Goal: Task Accomplishment & Management: Manage account settings

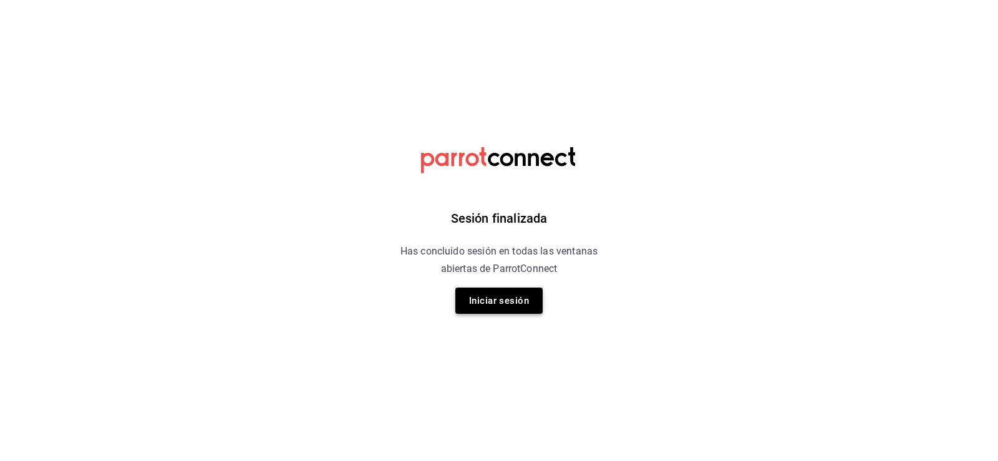
click at [511, 294] on button "Iniciar sesión" at bounding box center [498, 301] width 87 height 26
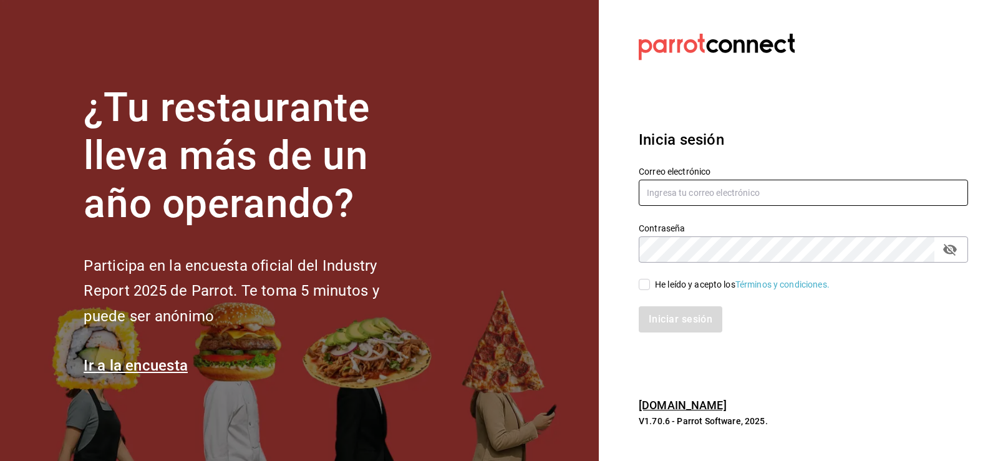
click at [738, 196] on input "text" at bounding box center [803, 193] width 329 height 26
type input "[EMAIL_ADDRESS][DOMAIN_NAME]"
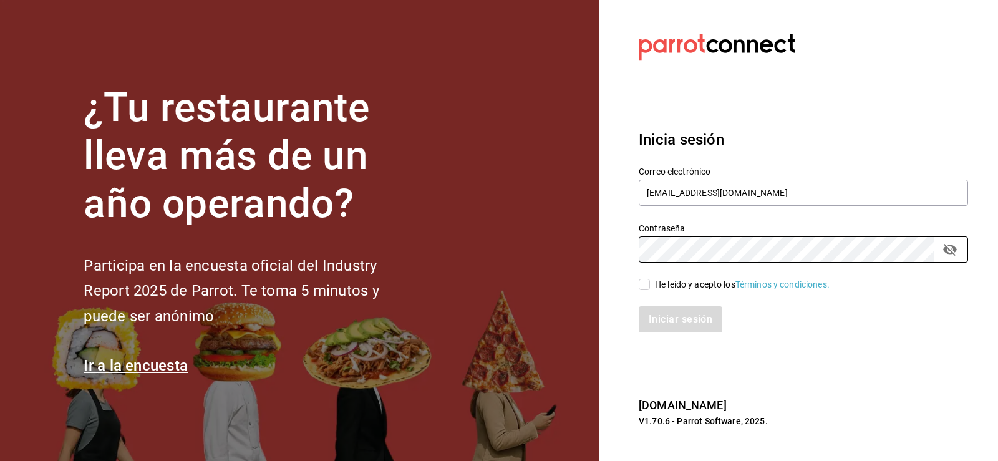
click at [642, 289] on input "He leído y acepto los Términos y condiciones." at bounding box center [644, 284] width 11 height 11
checkbox input "true"
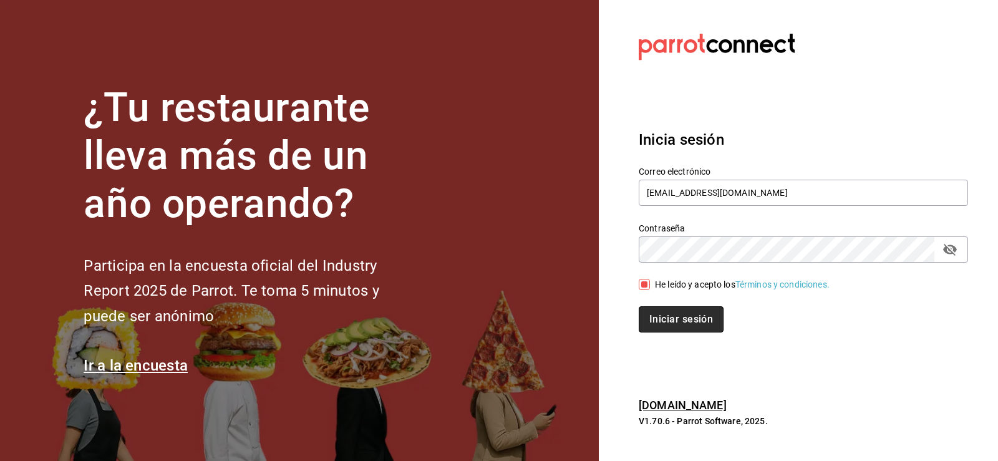
click at [696, 325] on button "Iniciar sesión" at bounding box center [681, 319] width 85 height 26
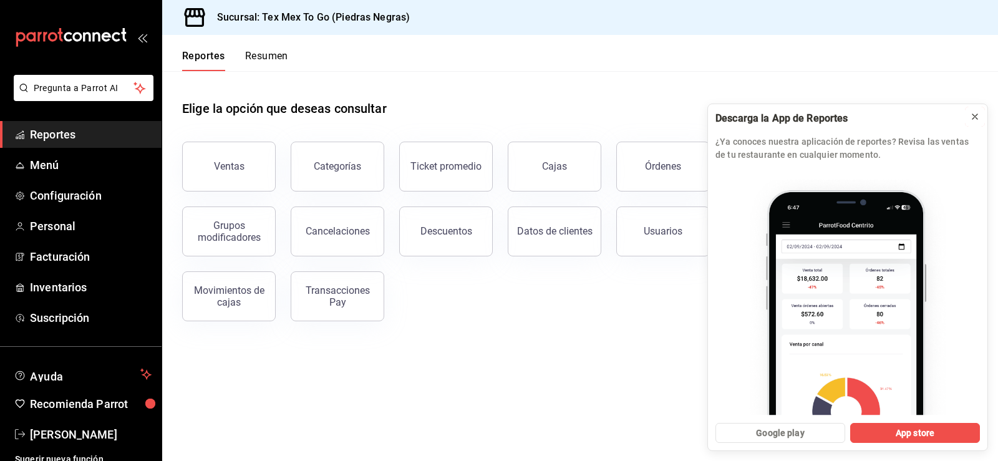
click at [974, 116] on icon at bounding box center [974, 116] width 5 height 5
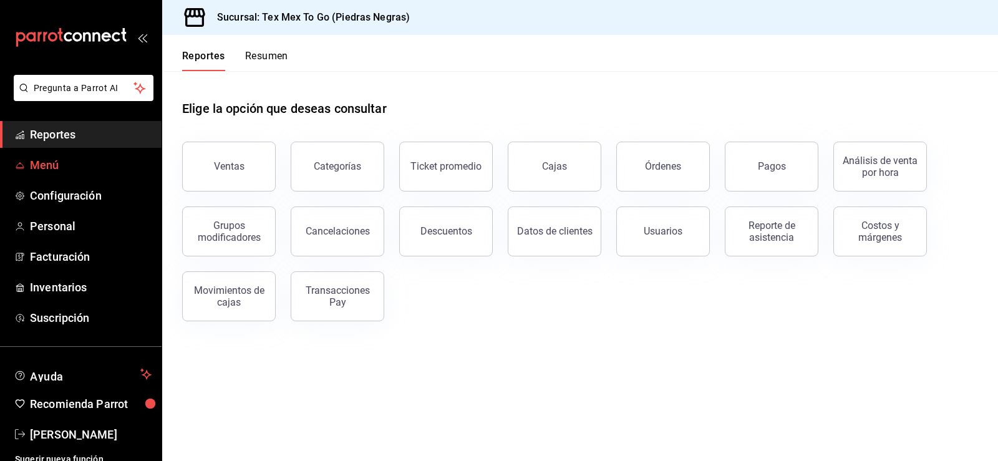
click at [32, 166] on span "Menú" at bounding box center [91, 165] width 122 height 17
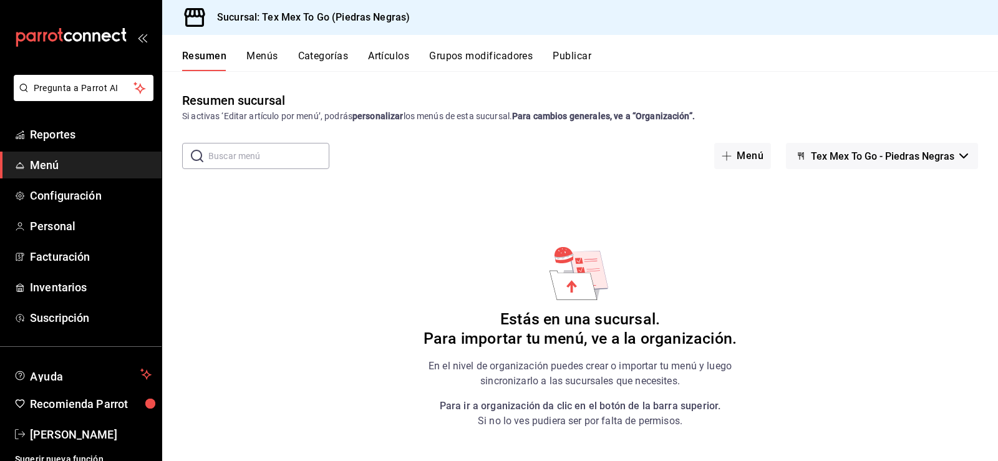
click at [894, 157] on span "Tex Mex To Go - Piedras Negras" at bounding box center [882, 156] width 143 height 12
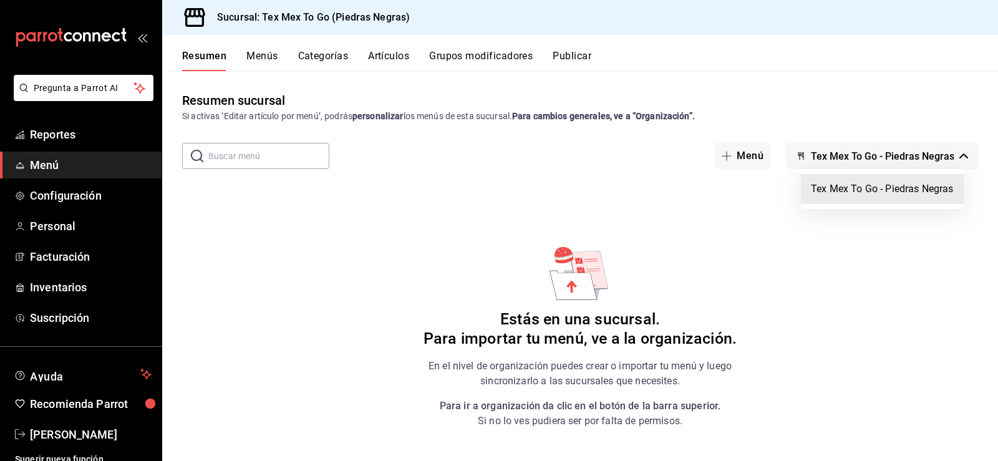
click at [894, 157] on div at bounding box center [499, 230] width 998 height 461
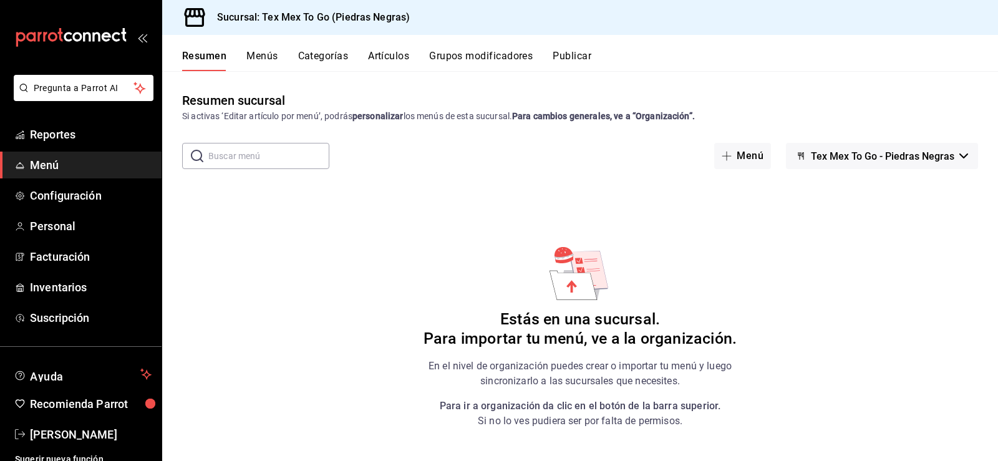
click at [338, 59] on button "Categorías" at bounding box center [323, 60] width 51 height 21
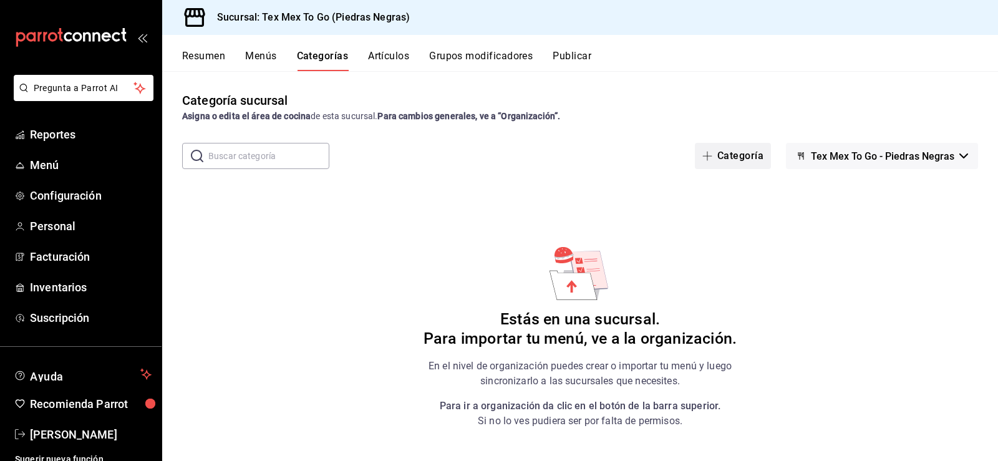
click at [746, 160] on button "Categoría" at bounding box center [733, 156] width 76 height 26
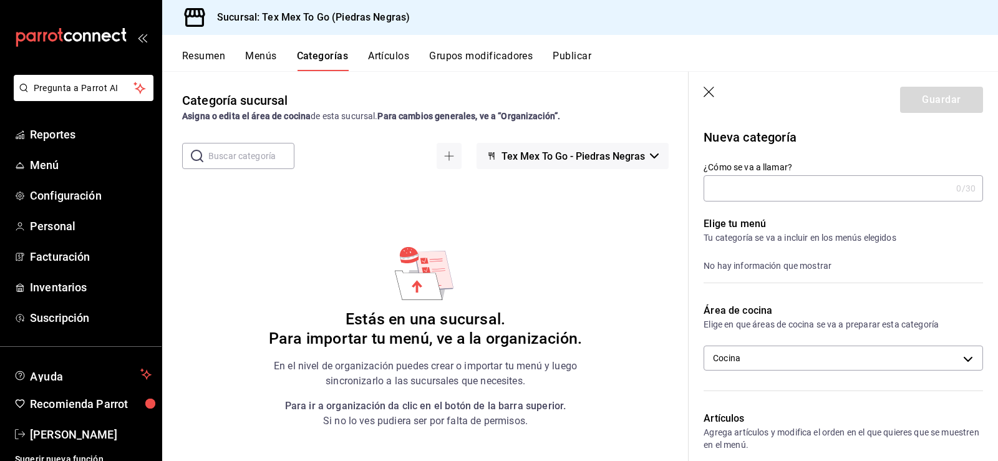
click at [772, 190] on input "¿Cómo se va a llamar?" at bounding box center [828, 188] width 248 height 25
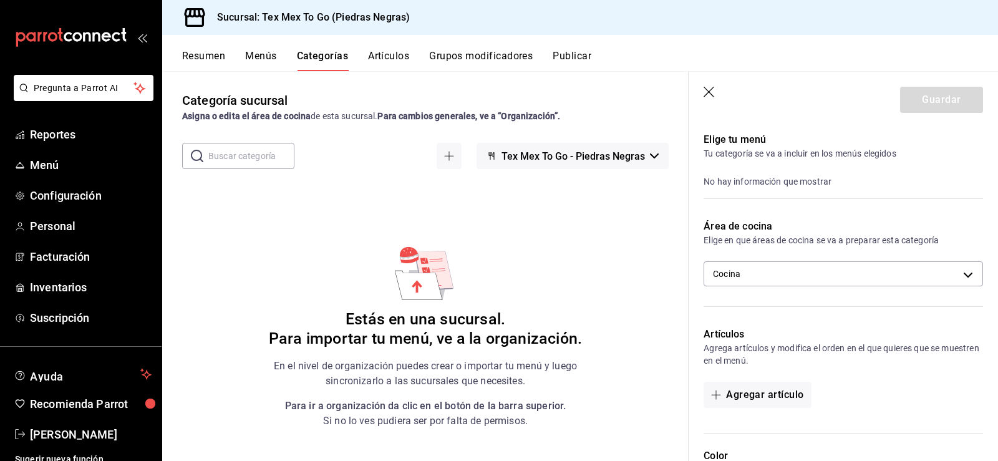
scroll to position [62, 0]
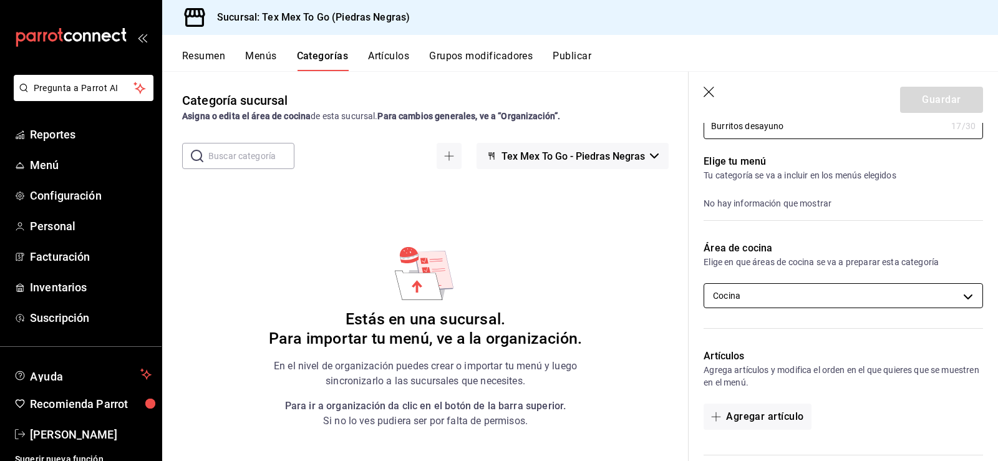
type input "Burritos desayuno"
click at [785, 300] on body "Pregunta a Parrot AI Reportes Menú Configuración Personal Facturación Inventari…" at bounding box center [499, 230] width 998 height 461
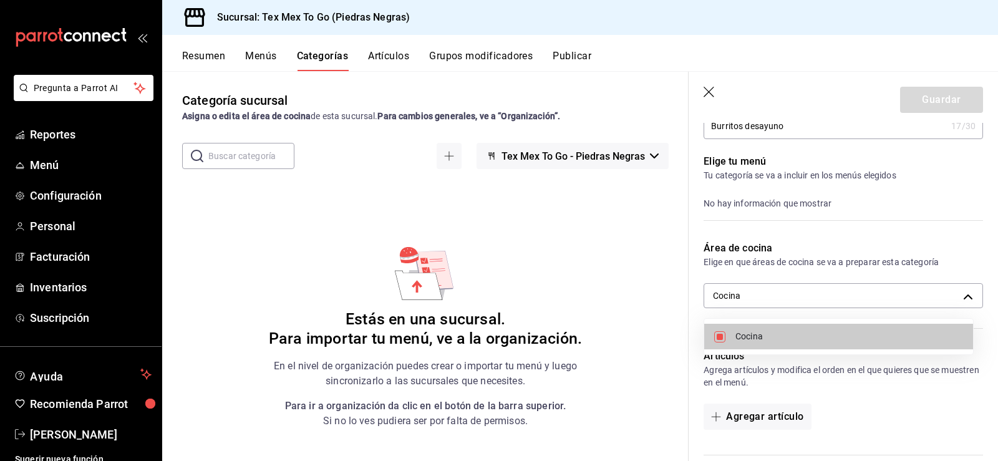
click at [798, 293] on div at bounding box center [499, 230] width 998 height 461
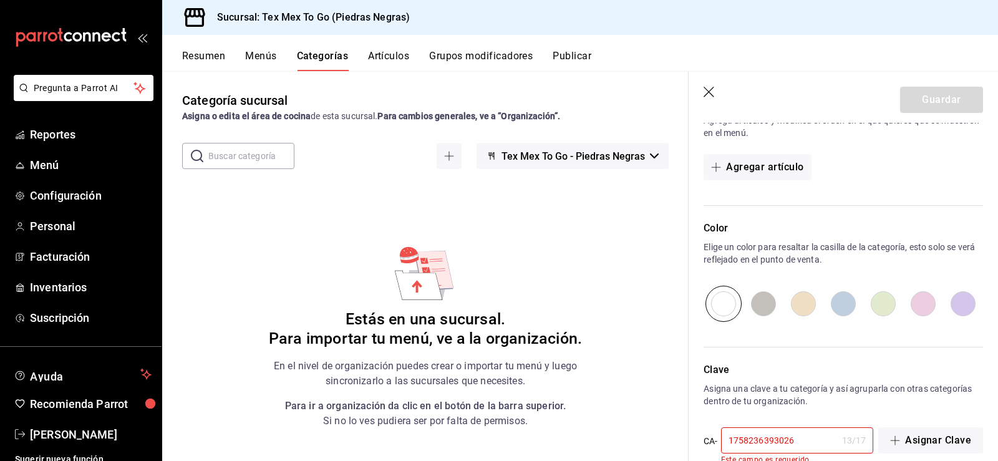
scroll to position [341, 0]
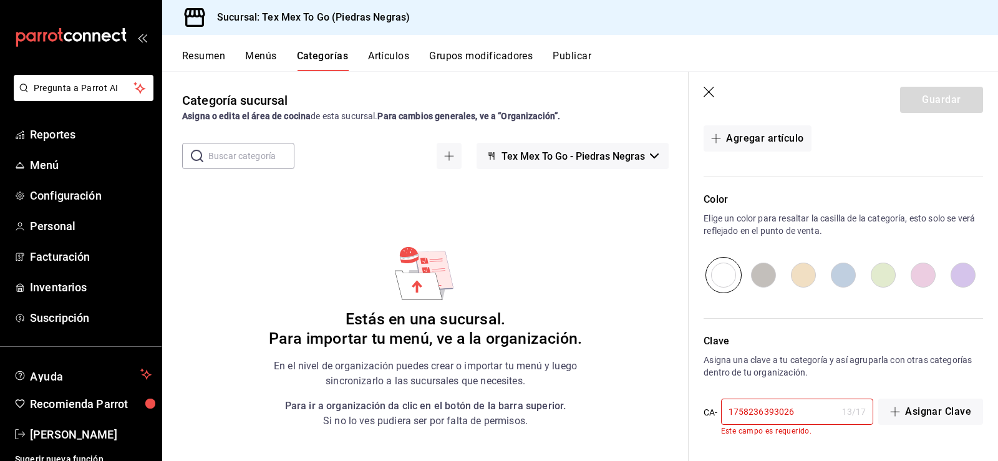
drag, startPoint x: 816, startPoint y: 415, endPoint x: 730, endPoint y: 420, distance: 86.2
click at [730, 420] on input "1758236393026" at bounding box center [779, 411] width 116 height 25
click at [768, 347] on p "Clave" at bounding box center [843, 341] width 279 height 15
click at [842, 414] on div "13 / 17" at bounding box center [854, 411] width 24 height 12
click at [793, 409] on input "1758236393026" at bounding box center [779, 411] width 116 height 25
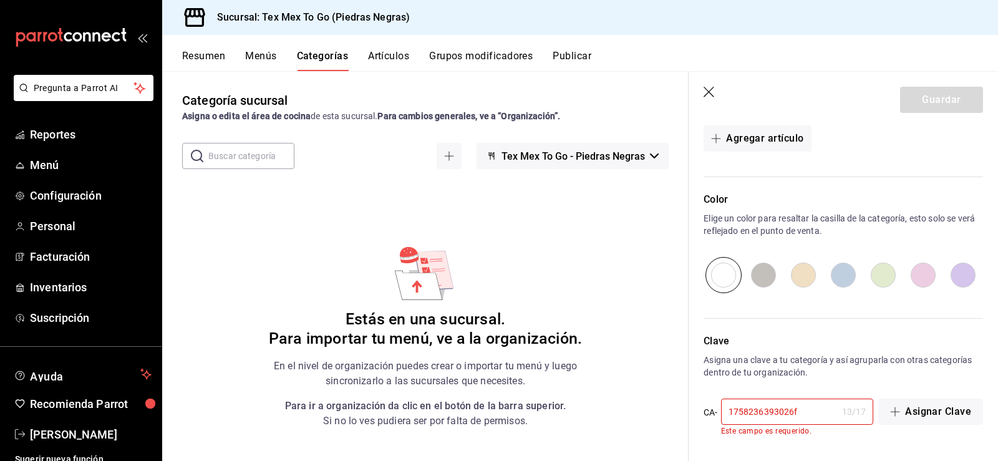
scroll to position [331, 0]
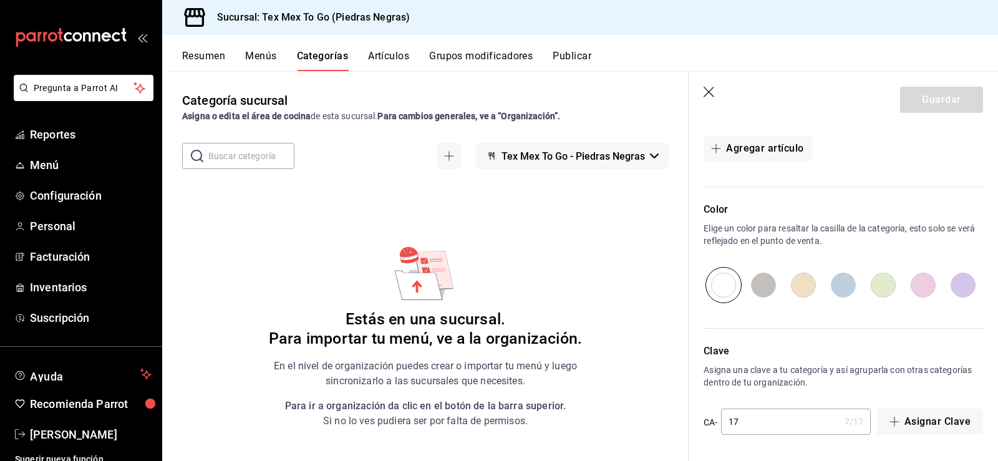
type input "1"
type input "b"
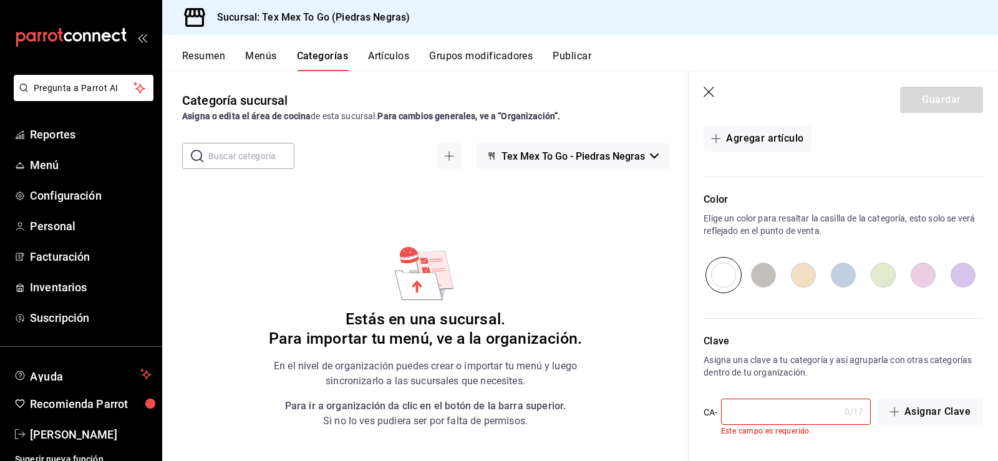
click at [783, 418] on input "text" at bounding box center [780, 411] width 119 height 25
click at [775, 410] on input "text" at bounding box center [780, 411] width 119 height 25
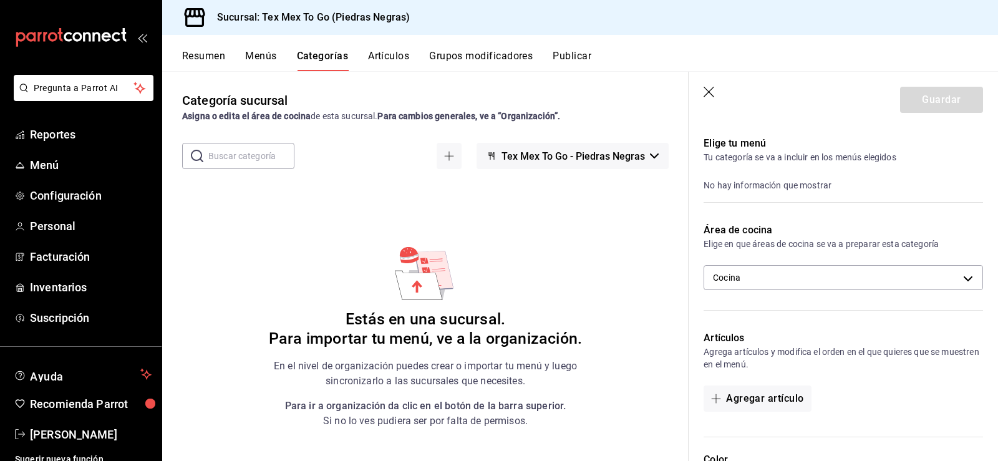
scroll to position [0, 0]
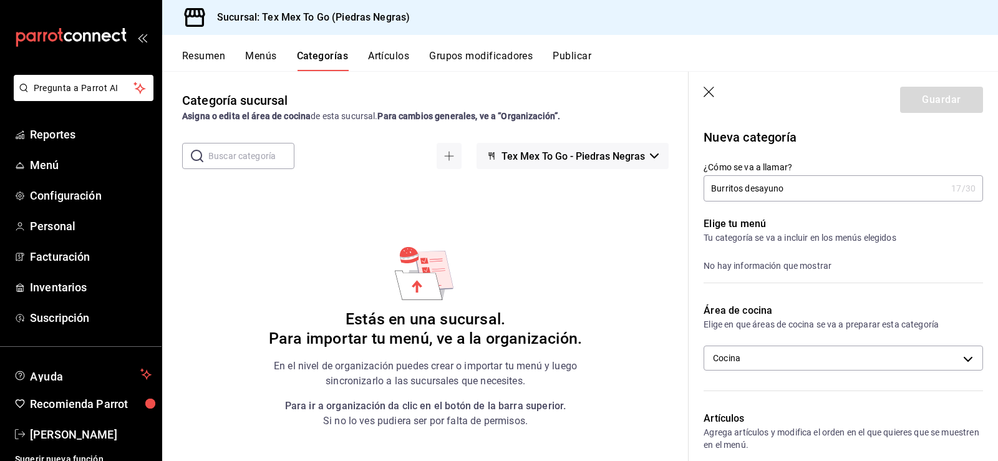
click at [811, 190] on input "Burritos desayuno" at bounding box center [825, 188] width 243 height 25
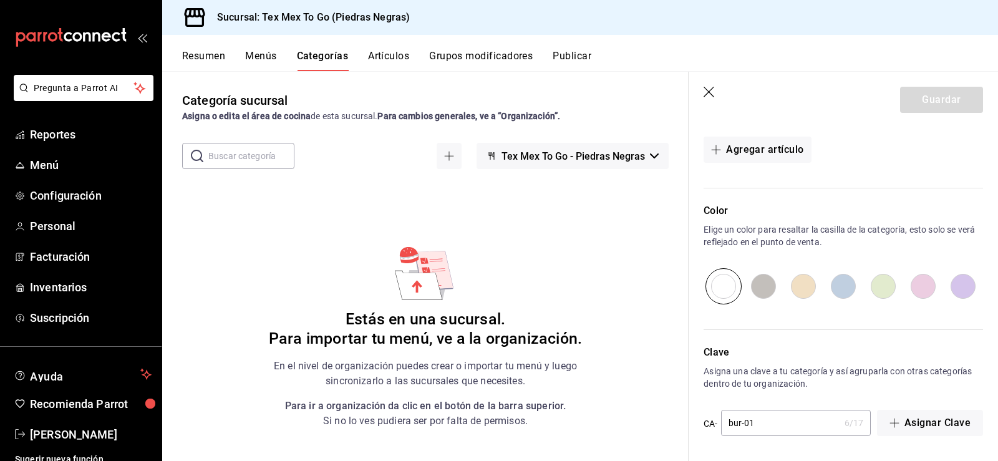
scroll to position [331, 0]
click at [767, 416] on input "bur-01" at bounding box center [780, 421] width 119 height 25
type input "bur-0141444"
click at [907, 420] on button "Asignar Clave" at bounding box center [930, 422] width 105 height 26
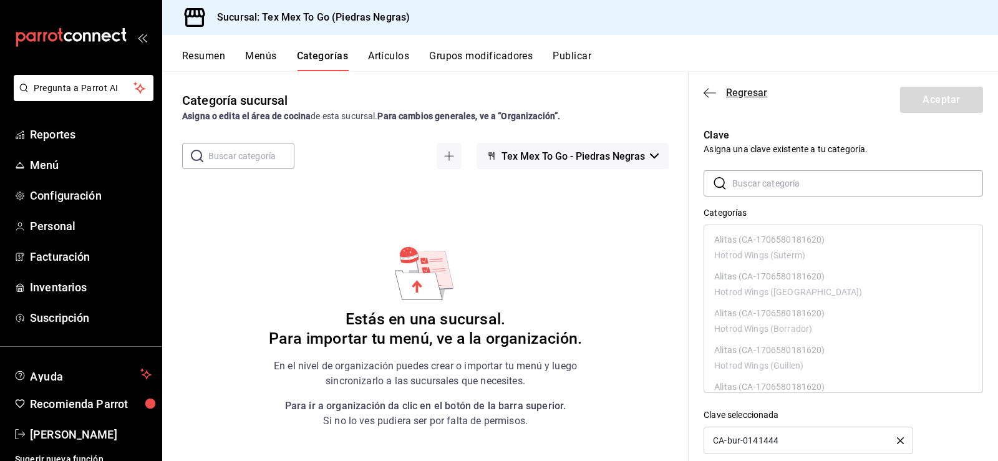
click at [705, 97] on icon "button" at bounding box center [710, 92] width 12 height 11
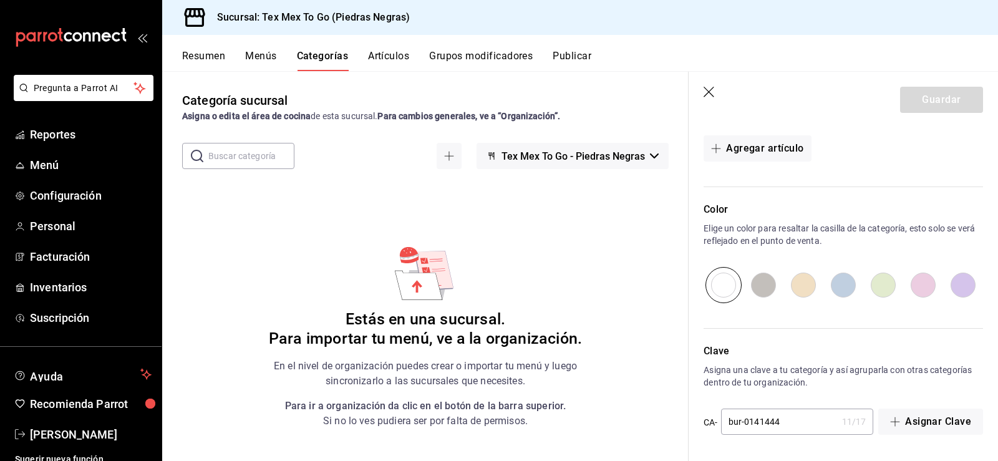
click at [730, 274] on input "radio" at bounding box center [724, 285] width 40 height 36
click at [938, 96] on div "Guardar" at bounding box center [941, 100] width 83 height 26
click at [709, 94] on icon "button" at bounding box center [710, 93] width 12 height 12
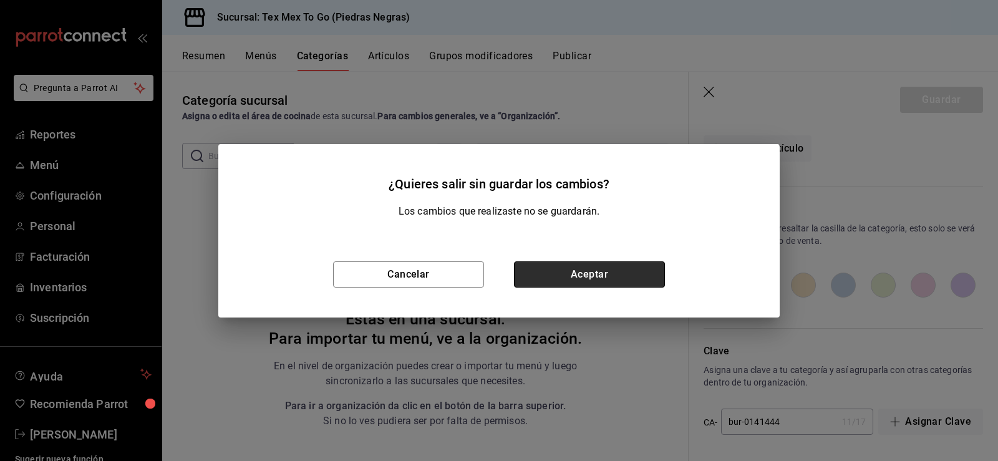
click at [538, 269] on button "Aceptar" at bounding box center [589, 274] width 151 height 26
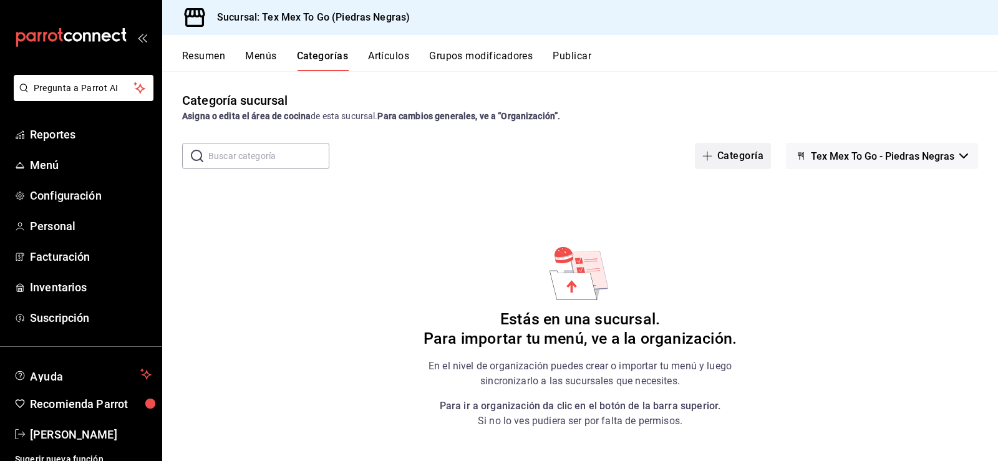
click at [754, 156] on button "Categoría" at bounding box center [733, 156] width 76 height 26
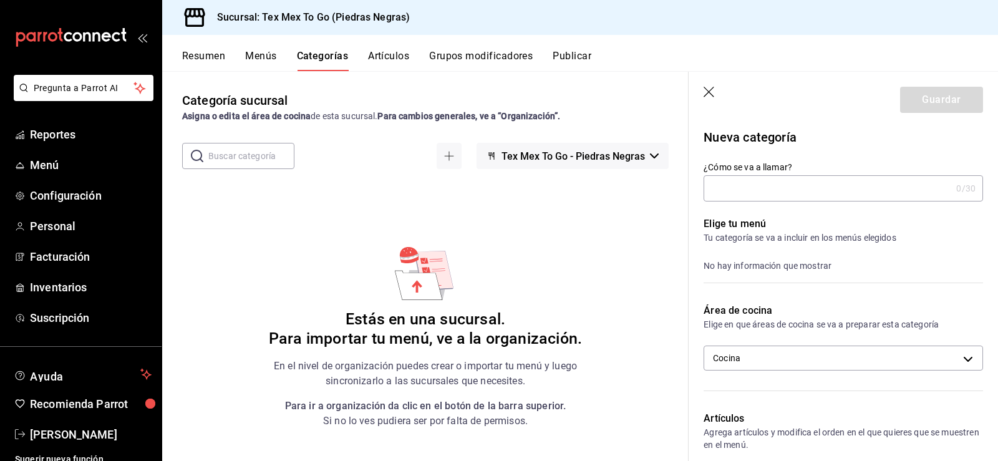
click at [778, 196] on input "¿Cómo se va a llamar?" at bounding box center [828, 188] width 248 height 25
type input "b"
type input "Burritos desayuno"
click at [960, 107] on div "Guardar" at bounding box center [941, 100] width 83 height 26
click at [940, 98] on div "Guardar" at bounding box center [941, 100] width 83 height 26
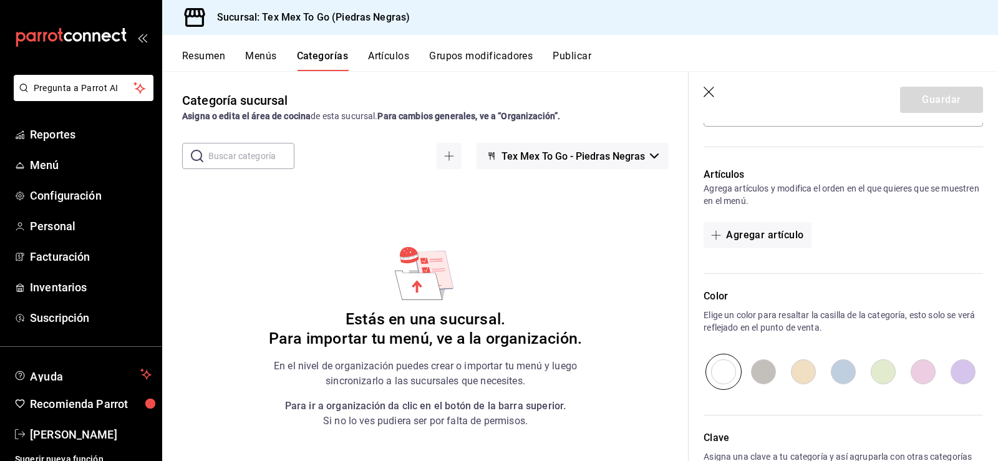
scroll to position [206, 0]
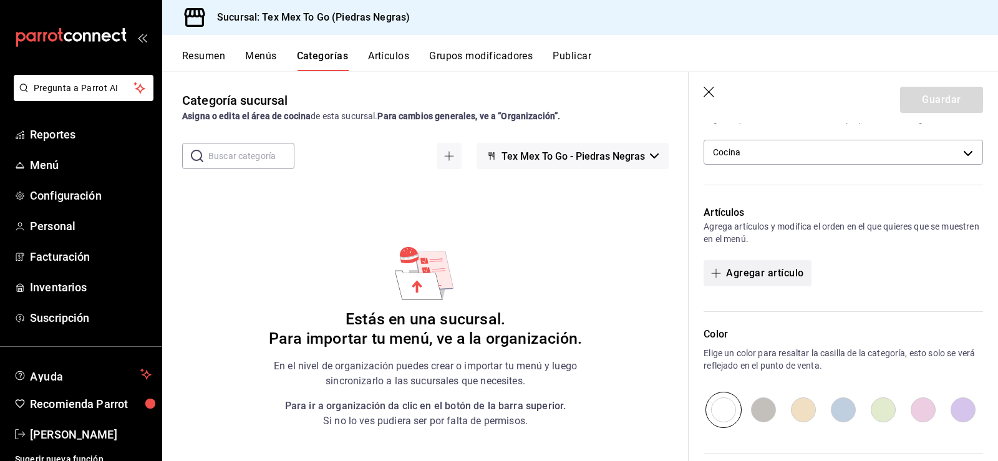
click at [730, 268] on button "Agregar artículo" at bounding box center [757, 273] width 107 height 26
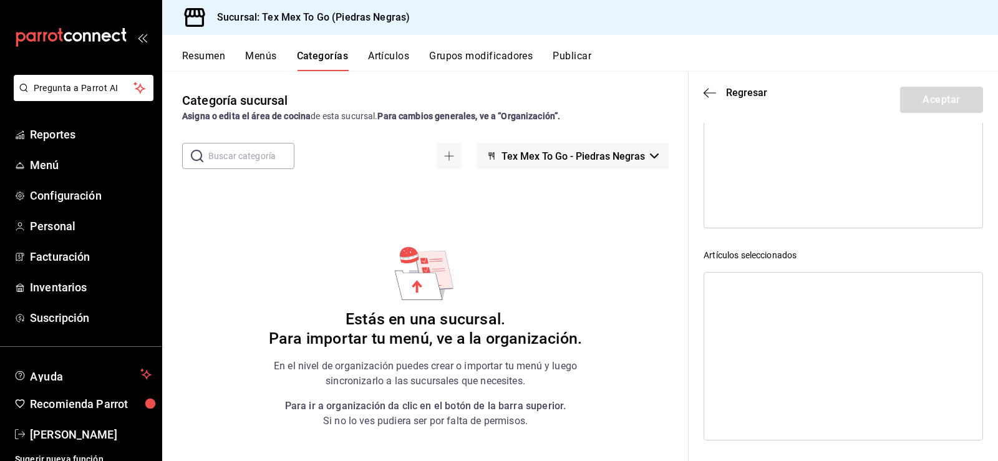
scroll to position [0, 0]
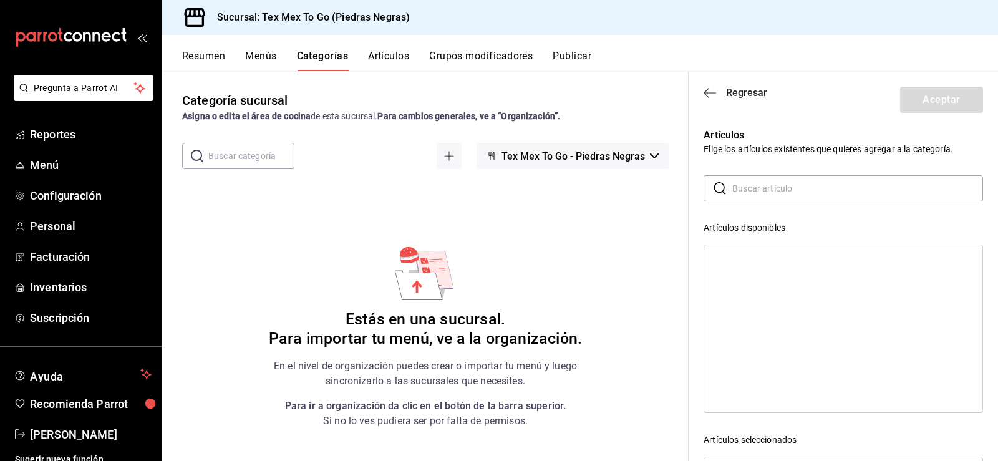
click at [705, 93] on icon "button" at bounding box center [706, 92] width 5 height 9
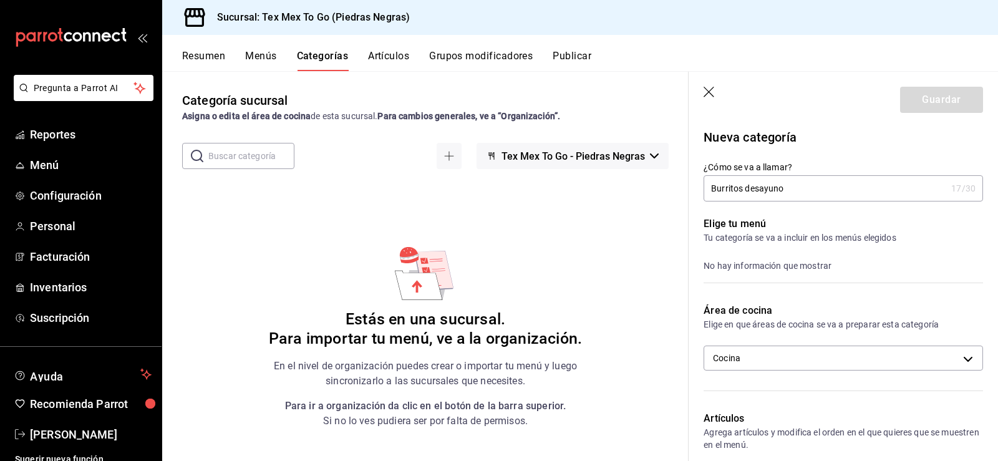
click at [946, 99] on div "Guardar" at bounding box center [941, 100] width 83 height 26
click at [944, 99] on div "Guardar" at bounding box center [941, 100] width 83 height 26
click at [714, 92] on icon "button" at bounding box center [710, 93] width 12 height 12
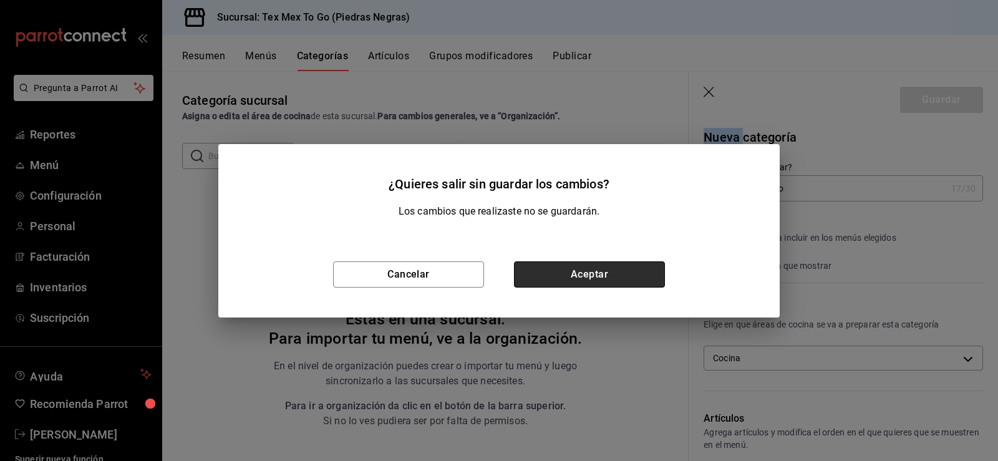
click at [568, 269] on button "Aceptar" at bounding box center [589, 274] width 151 height 26
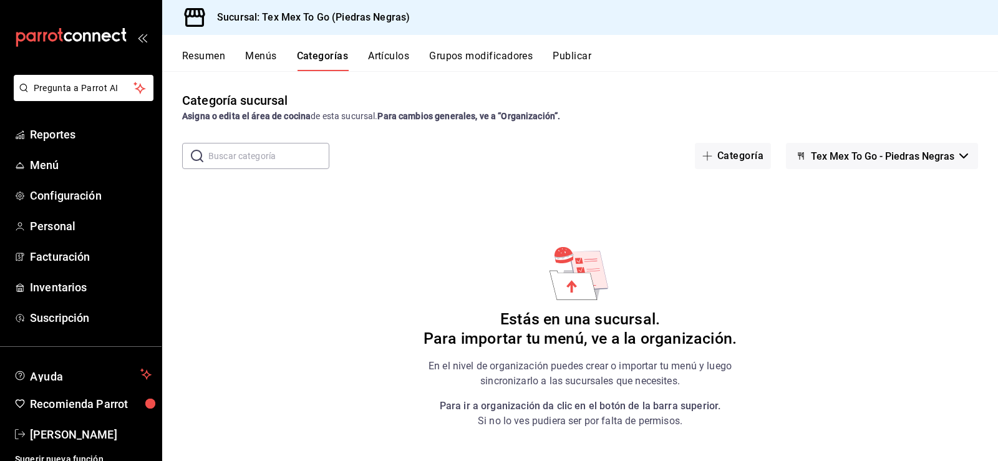
click at [265, 59] on button "Menús" at bounding box center [260, 60] width 31 height 21
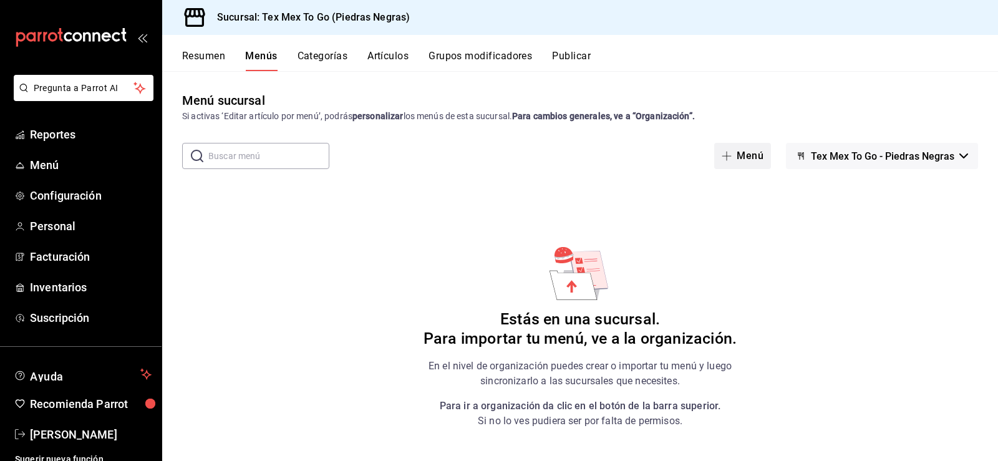
click at [746, 157] on button "Menú" at bounding box center [742, 156] width 57 height 26
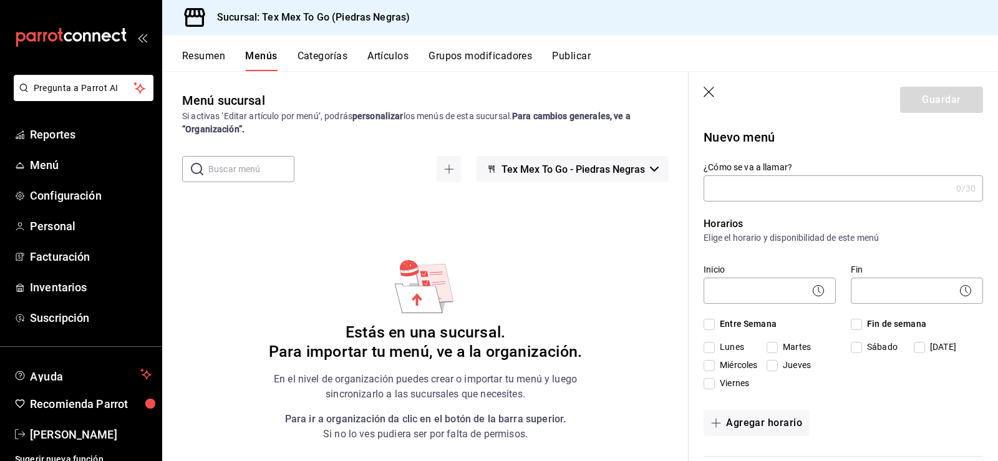
click at [810, 193] on input "¿Cómo se va a llamar?" at bounding box center [828, 188] width 248 height 25
type input "T"
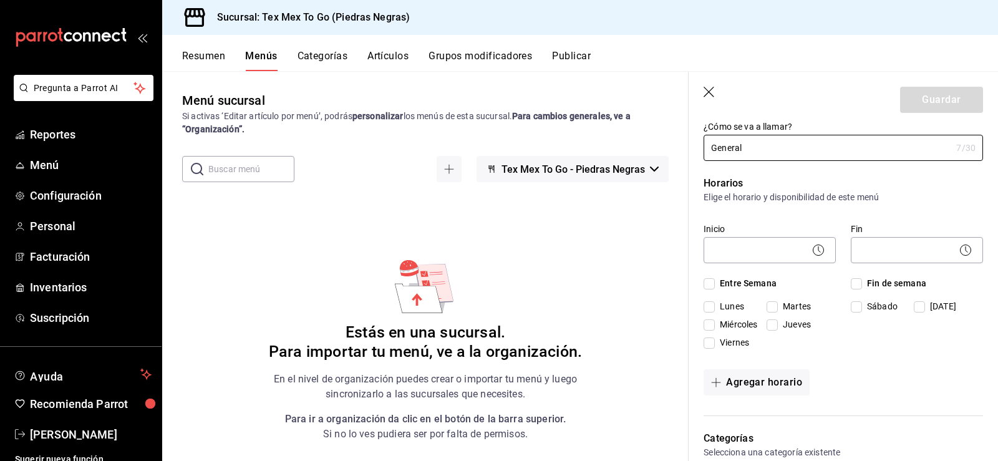
scroll to position [62, 0]
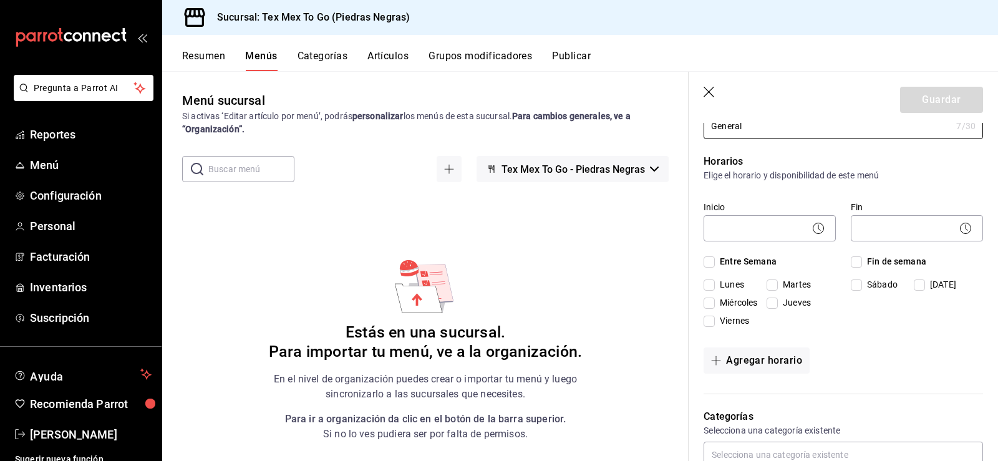
type input "General"
click at [709, 310] on div "Lunes Martes Miércoles Jueves Viernes" at bounding box center [770, 305] width 132 height 54
click at [715, 299] on input "Miércoles" at bounding box center [709, 303] width 11 height 11
checkbox input "true"
click at [707, 319] on input "Viernes" at bounding box center [709, 321] width 11 height 11
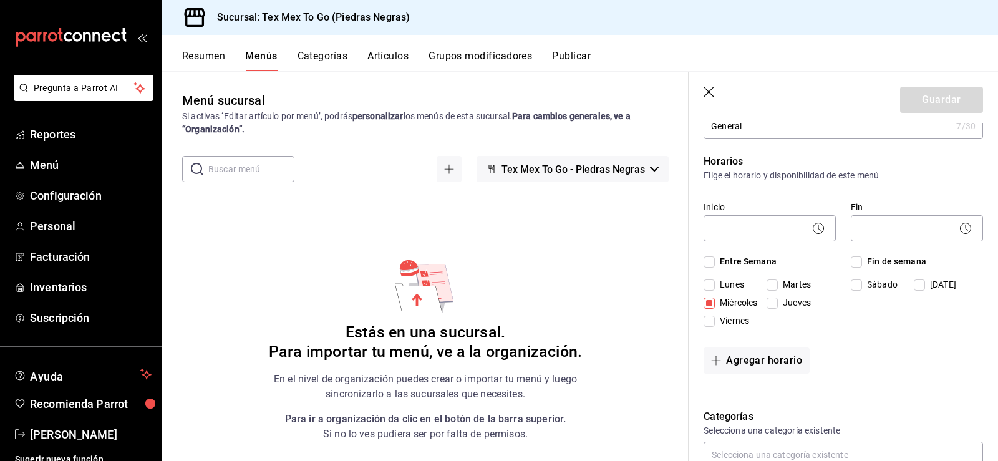
checkbox input "true"
click at [775, 284] on input "Martes" at bounding box center [772, 284] width 11 height 11
checkbox input "true"
click at [774, 304] on input "Jueves" at bounding box center [772, 303] width 11 height 11
checkbox input "true"
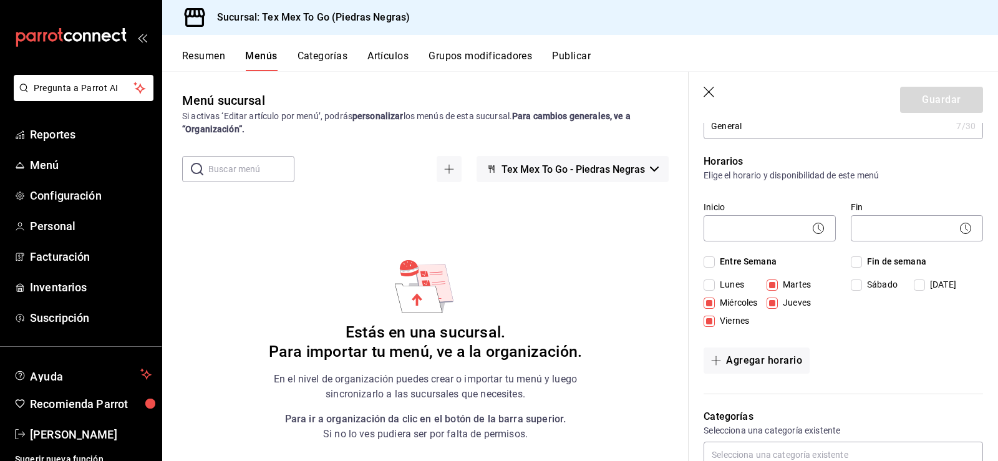
click at [705, 264] on input "Entre Semana" at bounding box center [709, 261] width 11 height 11
checkbox input "true"
click at [851, 265] on input "Fin de semana" at bounding box center [856, 261] width 11 height 11
checkbox input "true"
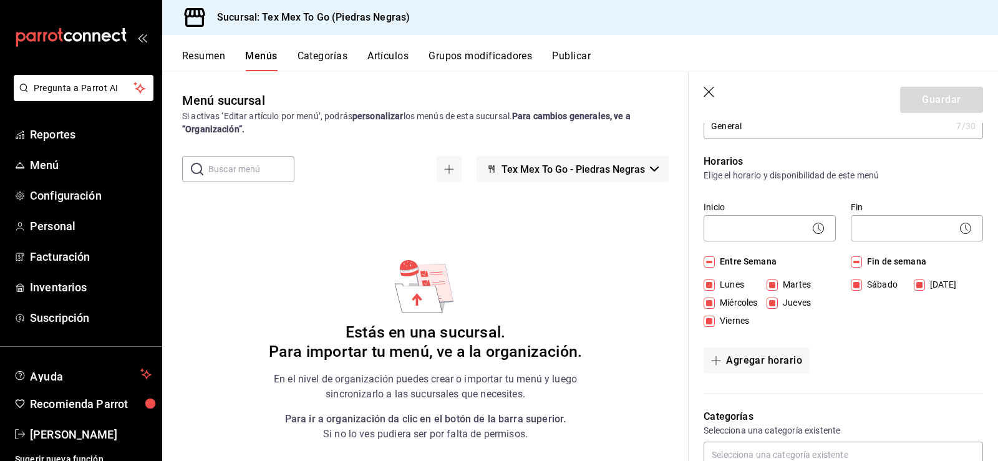
checkbox input "true"
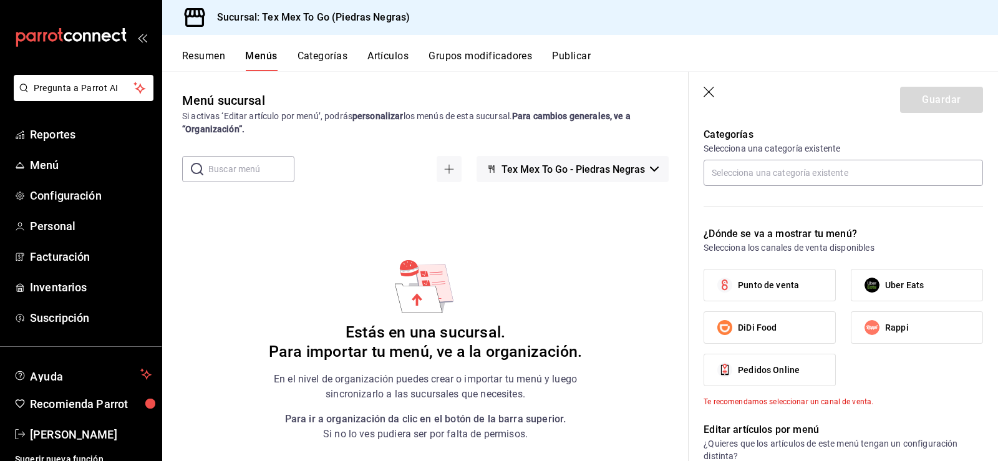
scroll to position [374, 0]
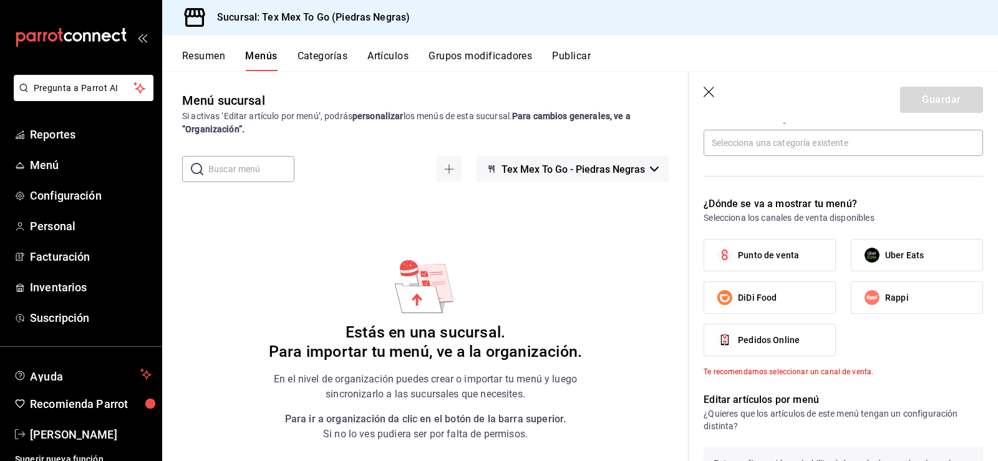
click at [749, 259] on span "Punto de venta" at bounding box center [768, 255] width 61 height 13
click at [738, 259] on input "Punto de venta" at bounding box center [725, 255] width 26 height 26
checkbox input "true"
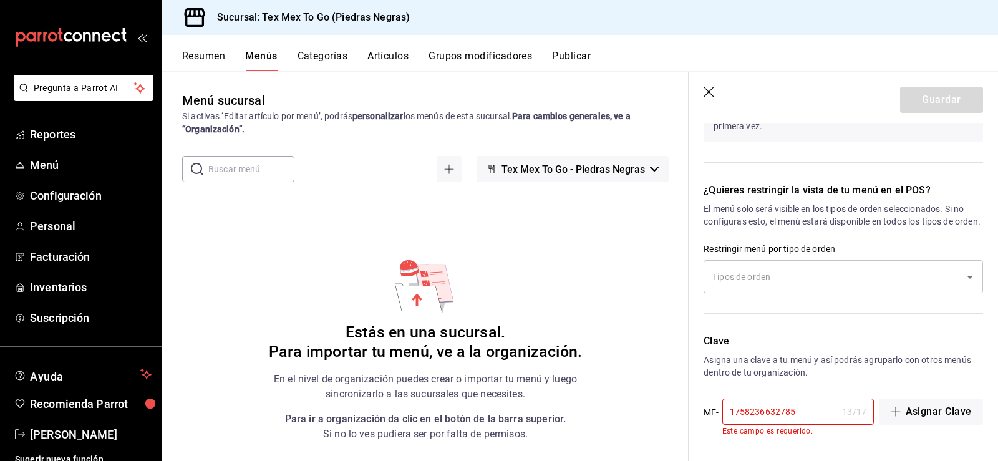
scroll to position [725, 0]
click at [816, 408] on input "1758236632785" at bounding box center [779, 411] width 115 height 25
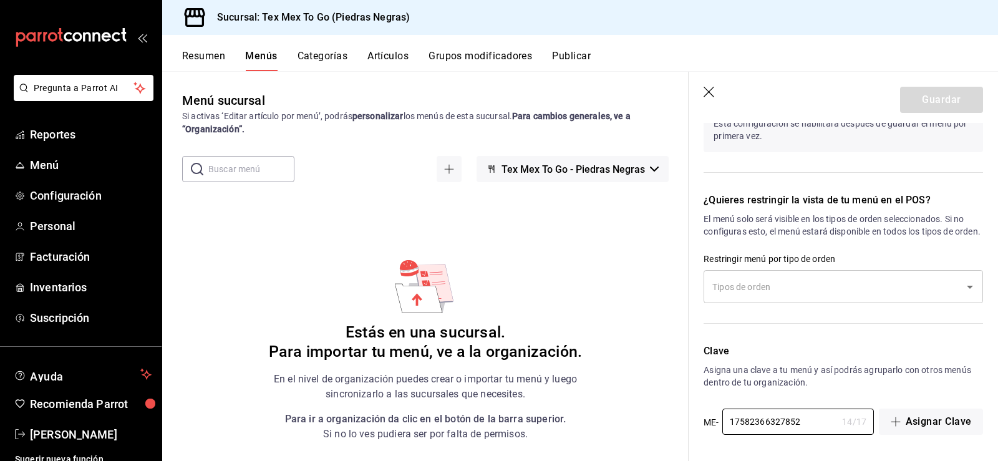
type input "17582366327852"
click at [839, 336] on div "Clave Asigna una clave a tu menú y así podrás agruparlo con otros menús dentro …" at bounding box center [836, 382] width 294 height 107
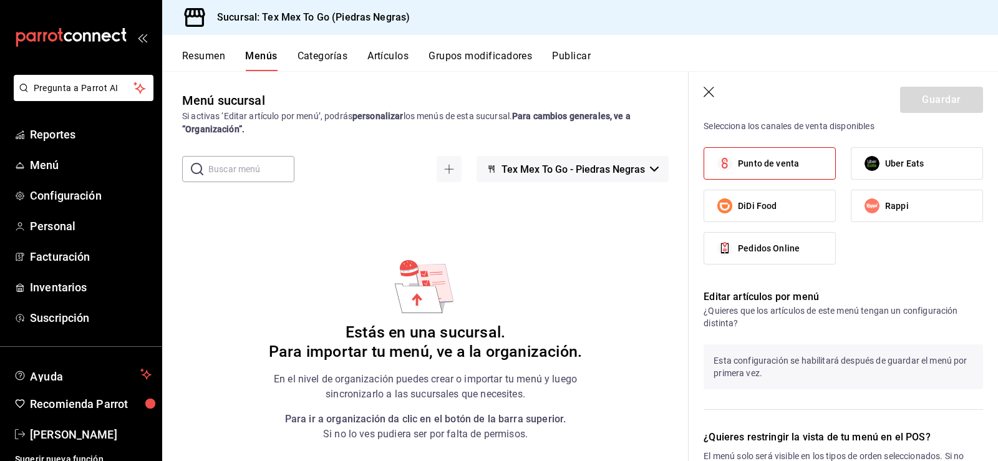
click at [929, 90] on div "Guardar" at bounding box center [941, 100] width 83 height 26
click at [926, 95] on div "Guardar" at bounding box center [941, 100] width 83 height 26
click at [927, 95] on div "Guardar" at bounding box center [941, 100] width 83 height 26
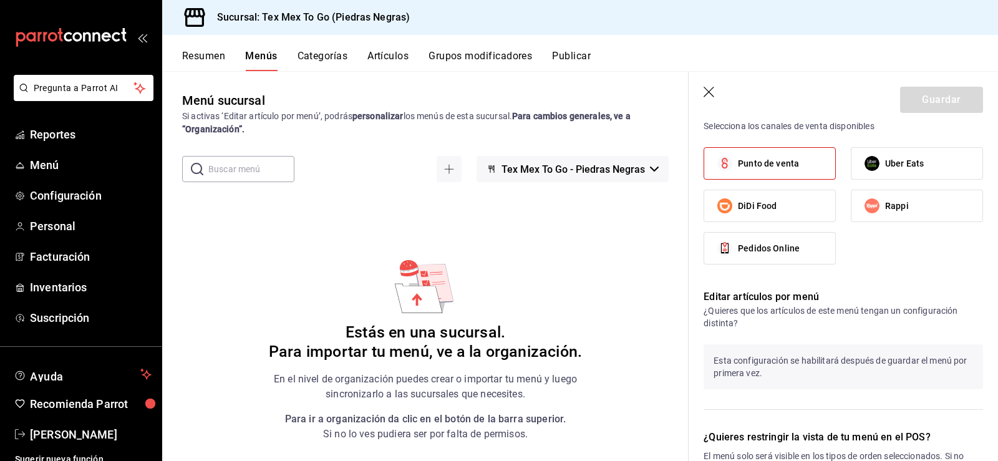
click at [927, 95] on div "Guardar" at bounding box center [941, 100] width 83 height 26
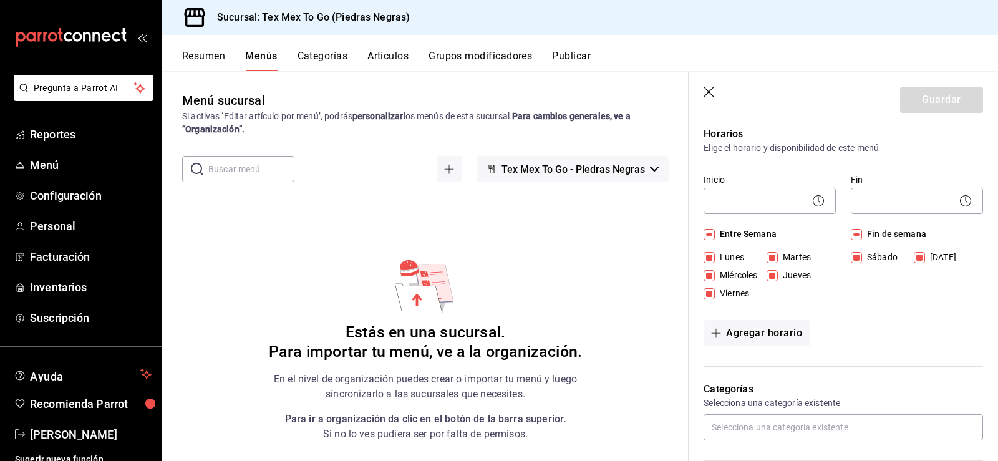
scroll to position [0, 0]
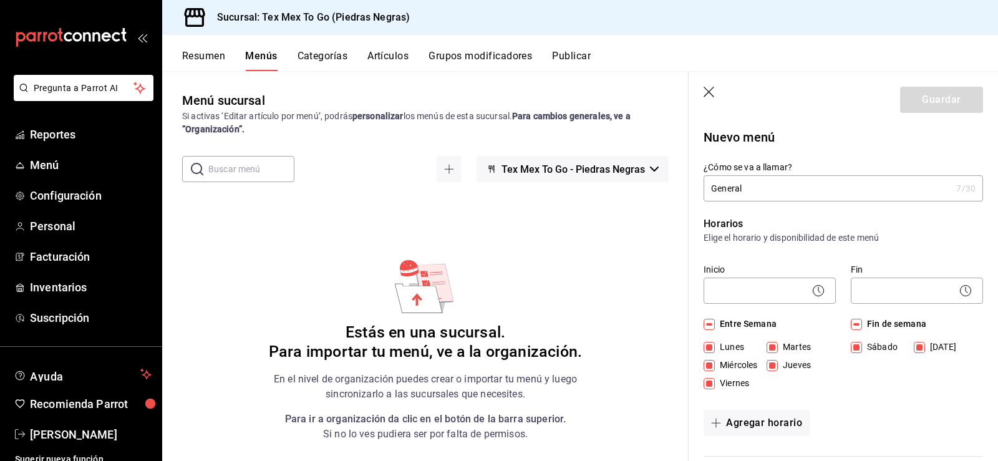
click at [803, 191] on input "General" at bounding box center [828, 188] width 248 height 25
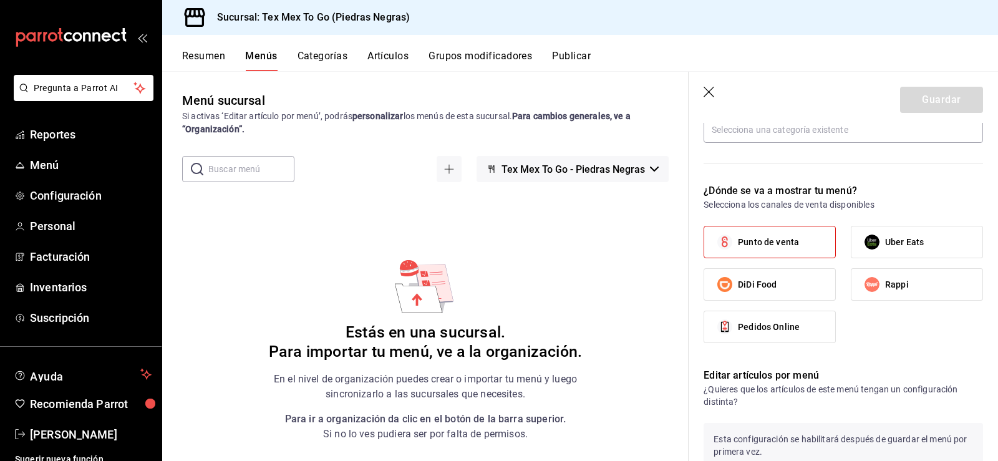
scroll to position [374, 0]
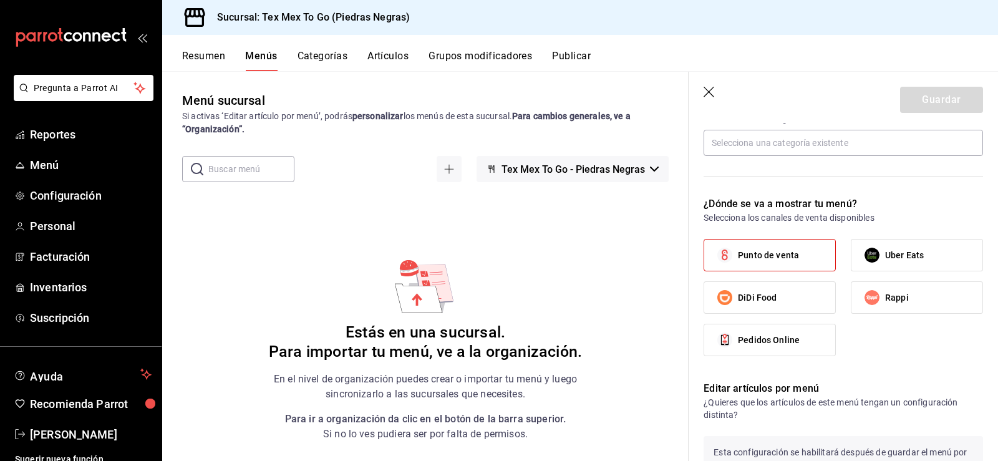
click at [746, 263] on label "Punto de venta" at bounding box center [769, 255] width 131 height 31
click at [738, 263] on input "Punto de venta" at bounding box center [725, 255] width 26 height 26
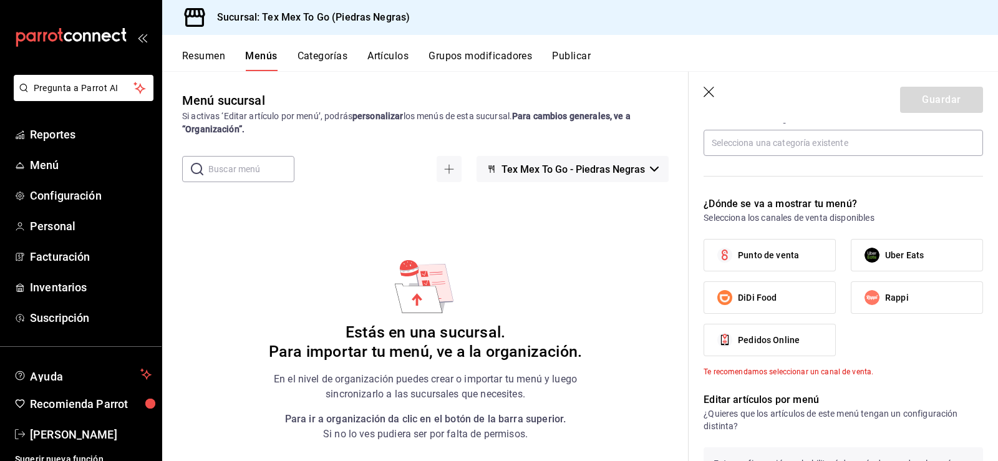
click at [786, 247] on label "Punto de venta" at bounding box center [769, 255] width 131 height 31
click at [738, 247] on input "Punto de venta" at bounding box center [725, 255] width 26 height 26
checkbox input "true"
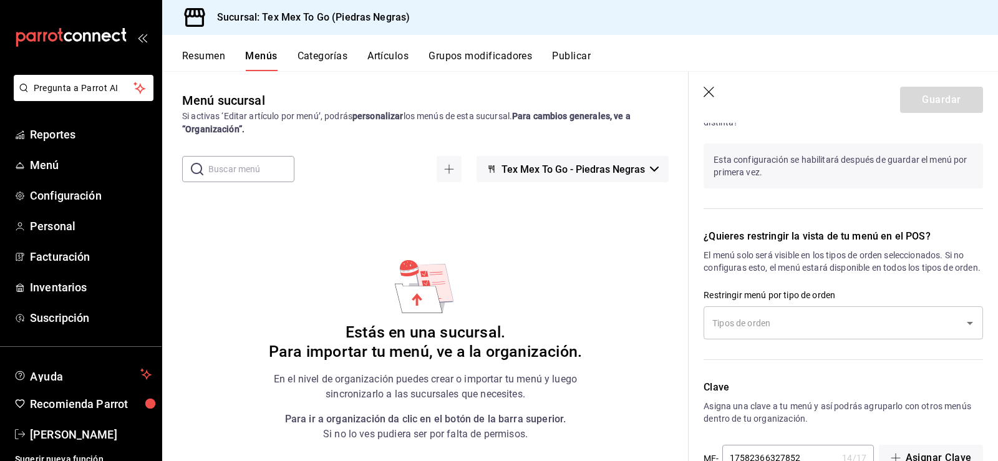
scroll to position [715, 0]
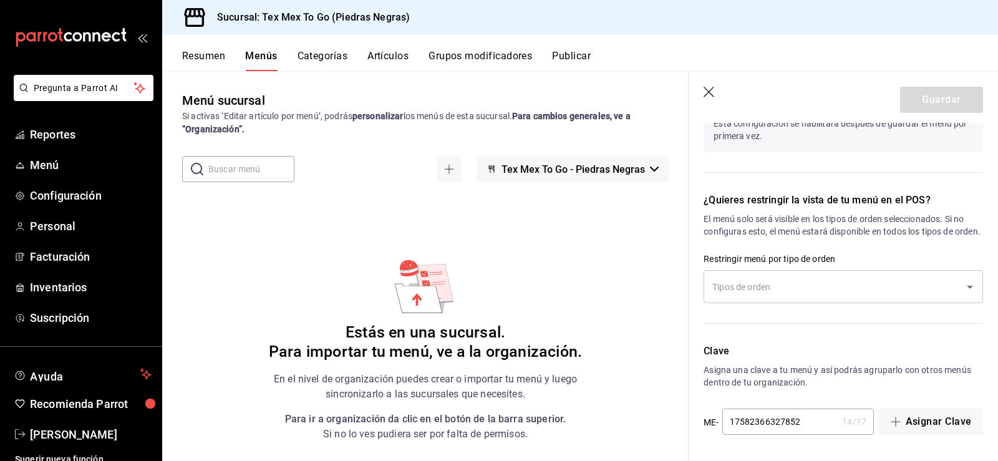
click at [936, 98] on div "Guardar" at bounding box center [941, 100] width 83 height 26
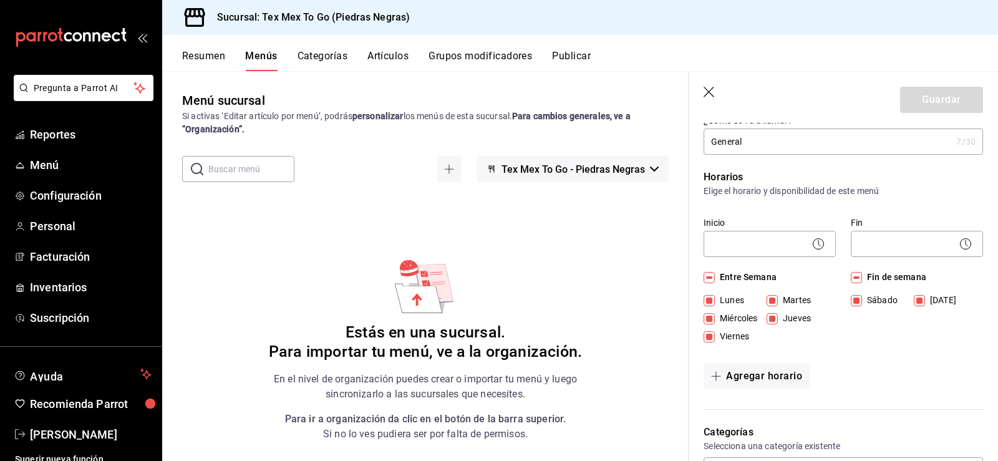
scroll to position [0, 0]
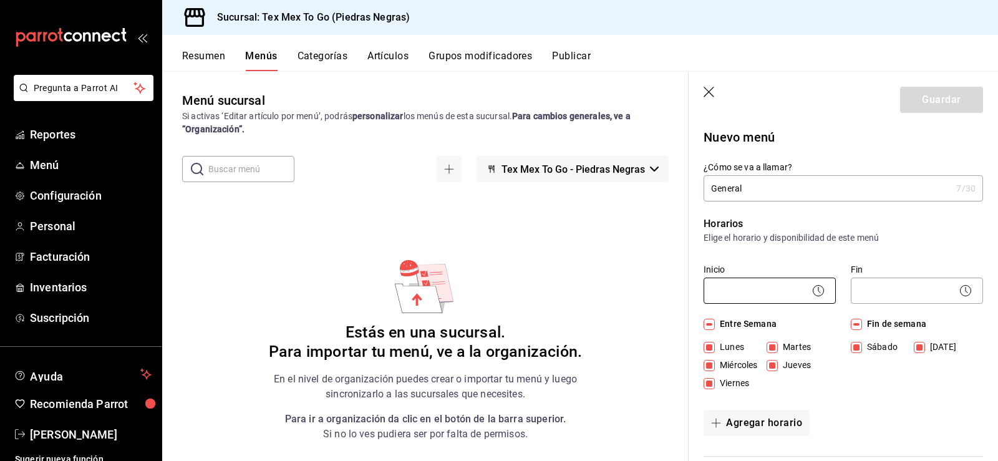
click at [754, 281] on body "Pregunta a Parrot AI Reportes Menú Configuración Personal Facturación Inventari…" at bounding box center [499, 230] width 998 height 461
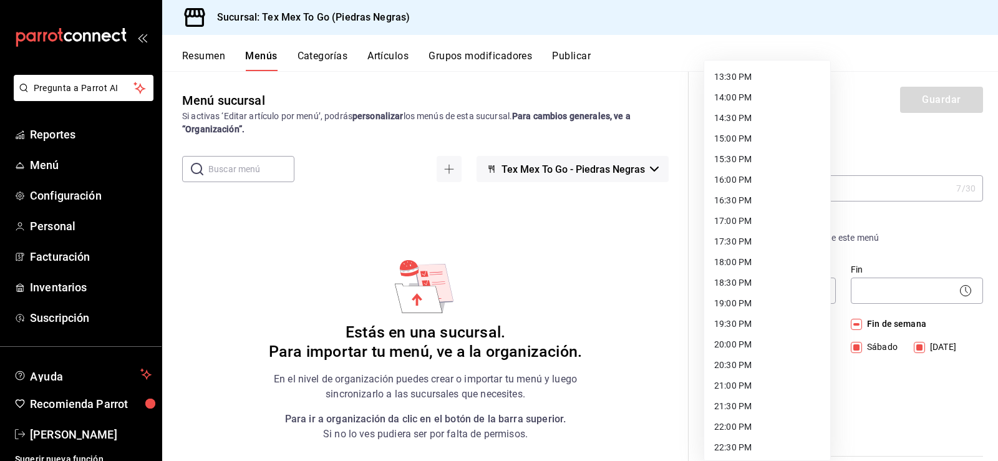
scroll to position [619, 0]
click at [731, 437] on li "23:59 PM" at bounding box center [767, 445] width 126 height 21
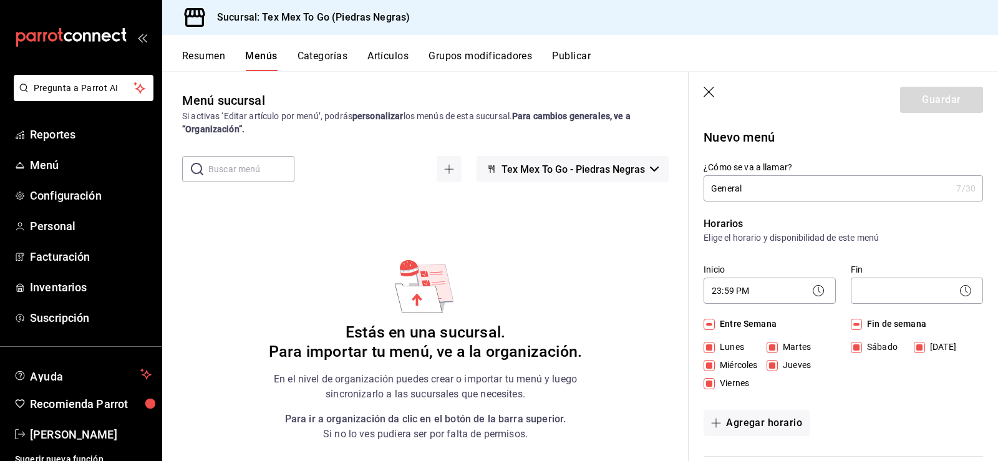
click at [960, 294] on circle at bounding box center [965, 291] width 11 height 11
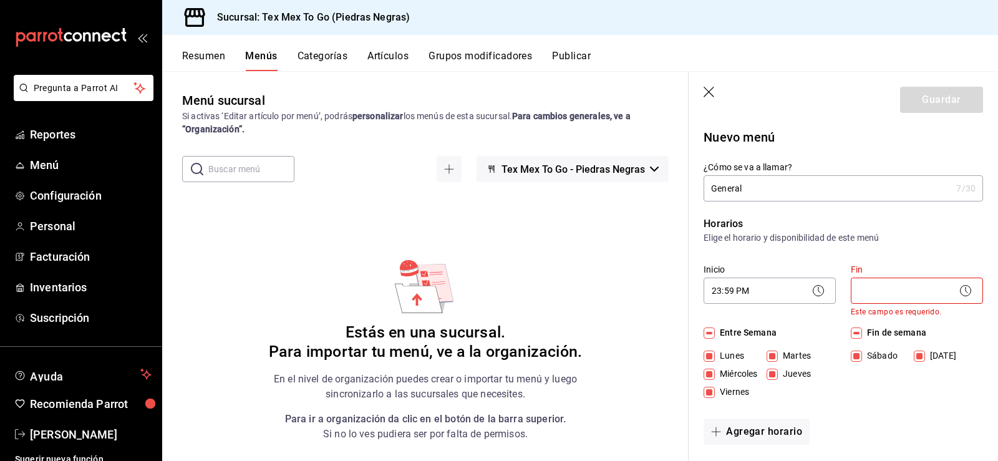
click at [811, 289] on icon at bounding box center [818, 290] width 15 height 15
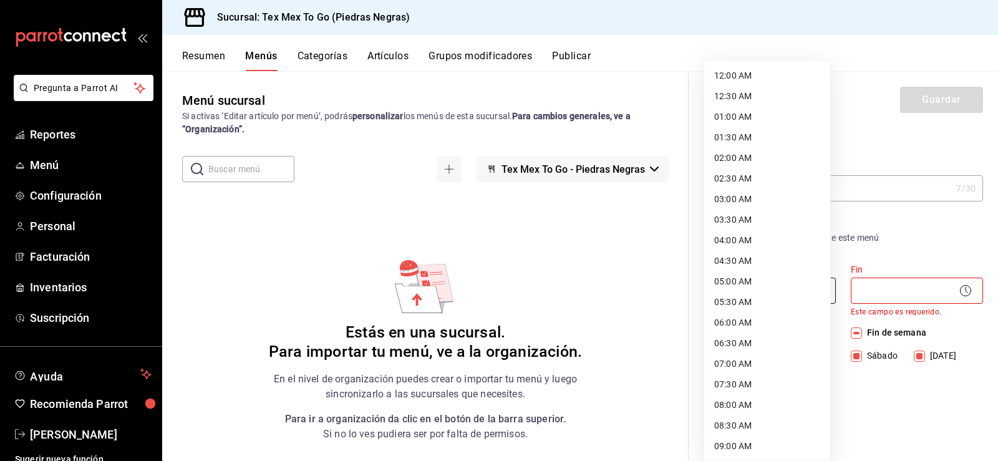
click at [764, 295] on body "Pregunta a Parrot AI Reportes Menú Configuración Personal Facturación Inventari…" at bounding box center [499, 230] width 998 height 461
click at [764, 295] on li "20:30 PM" at bounding box center [767, 301] width 126 height 21
click at [753, 286] on body "Pregunta a Parrot AI Reportes Menú Configuración Personal Facturación Inventari…" at bounding box center [499, 230] width 998 height 461
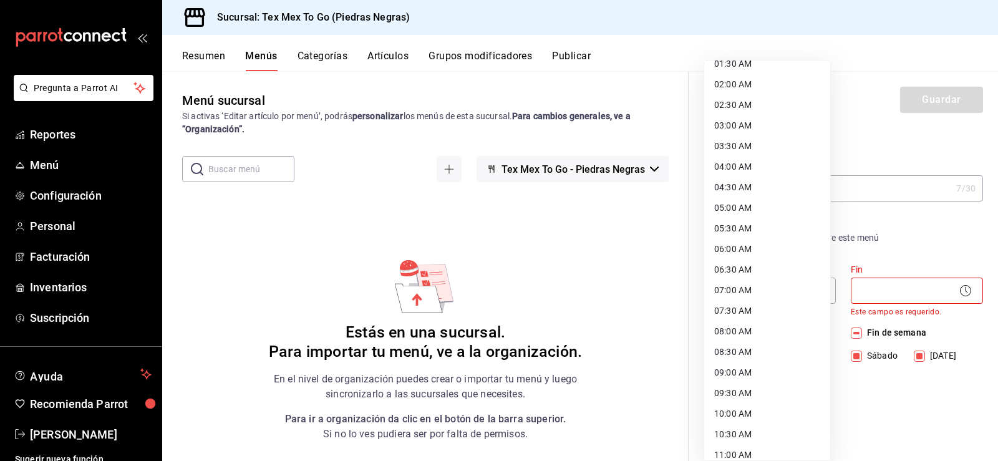
scroll to position [0, 0]
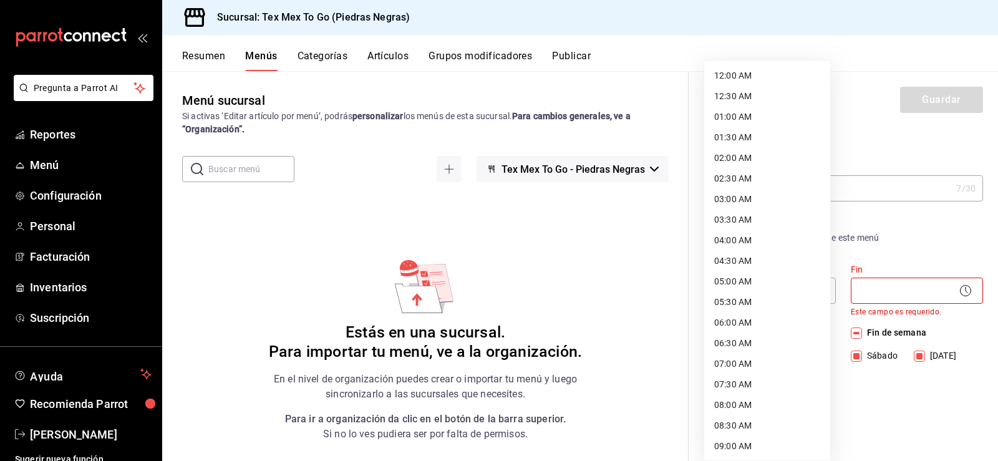
click at [750, 79] on li "12:00 AM" at bounding box center [767, 75] width 126 height 21
type input "00:00"
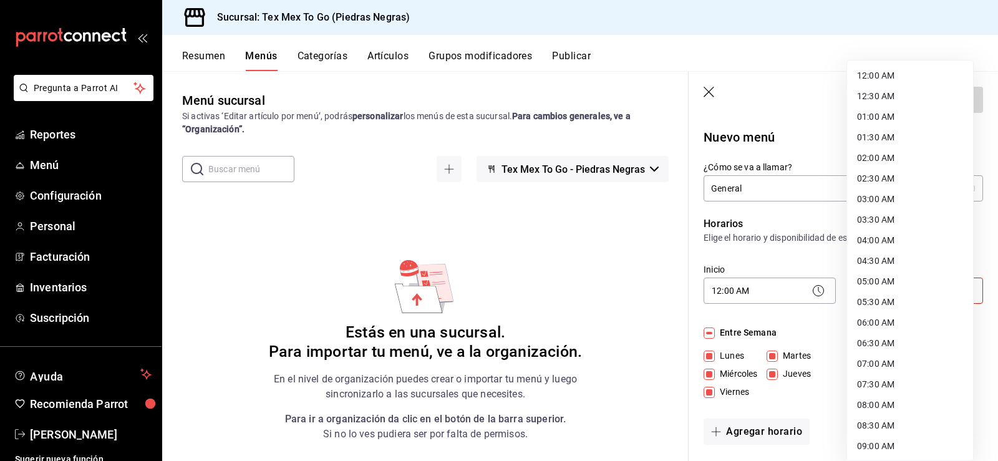
click at [901, 288] on body "Pregunta a Parrot AI Reportes Menú Configuración Personal Facturación Inventari…" at bounding box center [499, 230] width 998 height 461
click at [878, 445] on li "23:59 PM" at bounding box center [910, 445] width 126 height 21
type input "23:59"
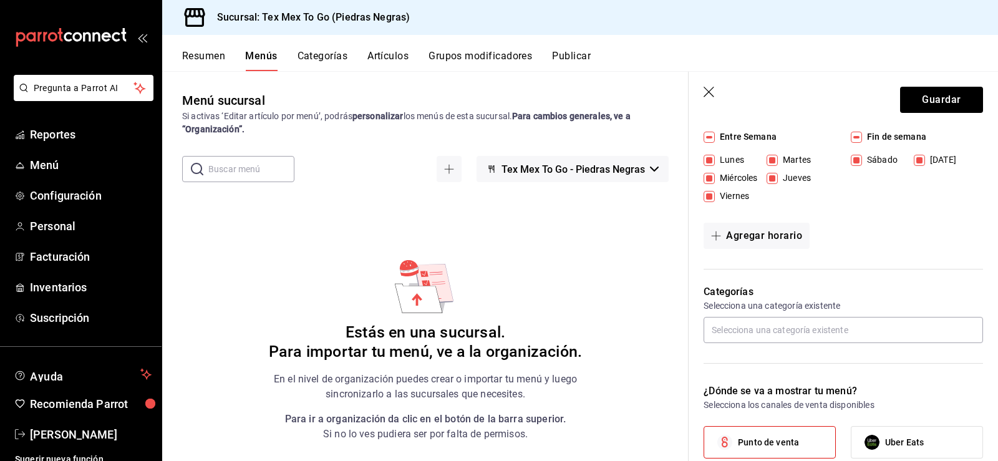
scroll to position [0, 0]
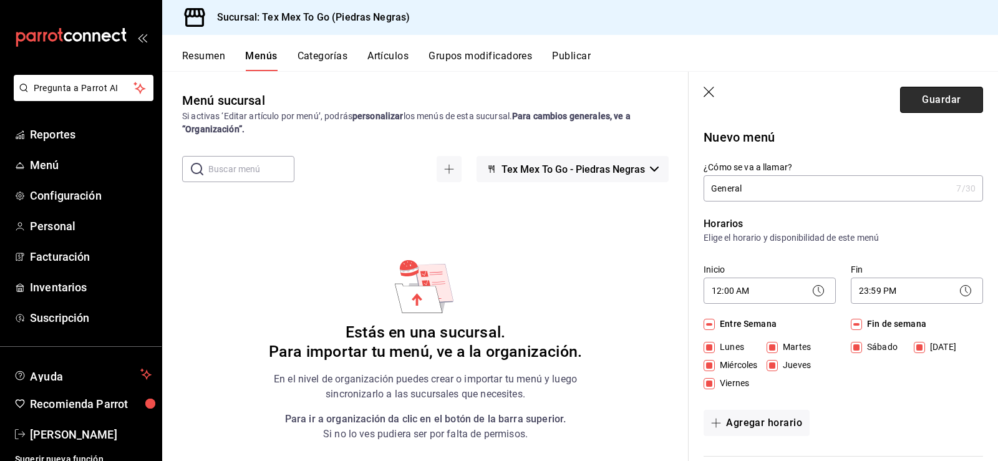
click at [923, 100] on button "Guardar" at bounding box center [941, 100] width 83 height 26
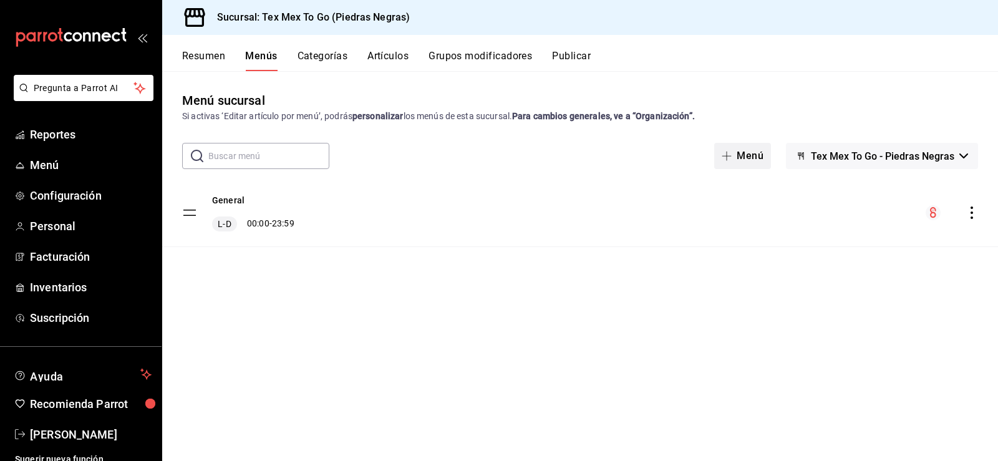
click at [757, 156] on button "Menú" at bounding box center [742, 156] width 57 height 26
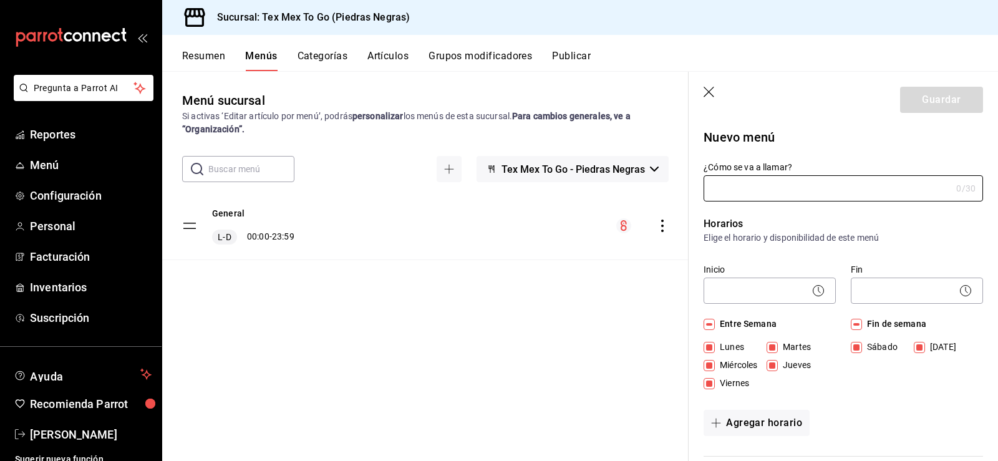
checkbox input "false"
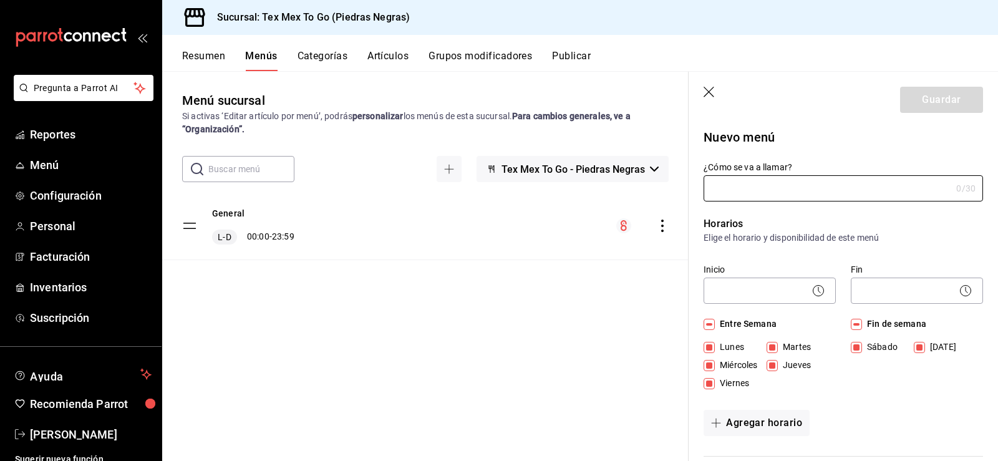
checkbox input "false"
click at [745, 185] on input "¿Cómo se va a llamar?" at bounding box center [828, 188] width 248 height 25
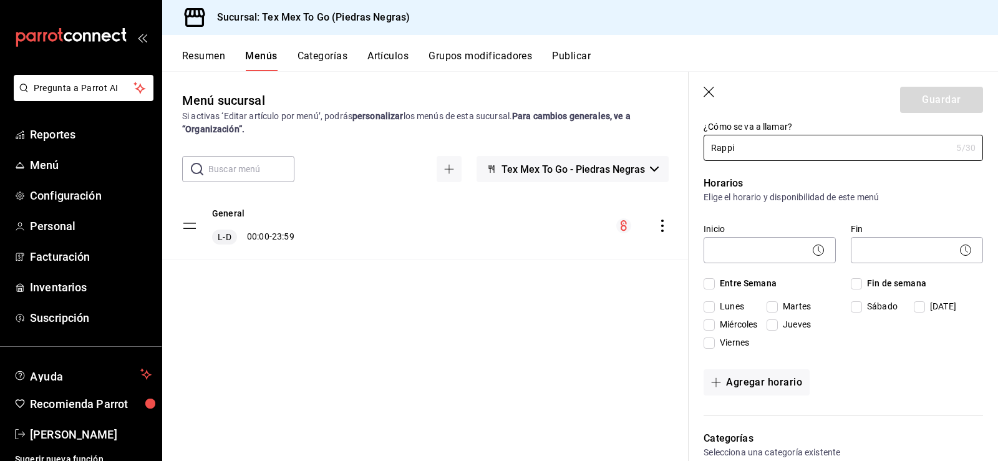
scroll to position [62, 0]
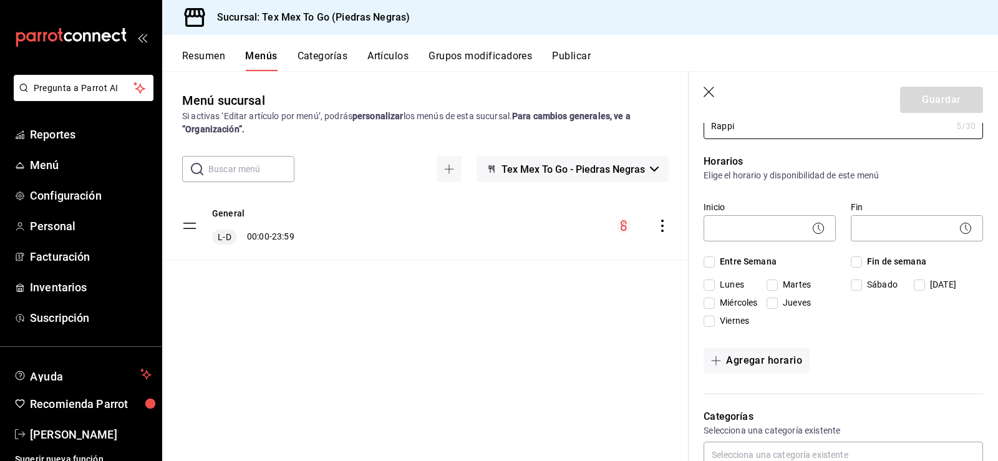
type input "Rappi"
click at [708, 302] on input "Miércoles" at bounding box center [709, 303] width 11 height 11
checkbox input "true"
click at [714, 322] on input "Viernes" at bounding box center [709, 321] width 11 height 11
checkbox input "true"
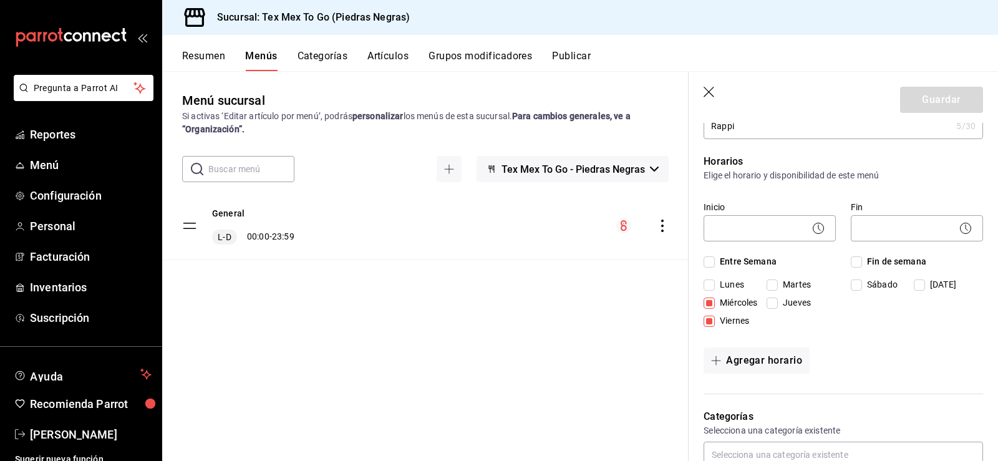
click at [769, 284] on input "Martes" at bounding box center [772, 284] width 11 height 11
checkbox input "true"
click at [772, 306] on input "Jueves" at bounding box center [772, 303] width 11 height 11
checkbox input "true"
click at [856, 288] on input "Sábado" at bounding box center [856, 284] width 11 height 11
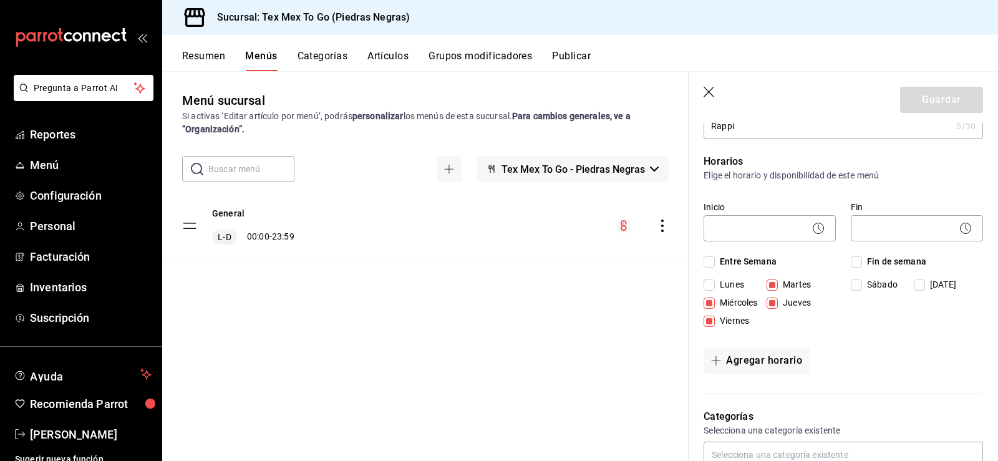
checkbox input "true"
click at [918, 284] on input "Domingo" at bounding box center [919, 284] width 11 height 11
checkbox input "true"
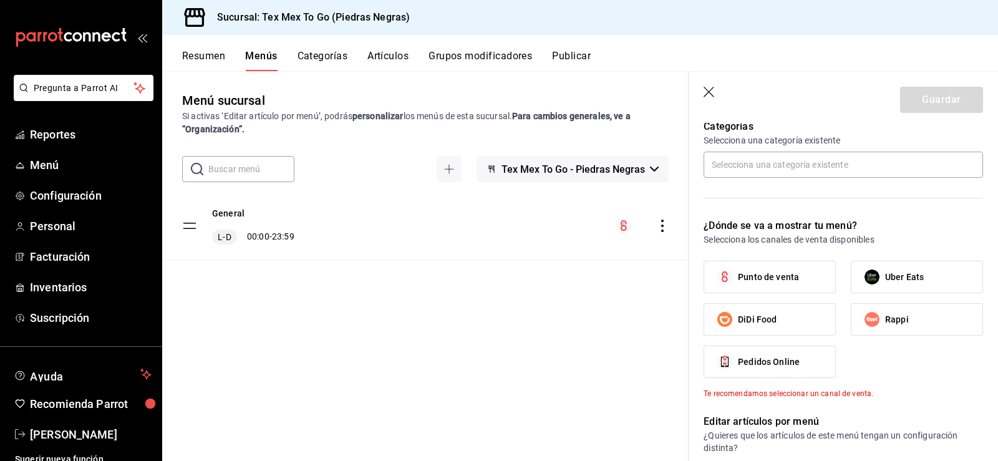
scroll to position [374, 0]
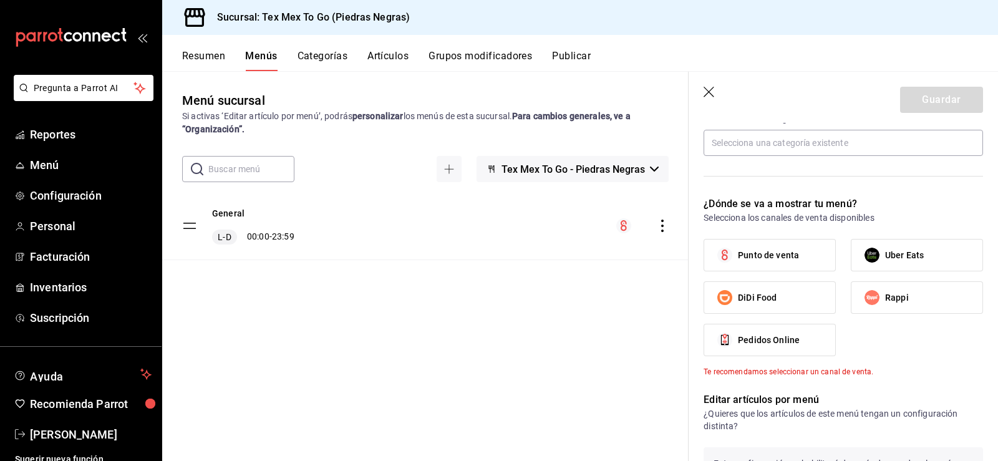
click at [898, 303] on span "Rappi" at bounding box center [897, 297] width 24 height 13
click at [885, 303] on input "Rappi" at bounding box center [872, 297] width 26 height 26
checkbox input "true"
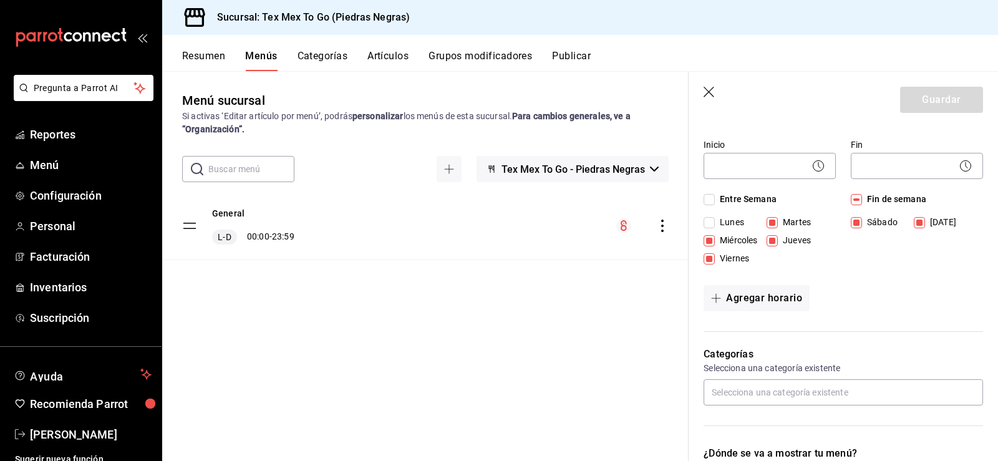
scroll to position [0, 0]
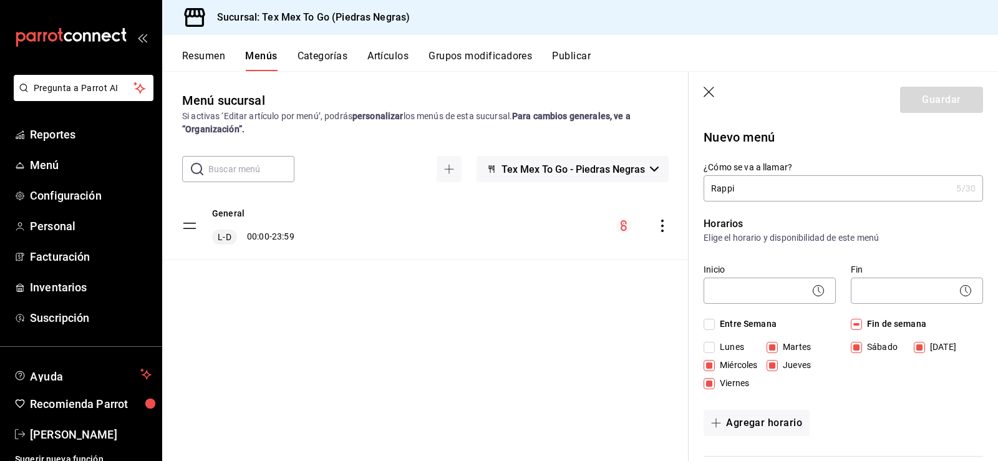
click at [814, 294] on icon at bounding box center [818, 290] width 15 height 15
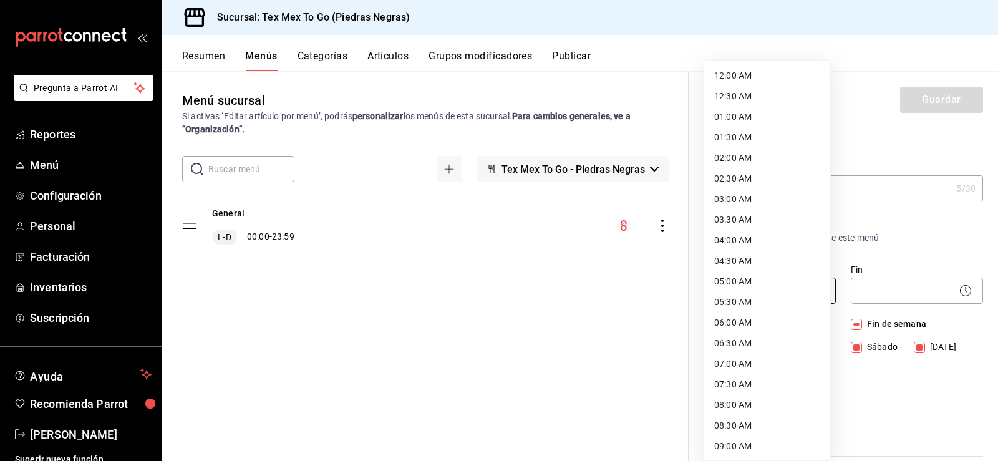
click at [772, 283] on body "Pregunta a Parrot AI Reportes Menú Configuración Personal Facturación Inventari…" at bounding box center [499, 230] width 998 height 461
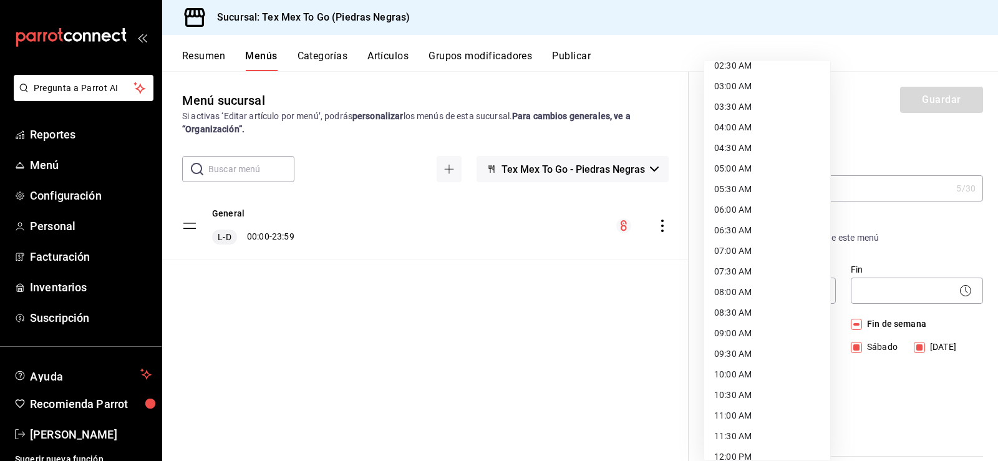
scroll to position [125, 0]
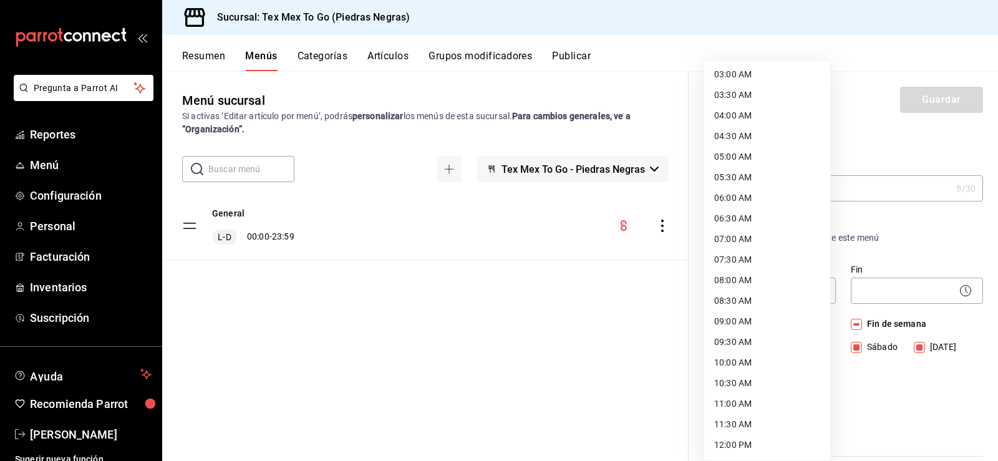
click at [754, 263] on li "07:30 AM" at bounding box center [767, 259] width 126 height 21
type input "07:30"
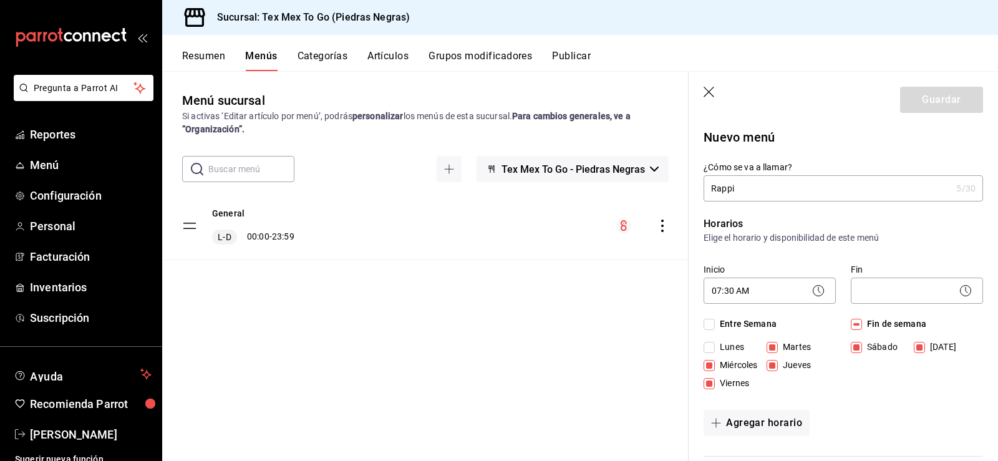
click at [961, 291] on circle at bounding box center [965, 291] width 11 height 11
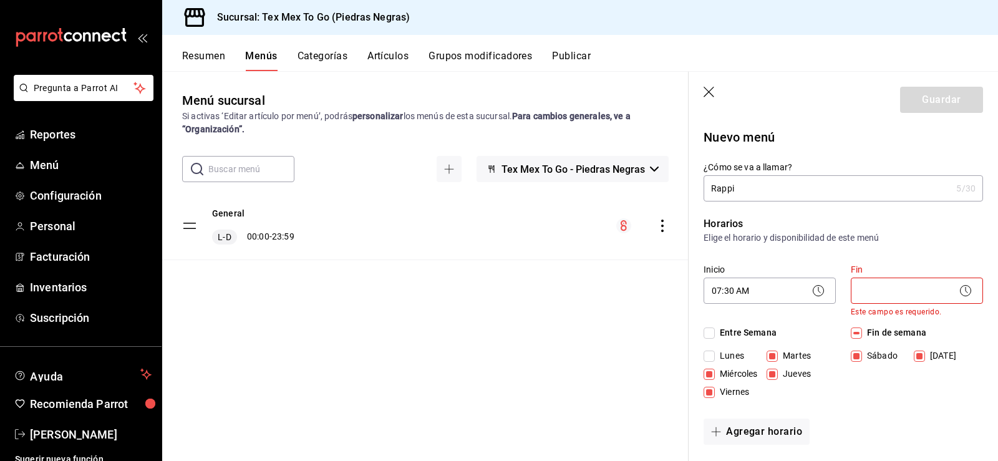
click at [958, 290] on icon at bounding box center [965, 290] width 15 height 15
click at [958, 287] on icon at bounding box center [965, 290] width 15 height 15
click at [966, 294] on body "Pregunta a Parrot AI Reportes Menú Configuración Personal Facturación Inventari…" at bounding box center [499, 230] width 998 height 461
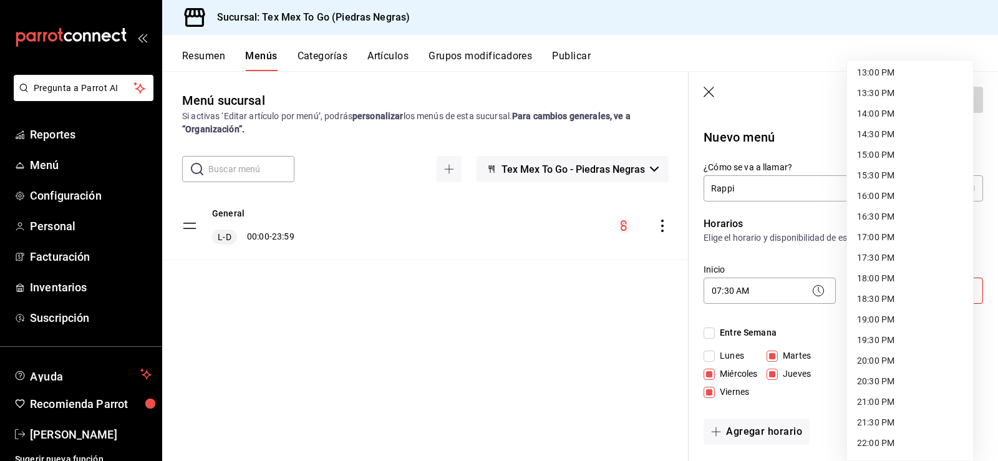
scroll to position [619, 0]
click at [881, 299] on li "20:30 PM" at bounding box center [910, 301] width 126 height 21
type input "20:30"
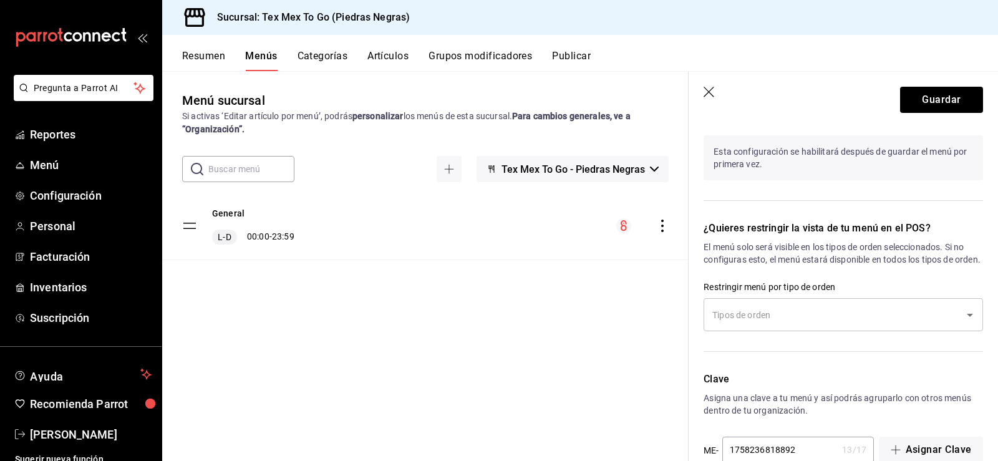
scroll to position [653, 0]
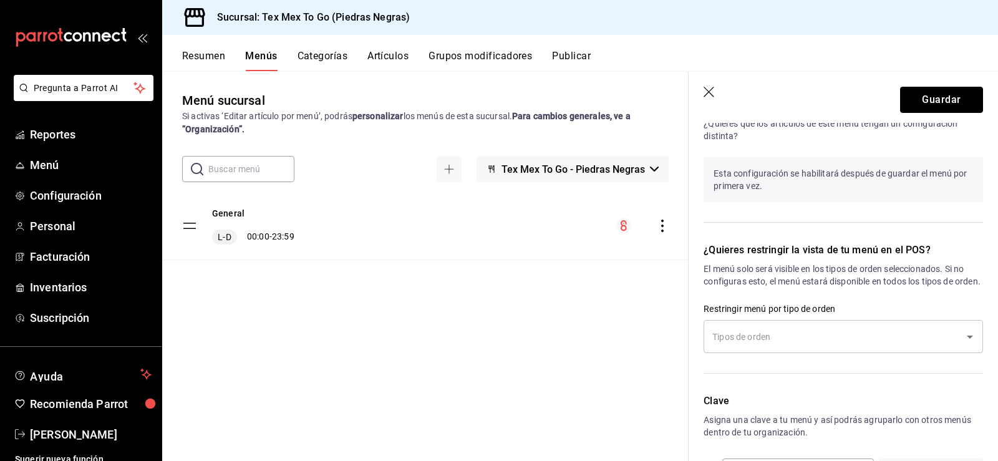
click at [932, 104] on button "Guardar" at bounding box center [941, 100] width 83 height 26
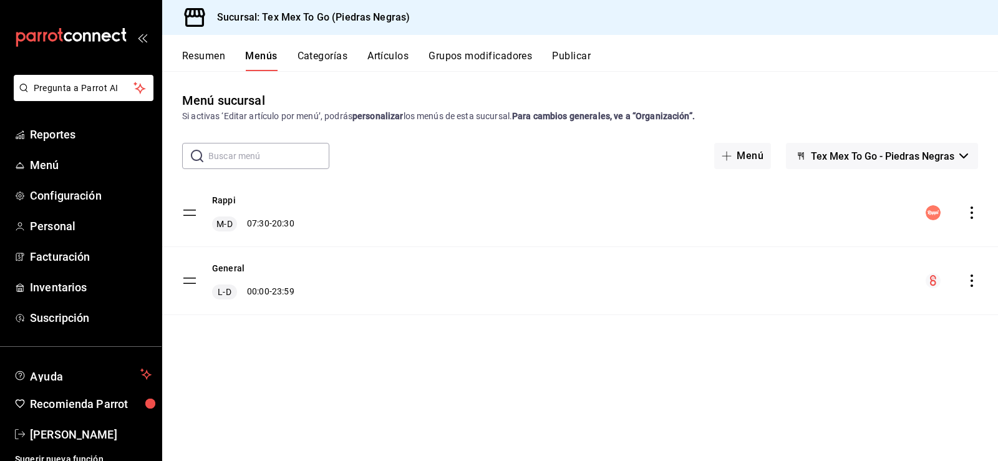
click at [321, 54] on button "Categorías" at bounding box center [323, 60] width 51 height 21
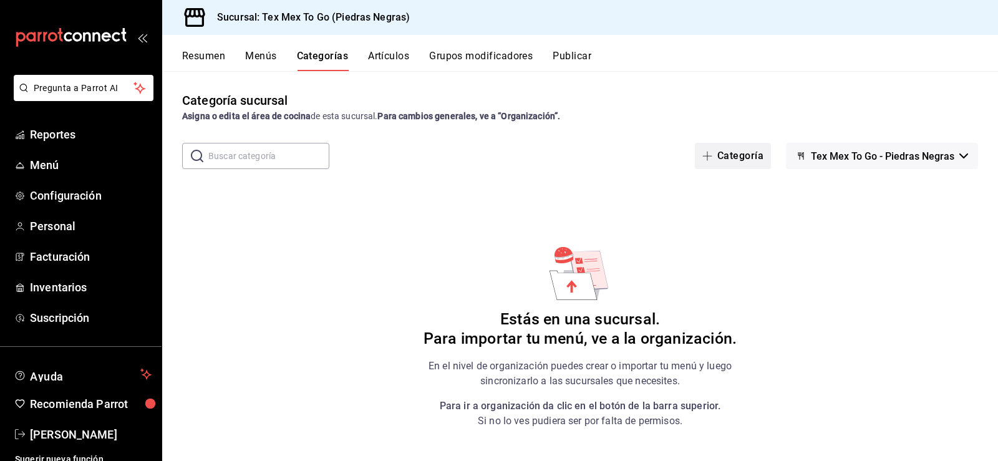
click at [743, 157] on button "Categoría" at bounding box center [733, 156] width 76 height 26
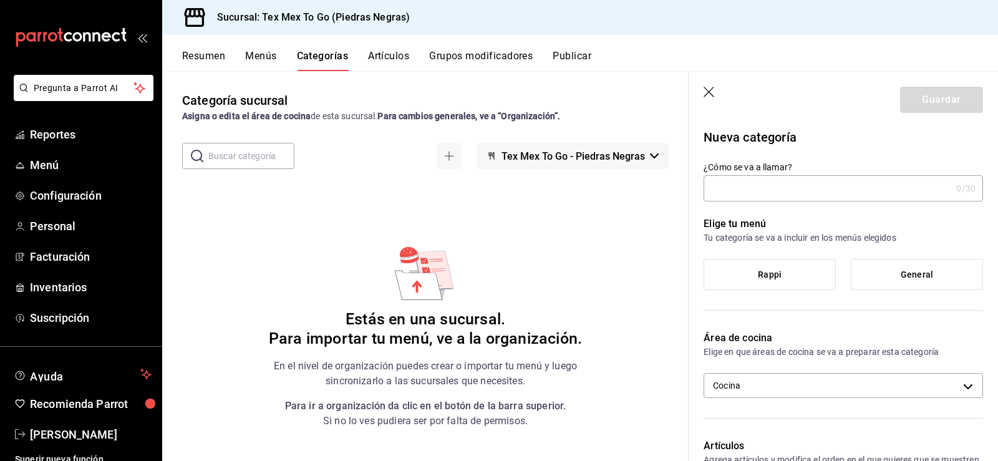
click at [760, 193] on input "¿Cómo se va a llamar?" at bounding box center [828, 188] width 248 height 25
type input "Burritos desayunos"
click at [883, 271] on label "General" at bounding box center [916, 274] width 131 height 30
click at [0, 0] on input "General" at bounding box center [0, 0] width 0 height 0
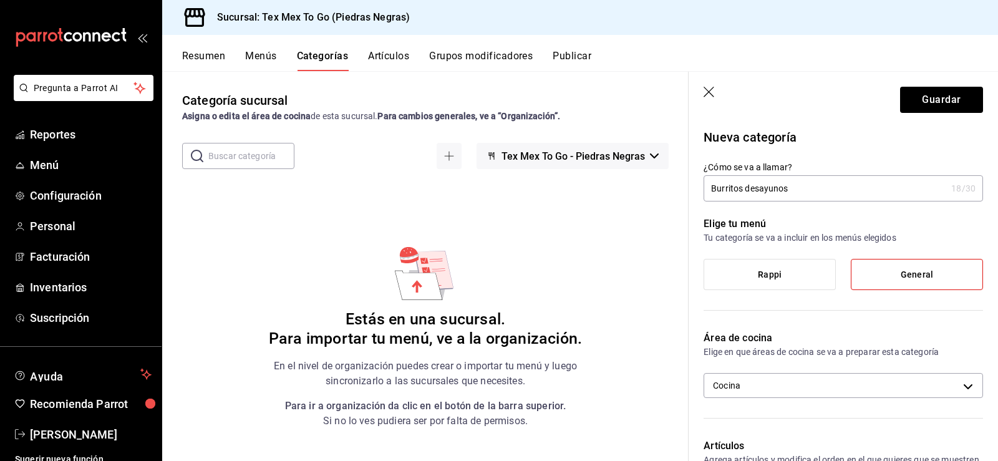
click at [770, 278] on span "Rappi" at bounding box center [770, 274] width 24 height 11
click at [0, 0] on input "Rappi" at bounding box center [0, 0] width 0 height 0
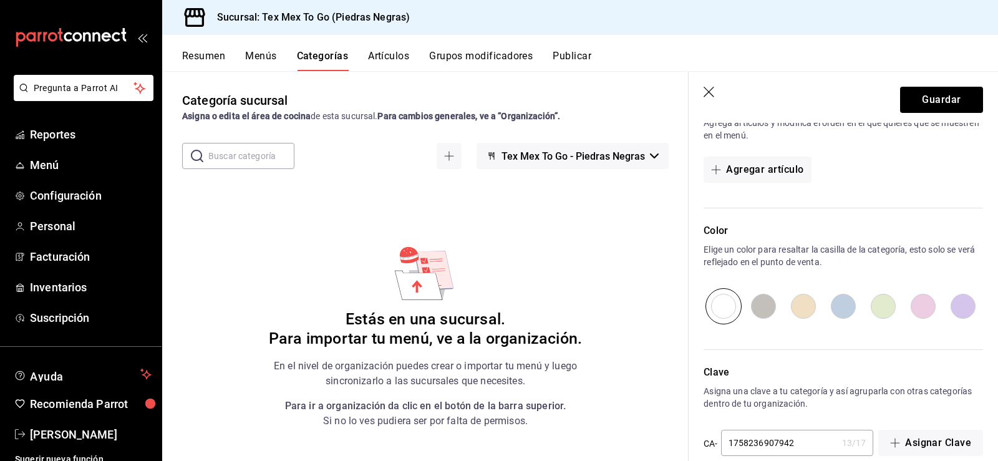
scroll to position [358, 0]
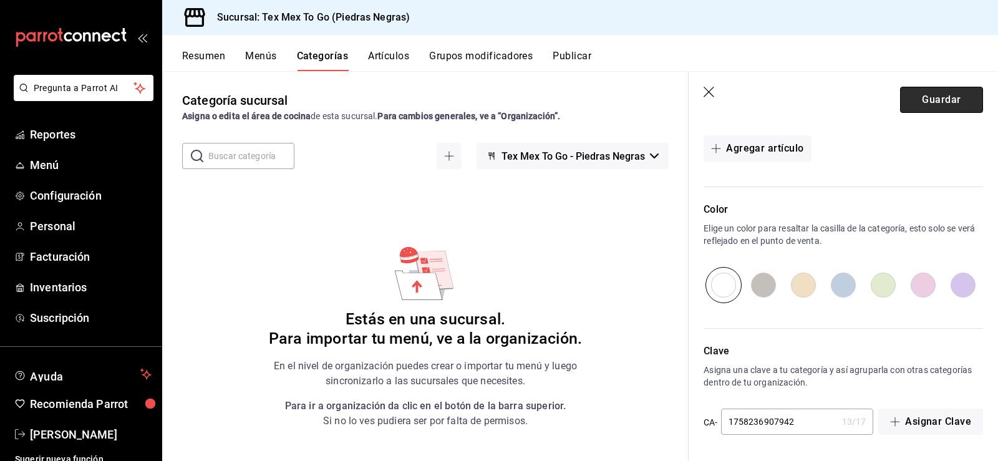
click at [930, 104] on button "Guardar" at bounding box center [941, 100] width 83 height 26
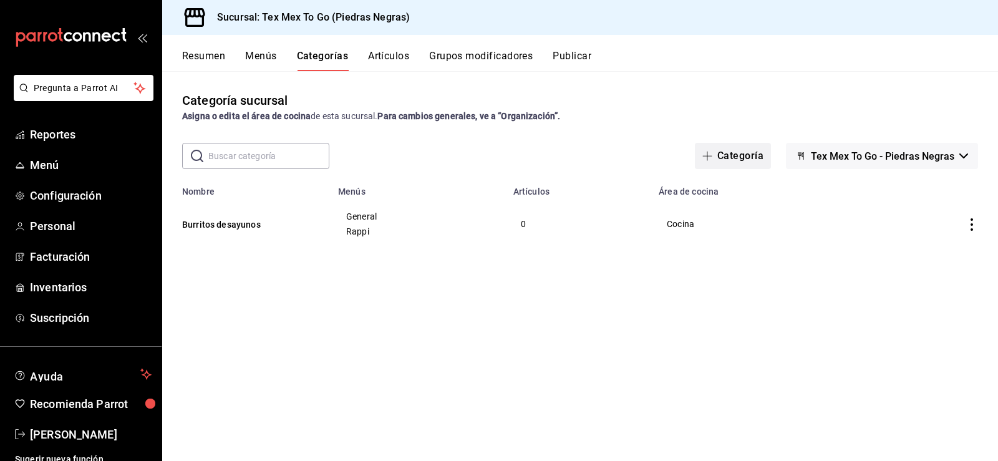
click at [752, 157] on button "Categoría" at bounding box center [733, 156] width 76 height 26
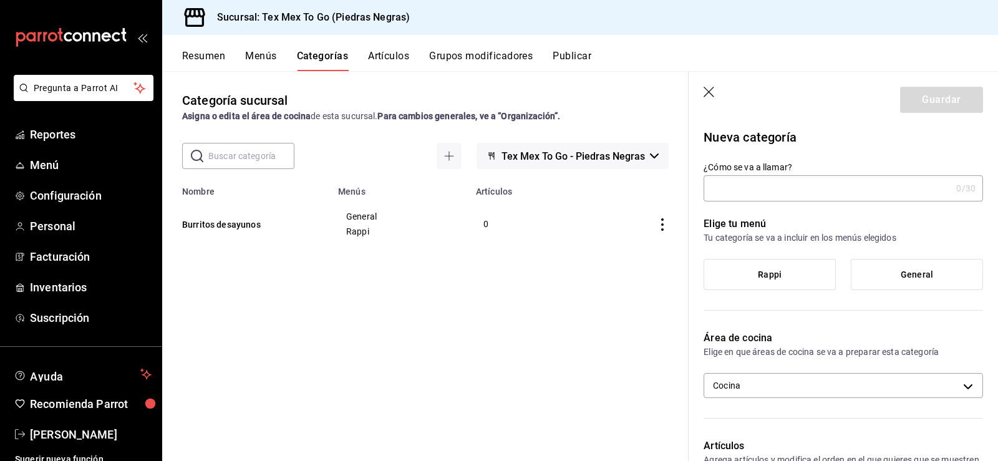
click at [772, 189] on input "¿Cómo se va a llamar?" at bounding box center [828, 188] width 248 height 25
type input "Extras"
click at [811, 276] on label "Rappi" at bounding box center [769, 274] width 131 height 30
click at [0, 0] on input "Rappi" at bounding box center [0, 0] width 0 height 0
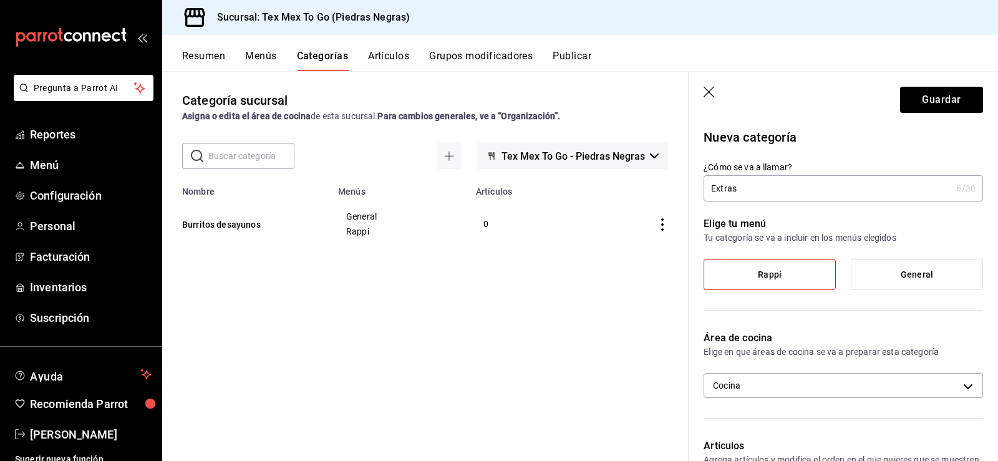
click at [912, 271] on span "General" at bounding box center [917, 274] width 32 height 11
click at [0, 0] on input "General" at bounding box center [0, 0] width 0 height 0
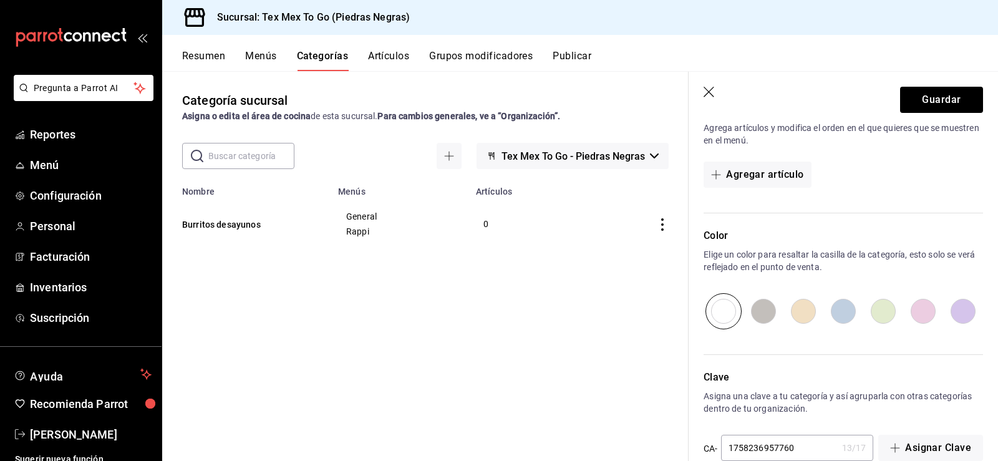
scroll to position [358, 0]
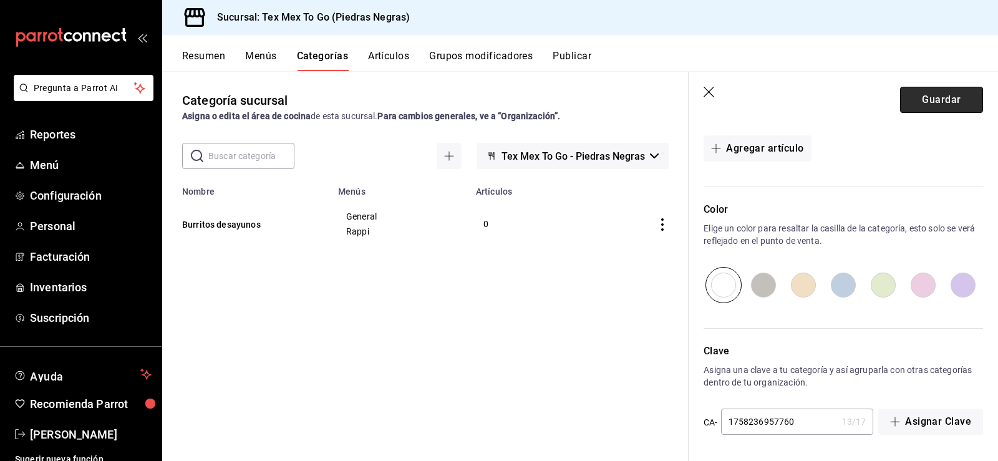
click at [923, 99] on button "Guardar" at bounding box center [941, 100] width 83 height 26
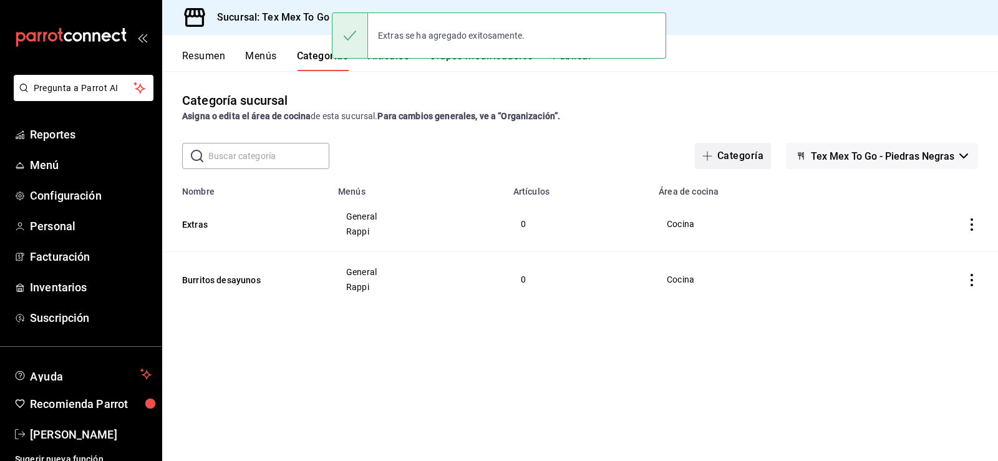
click at [747, 158] on button "Categoría" at bounding box center [733, 156] width 76 height 26
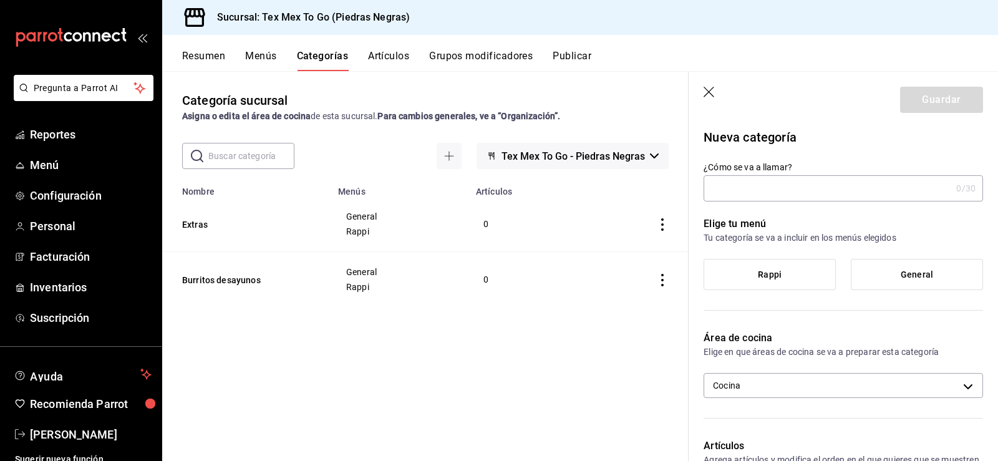
click at [776, 188] on input "¿Cómo se va a llamar?" at bounding box center [828, 188] width 248 height 25
type input "Bowls"
click at [783, 276] on label "Rappi" at bounding box center [769, 274] width 131 height 30
click at [0, 0] on input "Rappi" at bounding box center [0, 0] width 0 height 0
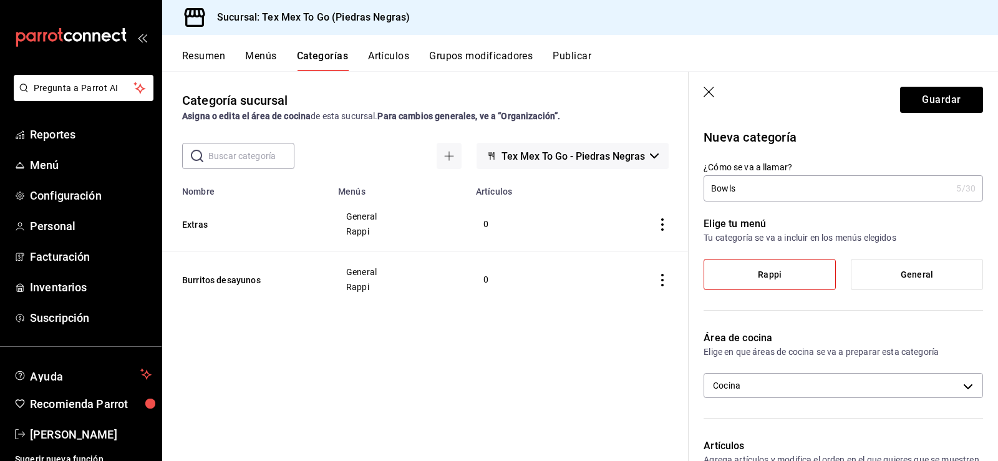
click at [881, 273] on label "General" at bounding box center [916, 274] width 131 height 30
click at [0, 0] on input "General" at bounding box center [0, 0] width 0 height 0
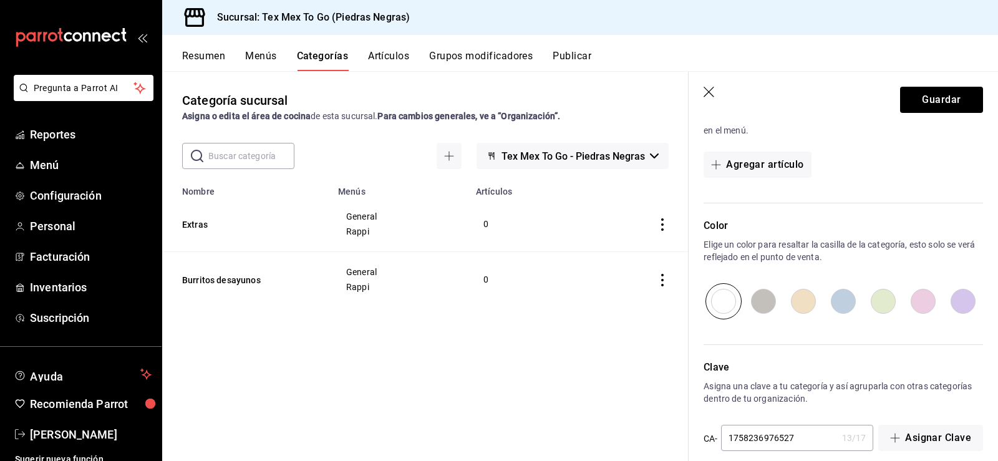
scroll to position [358, 0]
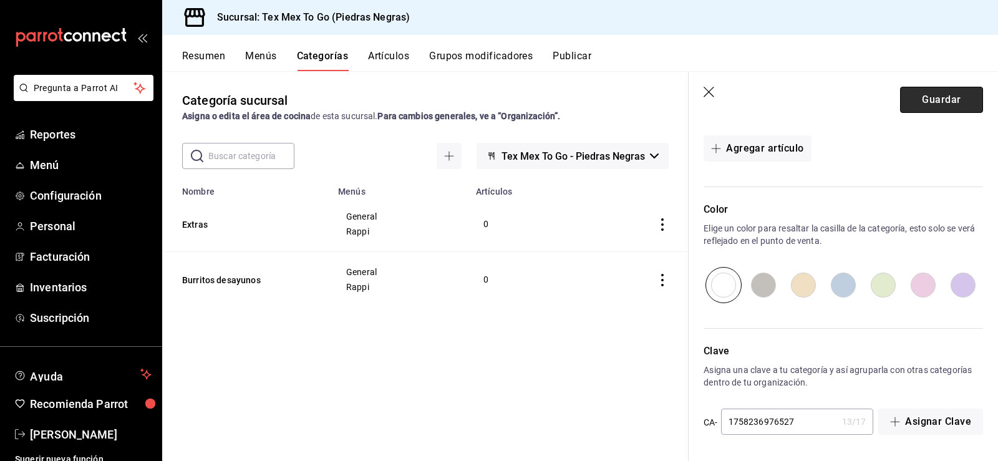
click at [926, 96] on button "Guardar" at bounding box center [941, 100] width 83 height 26
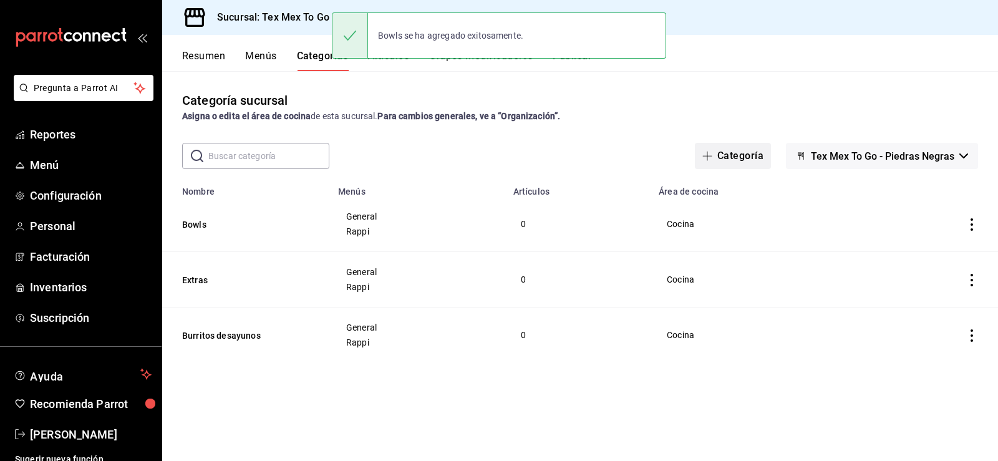
click at [722, 164] on button "Categoría" at bounding box center [733, 156] width 76 height 26
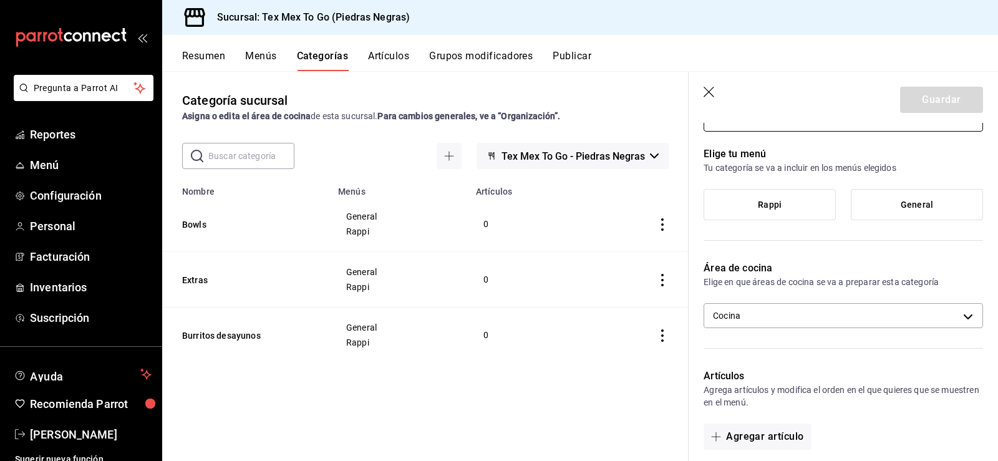
scroll to position [62, 0]
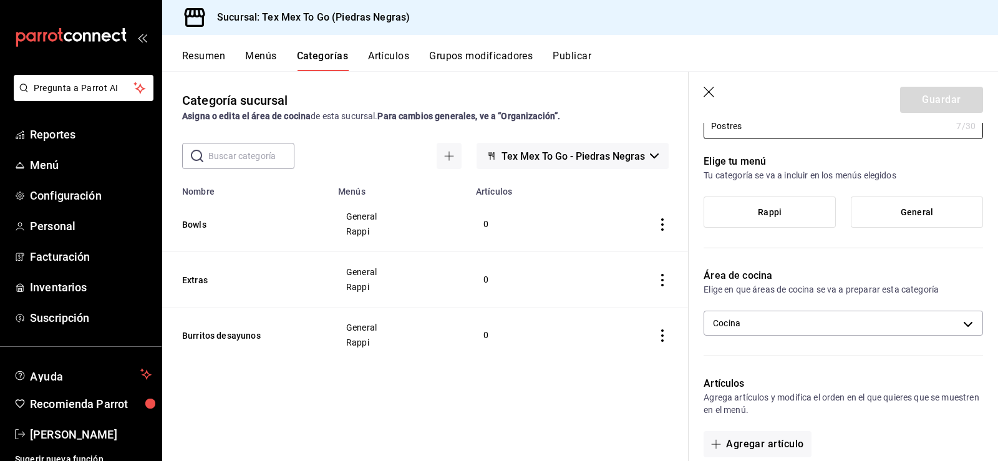
type input "Postres"
click at [922, 214] on span "General" at bounding box center [917, 212] width 32 height 11
click at [0, 0] on input "General" at bounding box center [0, 0] width 0 height 0
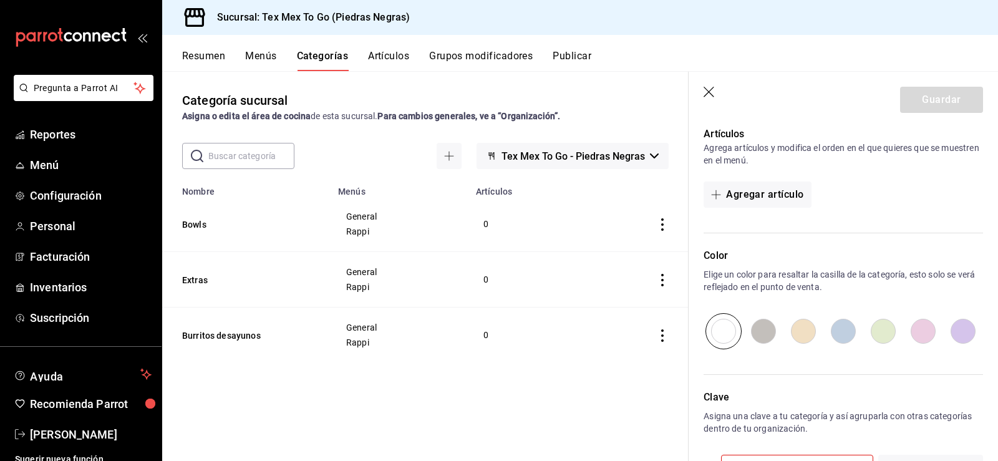
scroll to position [368, 0]
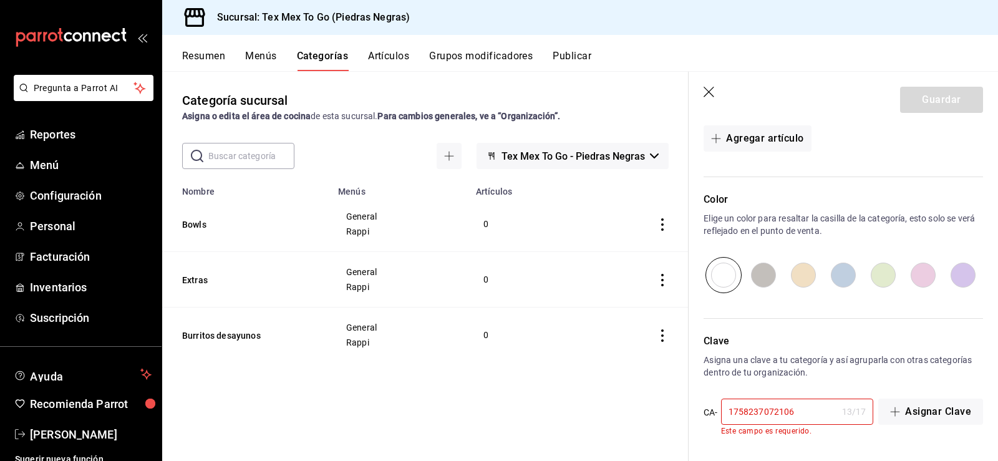
click at [806, 410] on input "1758237072106" at bounding box center [779, 411] width 116 height 25
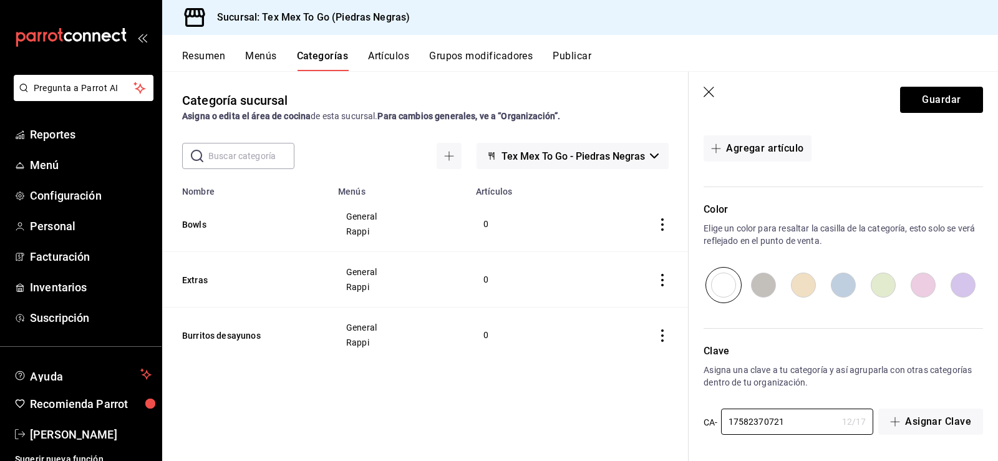
scroll to position [358, 0]
type input "1758237072112"
click at [924, 95] on button "Guardar" at bounding box center [941, 100] width 83 height 26
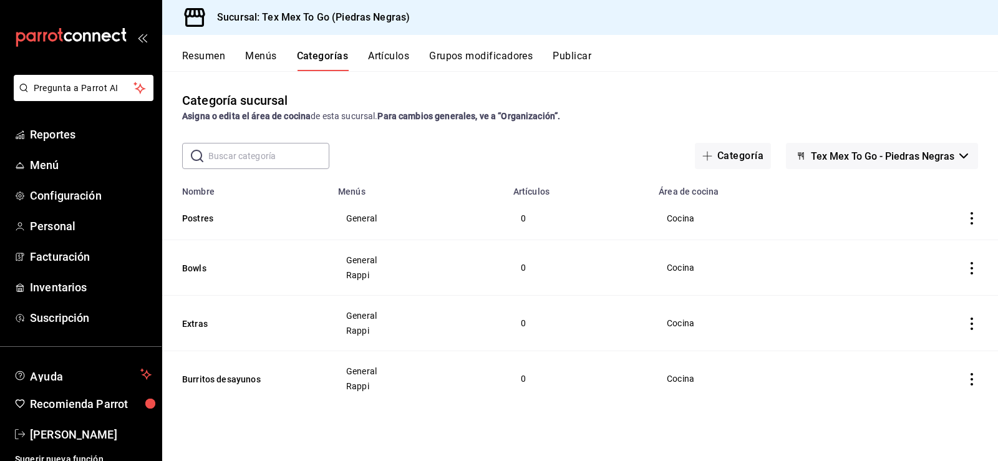
click at [975, 214] on icon "actions" at bounding box center [971, 218] width 12 height 12
click at [204, 216] on div at bounding box center [499, 230] width 998 height 461
click at [206, 216] on button "Postres" at bounding box center [244, 218] width 125 height 12
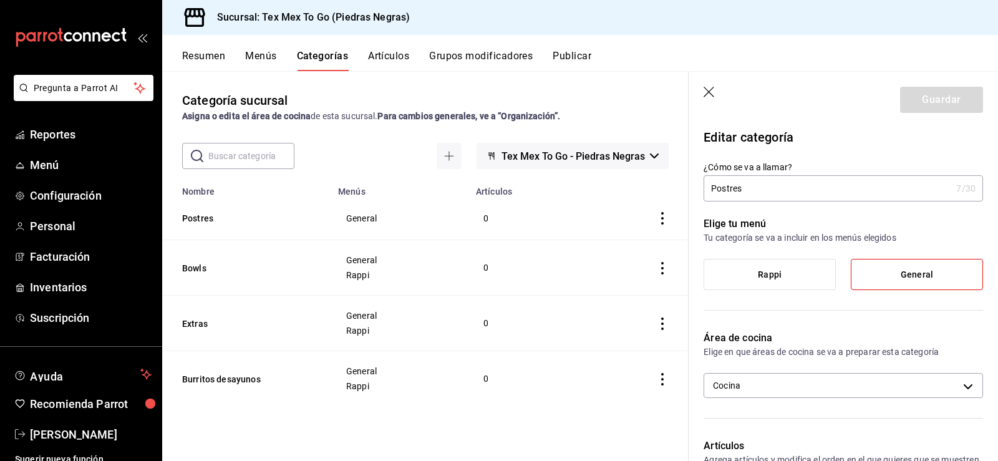
click at [711, 97] on icon "button" at bounding box center [710, 93] width 12 height 12
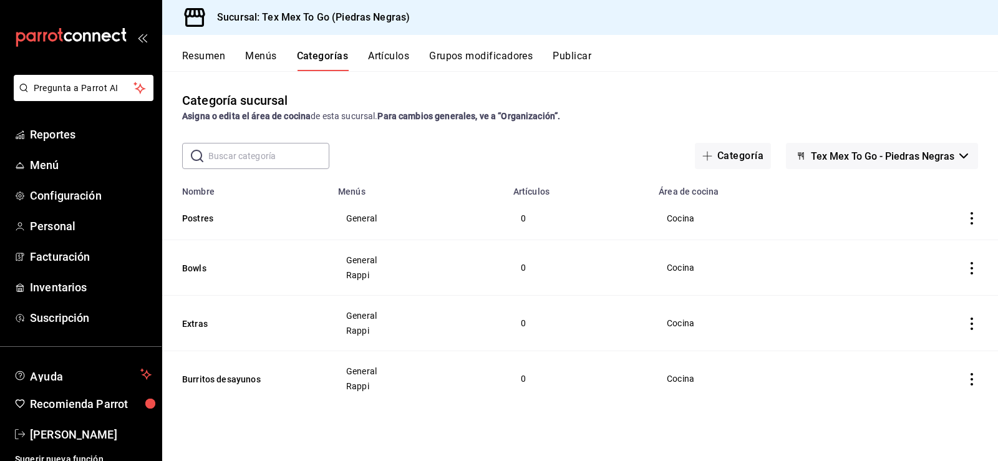
click at [389, 52] on button "Artículos" at bounding box center [388, 60] width 41 height 21
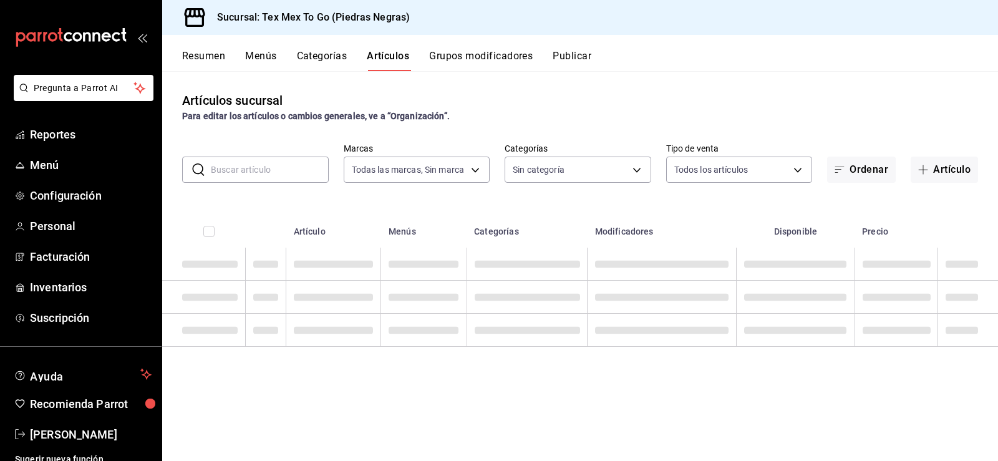
type input "eb06541f-5acd-4d20-ae9d-083795bc6976"
type input "3af3ad76-18bd-406c-9b11-798cb5317cbf,3646f670-00cf-4569-944c-761056295dc0,586a5…"
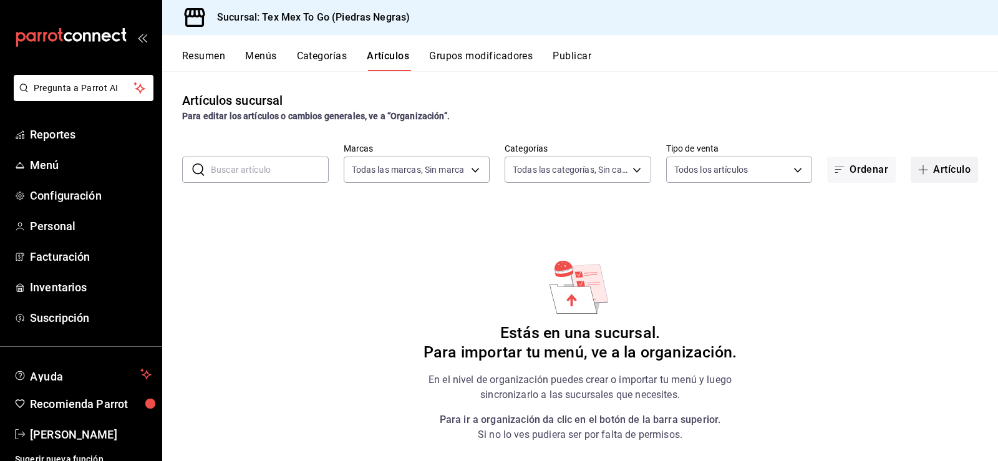
click at [919, 171] on span "button" at bounding box center [925, 170] width 15 height 10
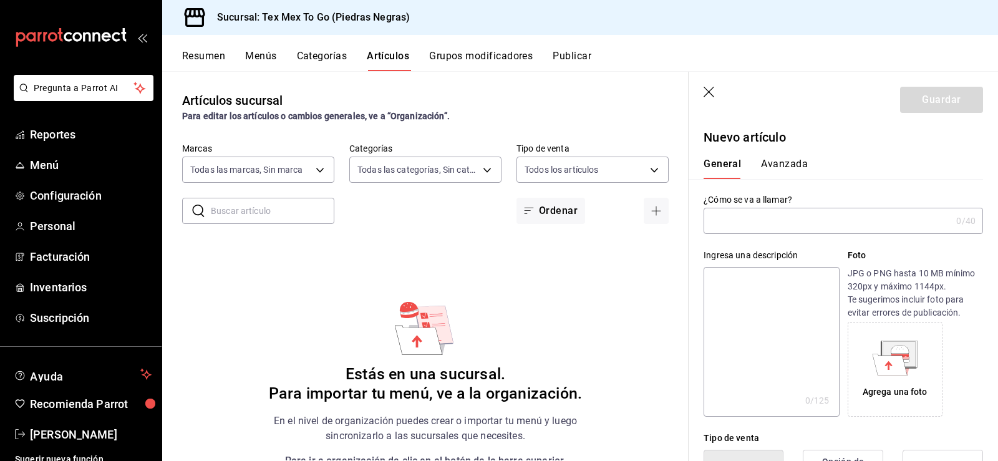
click at [772, 223] on input "text" at bounding box center [828, 220] width 248 height 25
type input "T"
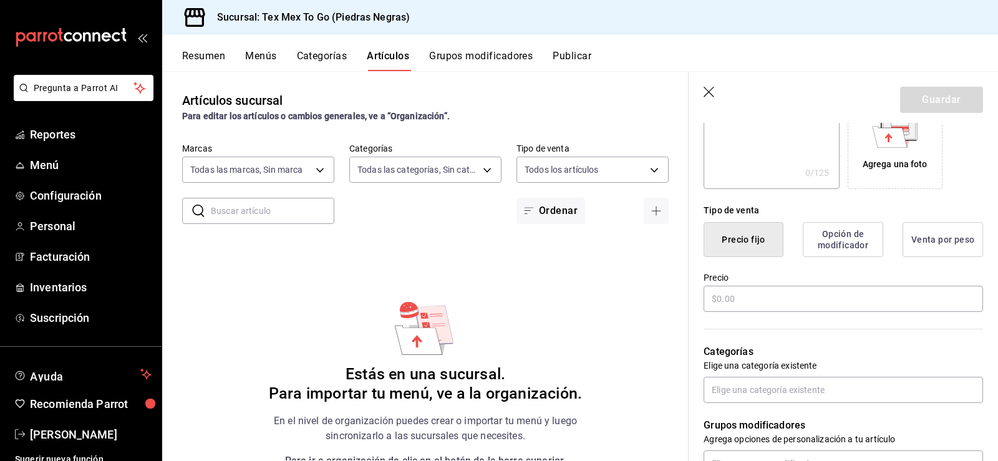
scroll to position [249, 0]
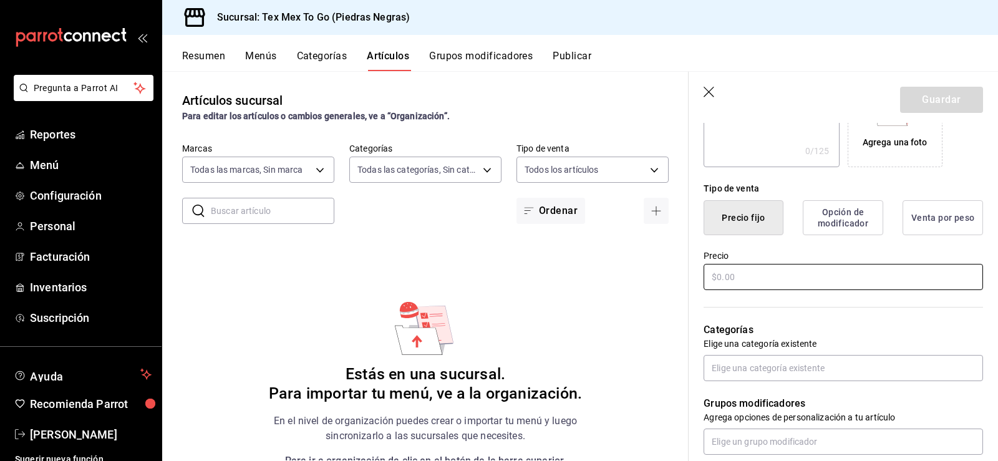
type input "Ranchero"
click at [741, 269] on input "text" at bounding box center [843, 277] width 279 height 26
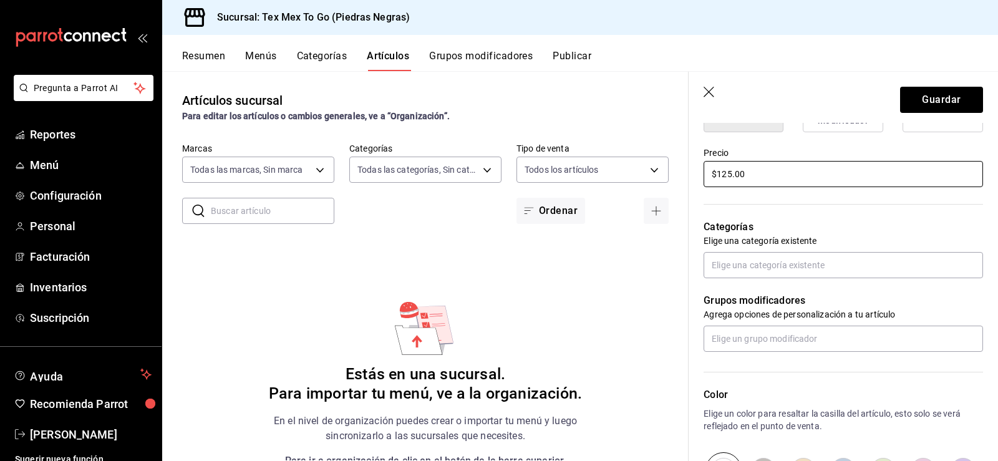
scroll to position [374, 0]
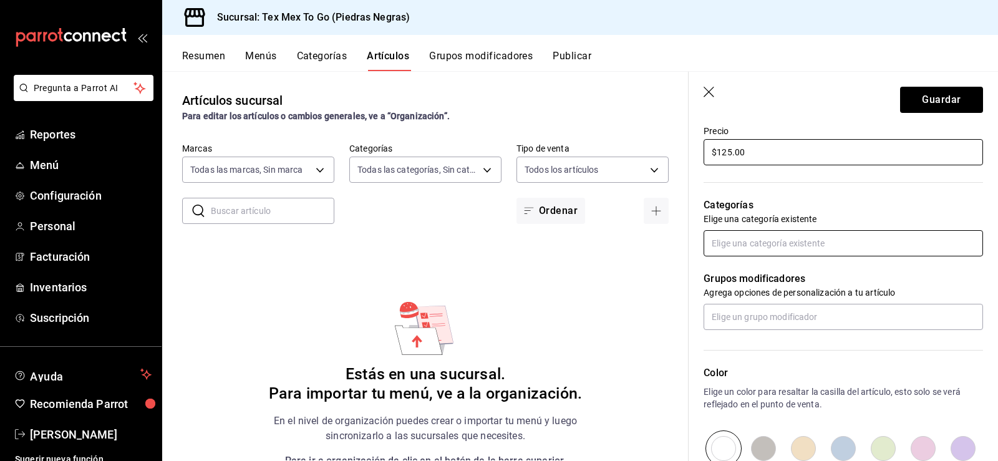
type input "$125.00"
click at [803, 239] on input "text" at bounding box center [843, 243] width 279 height 26
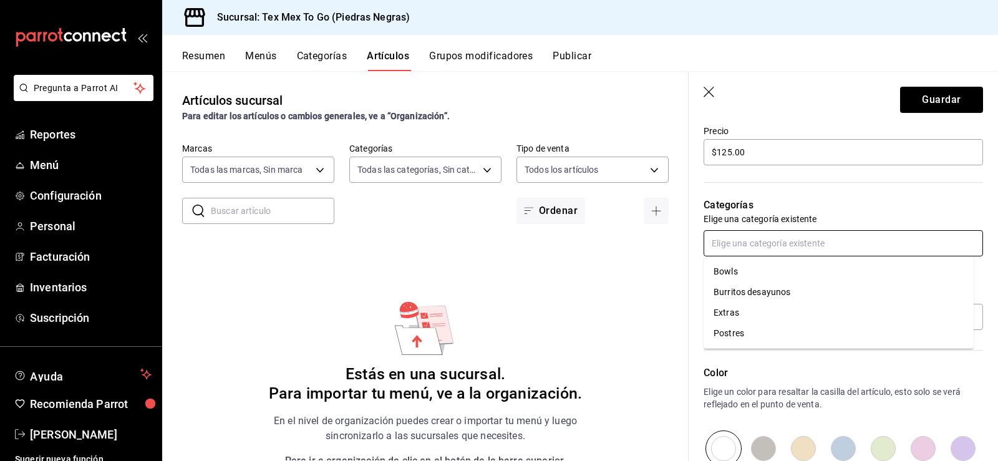
click at [751, 296] on li "Burritos desayunos" at bounding box center [839, 292] width 270 height 21
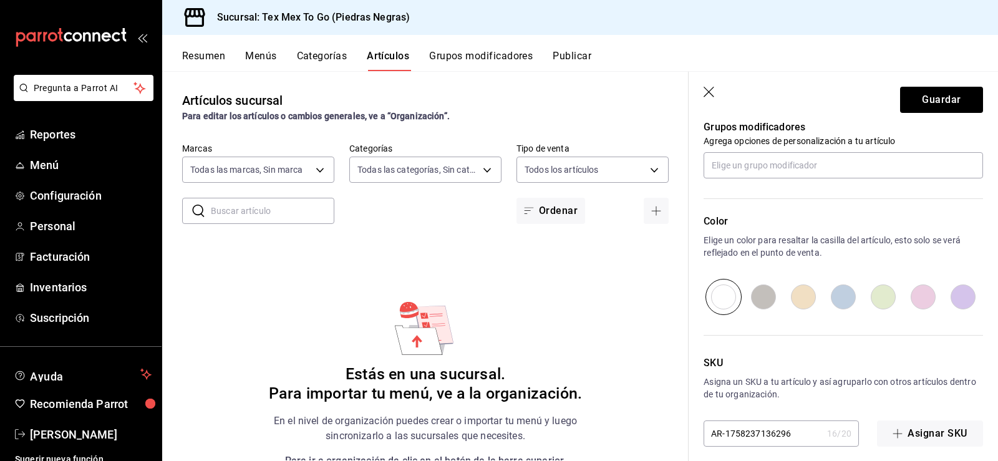
scroll to position [578, 0]
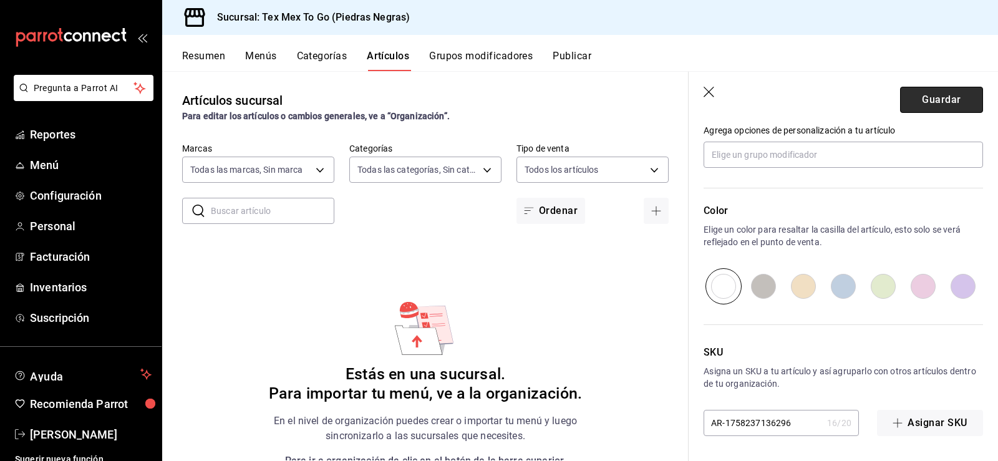
click at [933, 102] on button "Guardar" at bounding box center [941, 100] width 83 height 26
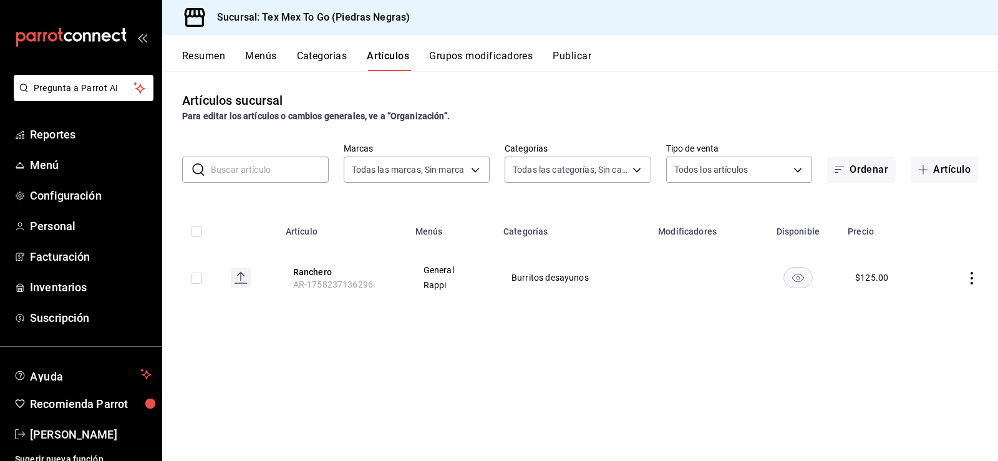
click at [463, 59] on button "Grupos modificadores" at bounding box center [481, 60] width 104 height 21
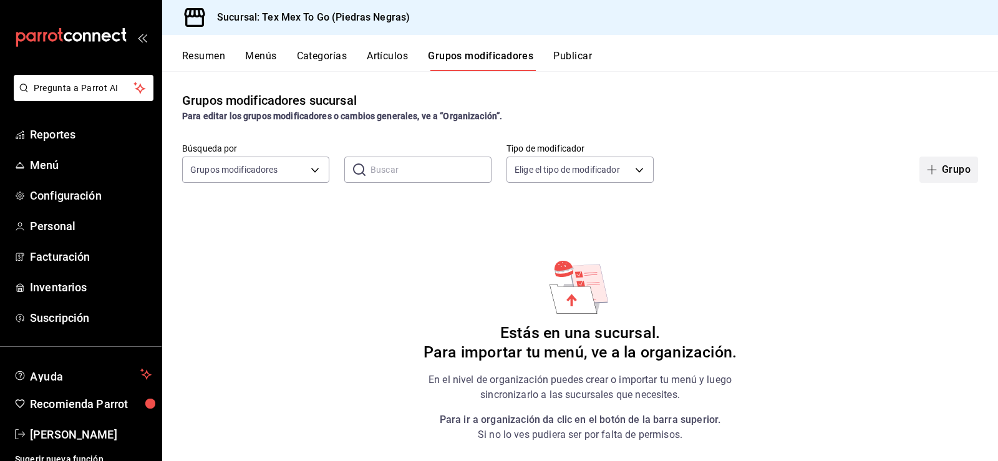
click at [948, 172] on button "Grupo" at bounding box center [948, 170] width 59 height 26
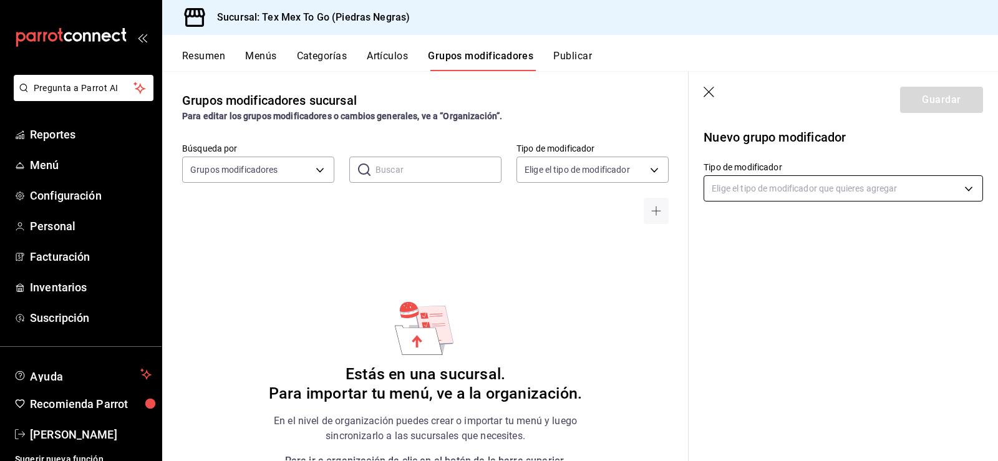
click at [764, 195] on body "Pregunta a Parrot AI Reportes Menú Configuración Personal Facturación Inventari…" at bounding box center [499, 230] width 998 height 461
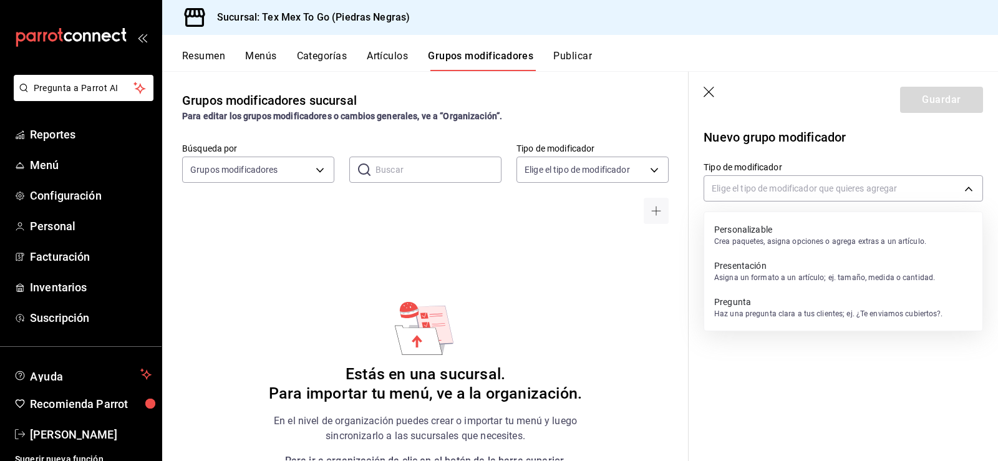
click at [704, 91] on div at bounding box center [499, 230] width 998 height 461
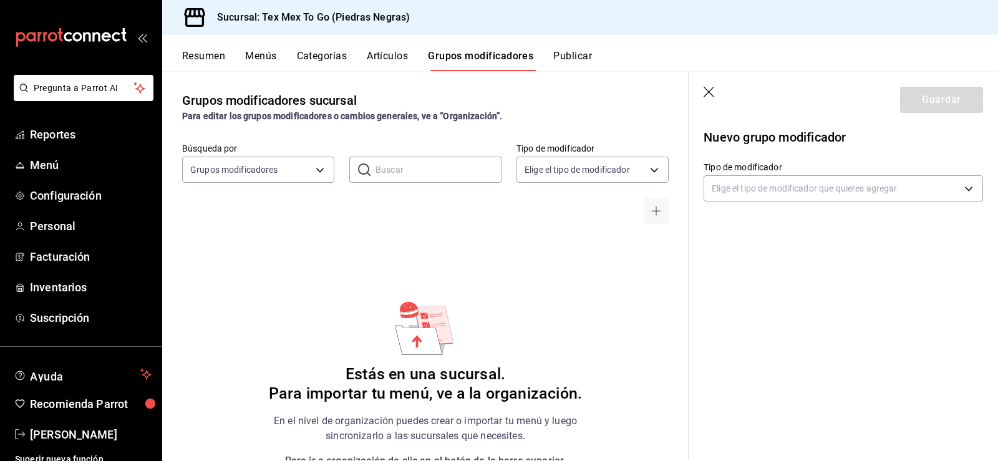
click at [714, 89] on icon "button" at bounding box center [710, 93] width 12 height 12
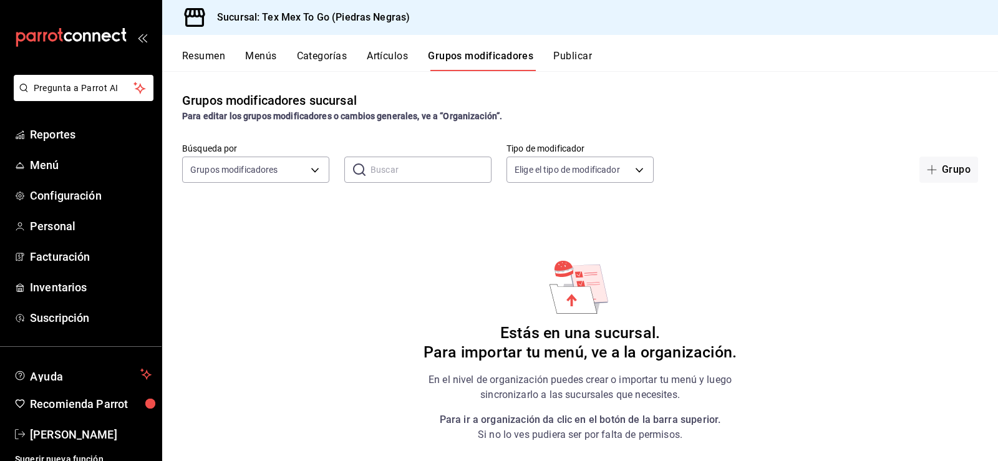
click at [576, 59] on button "Publicar" at bounding box center [572, 60] width 39 height 21
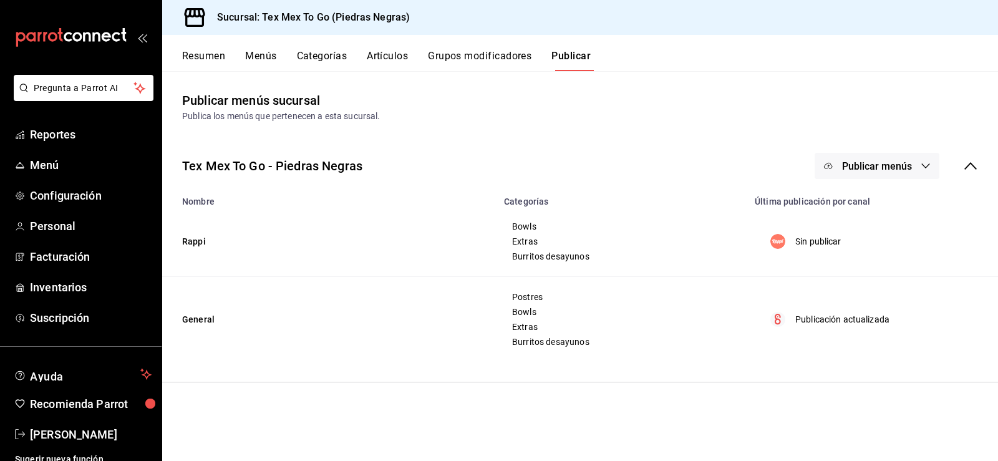
click at [891, 170] on span "Publicar menús" at bounding box center [877, 166] width 70 height 12
click at [889, 251] on li "Punto de venta" at bounding box center [877, 241] width 115 height 35
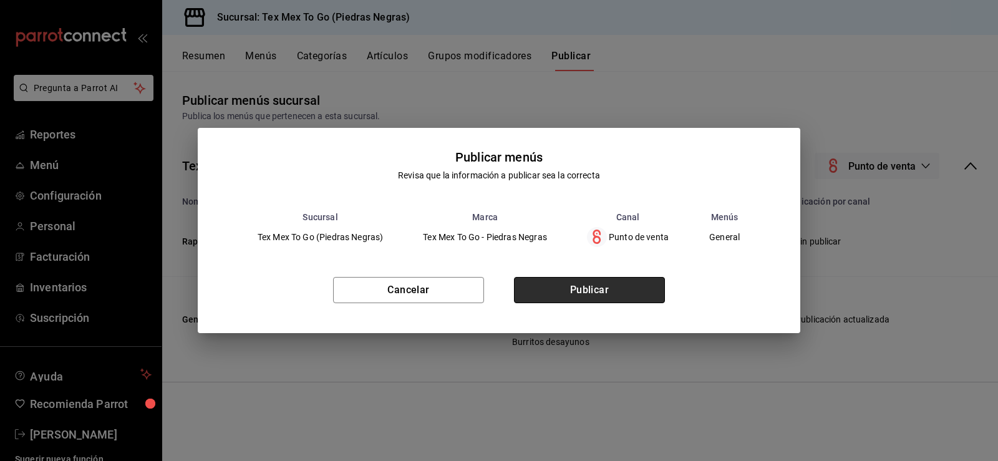
click at [551, 287] on button "Publicar" at bounding box center [589, 290] width 151 height 26
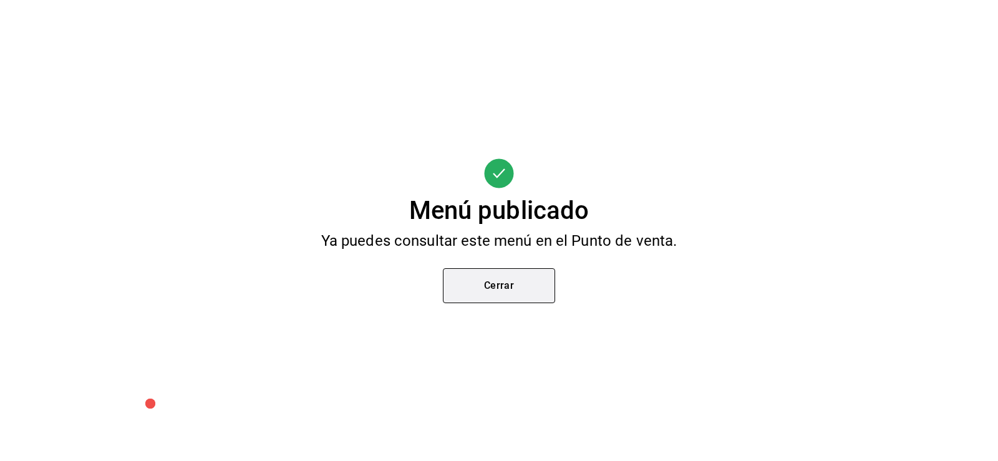
click at [520, 285] on button "Cerrar" at bounding box center [499, 285] width 112 height 35
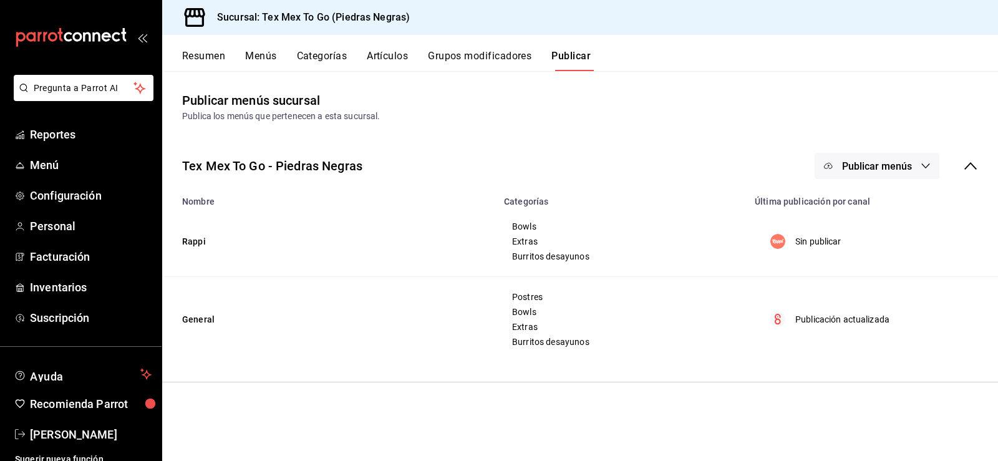
click at [475, 64] on button "Grupos modificadores" at bounding box center [480, 60] width 104 height 21
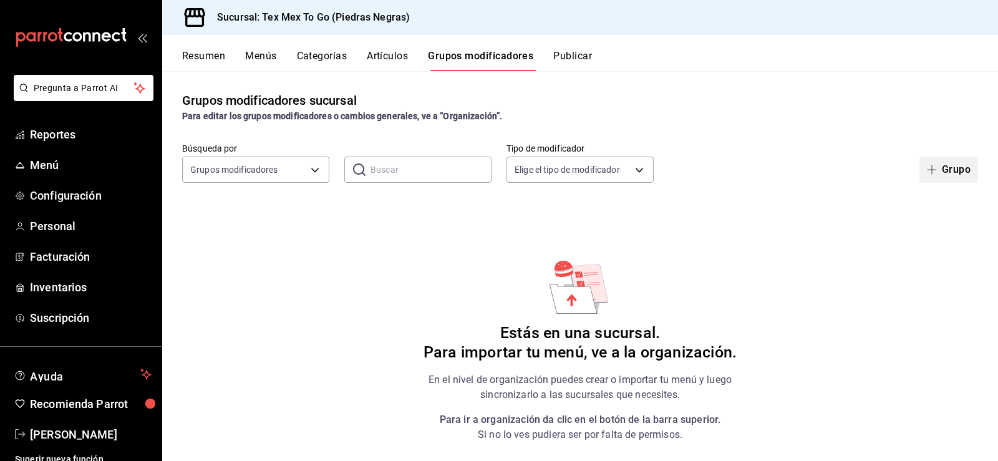
click at [938, 169] on span "button" at bounding box center [934, 170] width 15 height 10
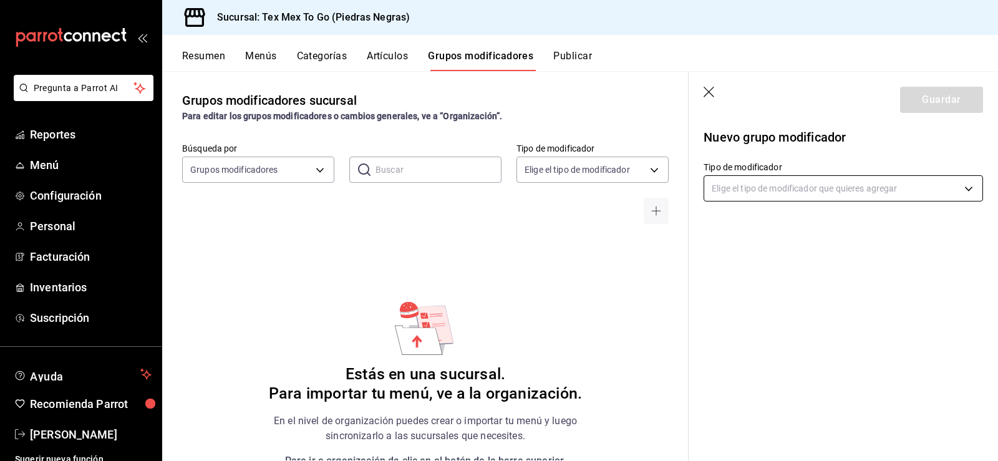
click at [762, 190] on body "Pregunta a Parrot AI Reportes Menú Configuración Personal Facturación Inventari…" at bounding box center [499, 230] width 998 height 461
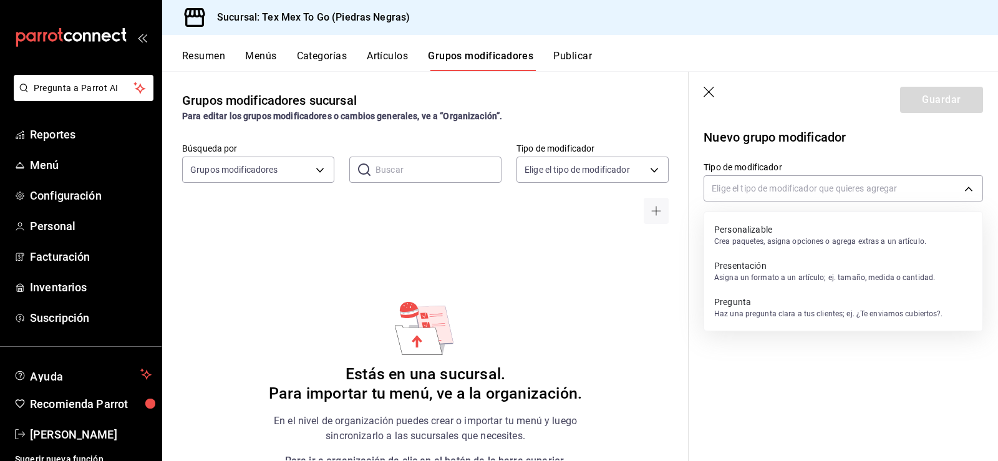
click at [762, 227] on p "Personalizable" at bounding box center [820, 229] width 212 height 12
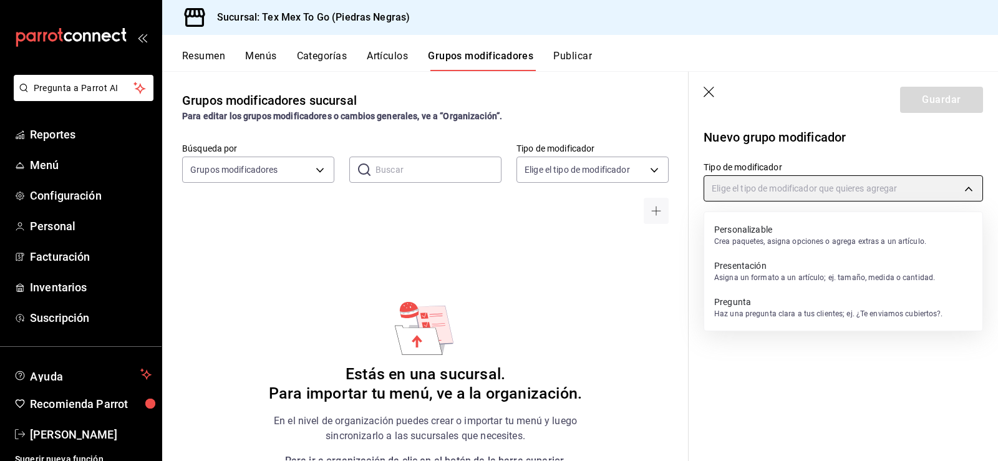
type input "CUSTOMIZABLE"
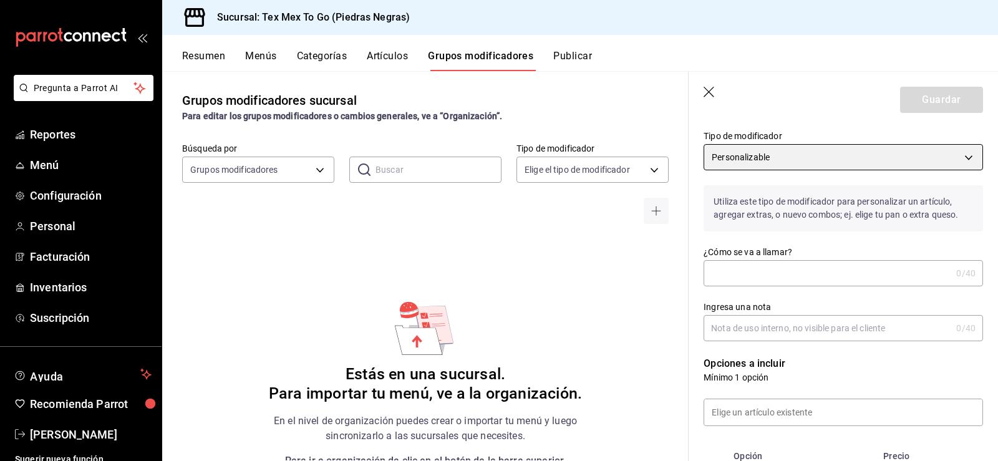
scroll to position [62, 0]
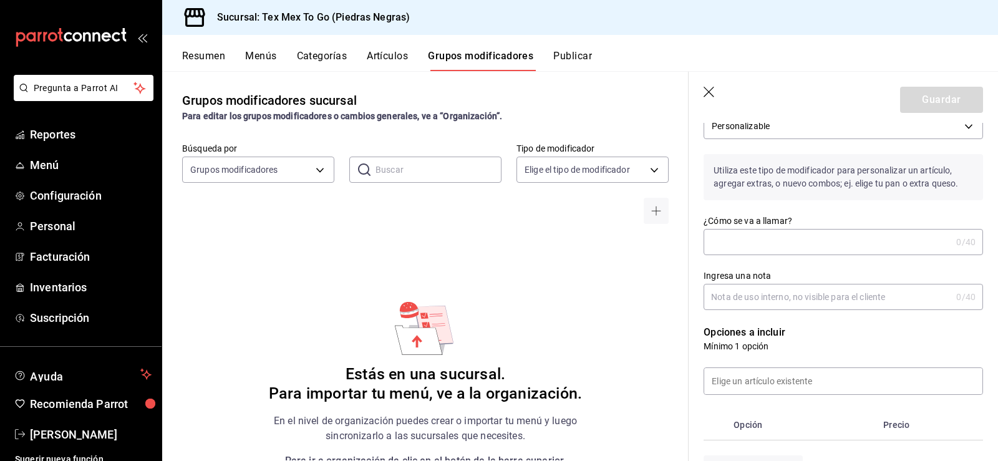
click at [782, 248] on input "¿Cómo se va a llamar?" at bounding box center [828, 242] width 248 height 25
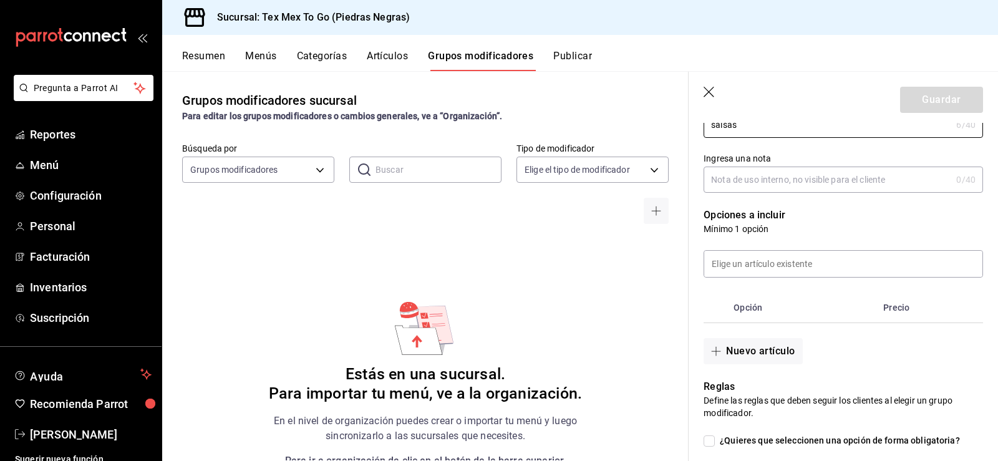
scroll to position [187, 0]
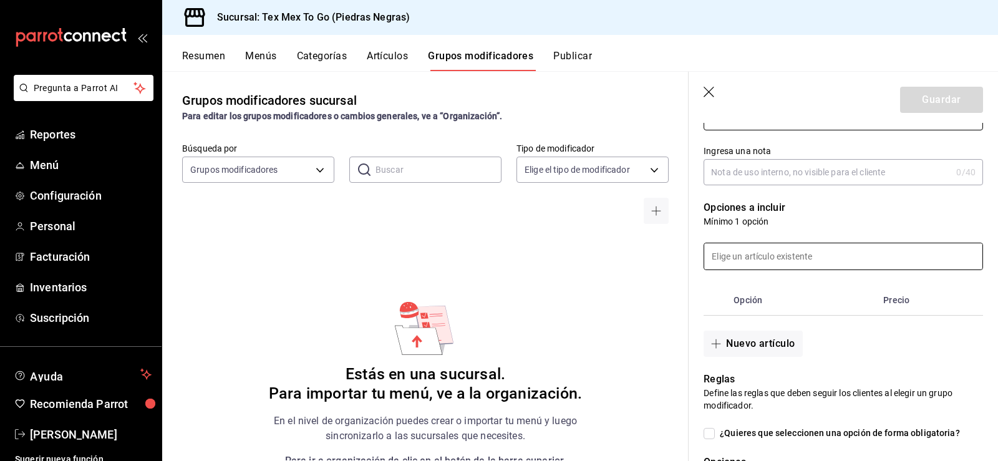
type input "salsas"
click at [786, 259] on input at bounding box center [843, 256] width 278 height 26
click at [800, 259] on input at bounding box center [843, 256] width 278 height 26
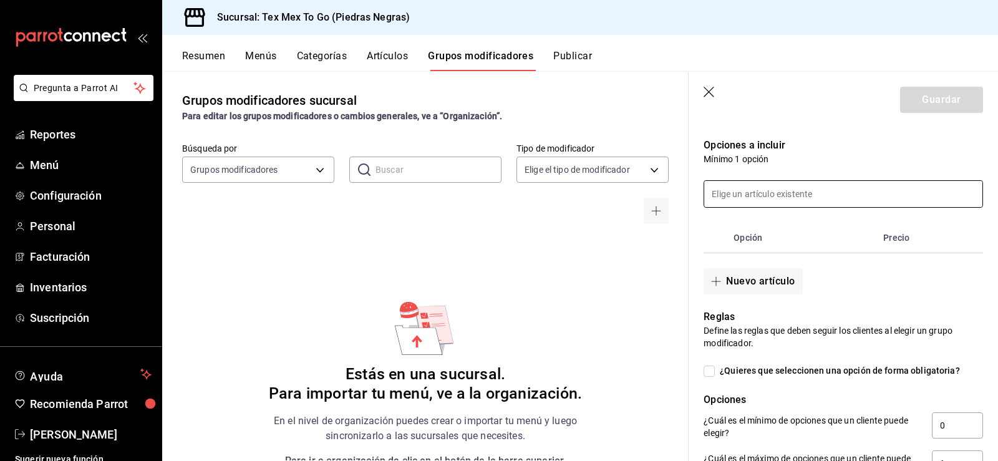
click at [766, 199] on input at bounding box center [843, 194] width 278 height 26
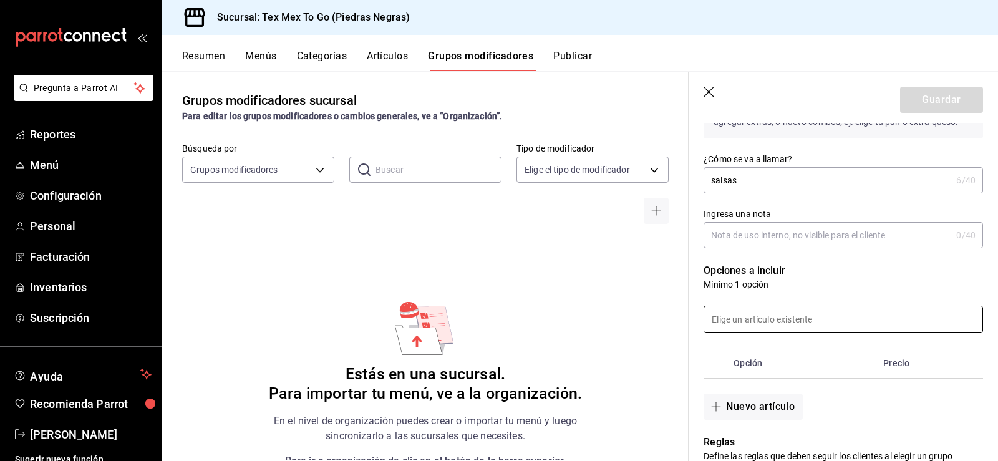
scroll to position [125, 0]
click at [811, 241] on input "Ingresa una nota" at bounding box center [828, 234] width 248 height 25
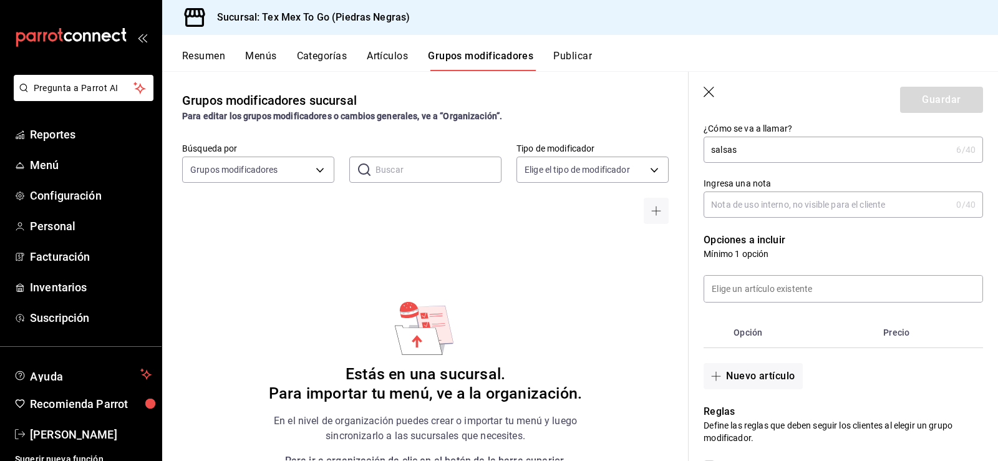
scroll to position [187, 0]
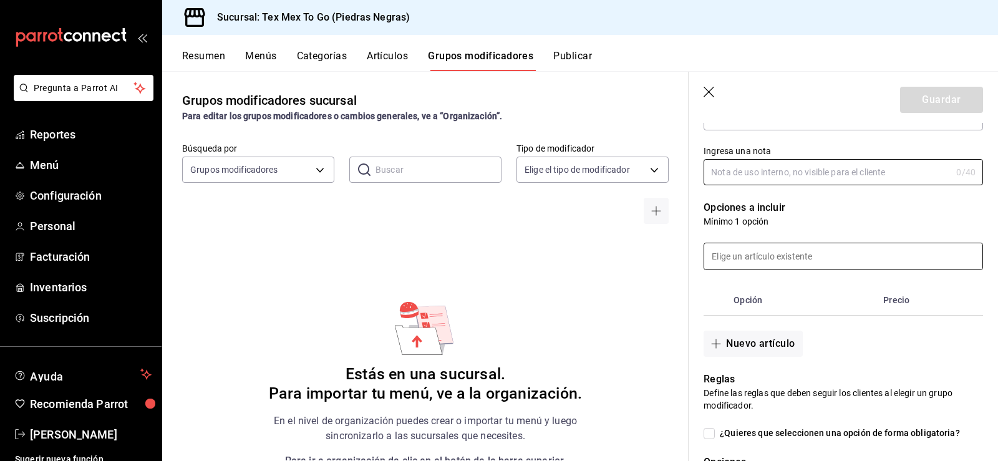
click at [737, 266] on input at bounding box center [843, 256] width 278 height 26
click at [774, 255] on input at bounding box center [843, 256] width 278 height 26
click at [775, 253] on input at bounding box center [843, 256] width 278 height 26
click at [775, 260] on input at bounding box center [843, 256] width 278 height 26
click at [775, 262] on input at bounding box center [843, 256] width 278 height 26
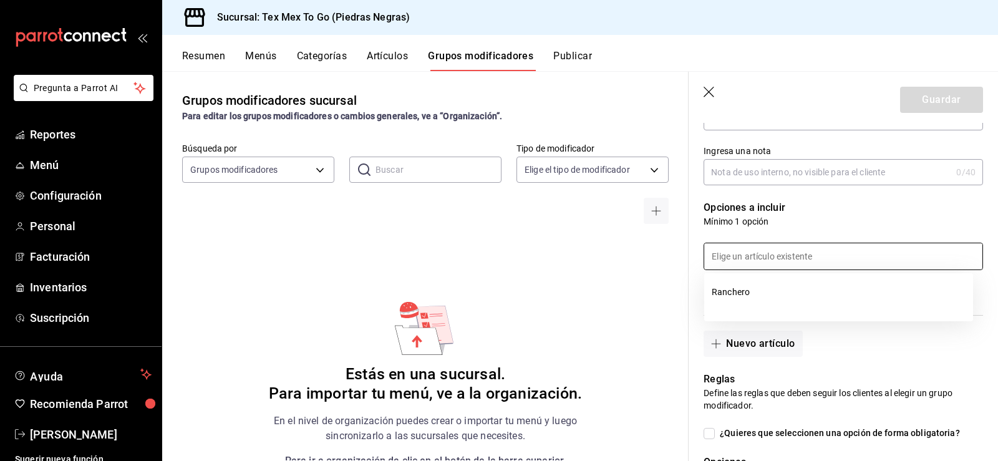
click at [775, 262] on input at bounding box center [843, 256] width 278 height 26
click at [710, 96] on icon "button" at bounding box center [710, 93] width 12 height 12
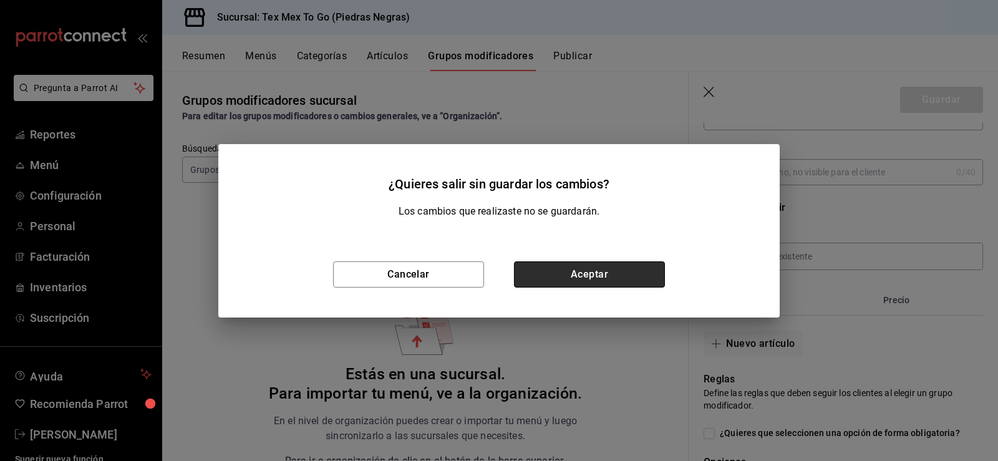
click at [633, 265] on button "Aceptar" at bounding box center [589, 274] width 151 height 26
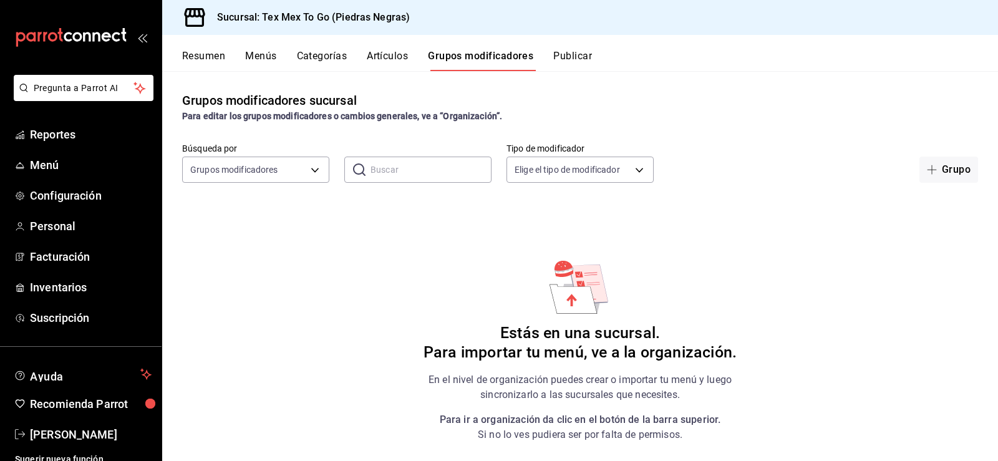
click at [384, 57] on button "Artículos" at bounding box center [387, 60] width 41 height 21
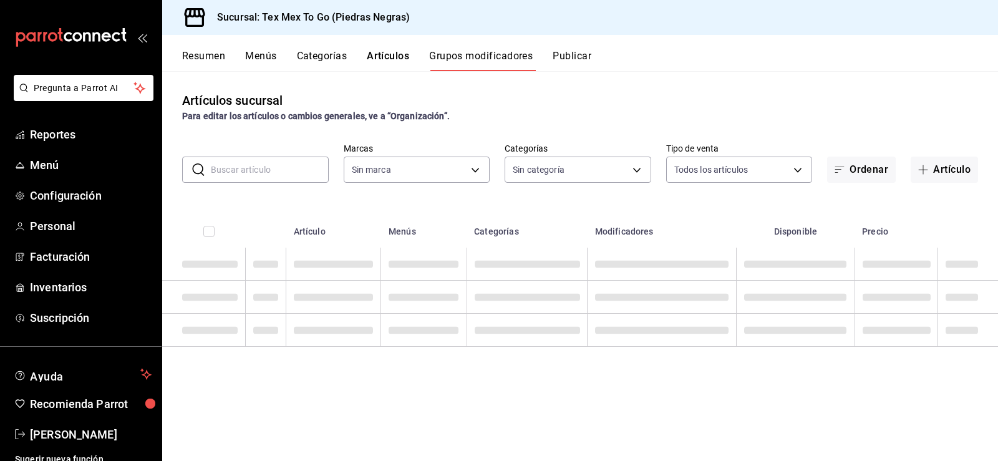
type input "eb06541f-5acd-4d20-ae9d-083795bc6976"
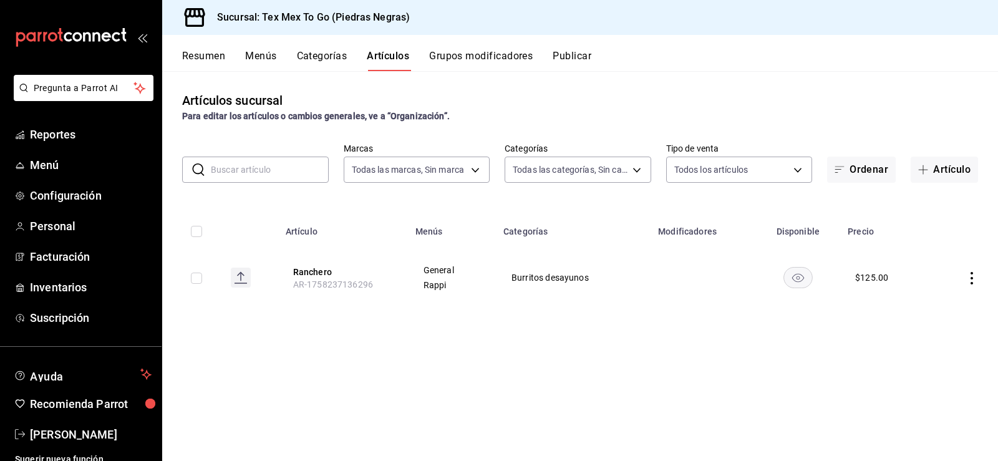
type input "3af3ad76-18bd-406c-9b11-798cb5317cbf,3646f670-00cf-4569-944c-761056295dc0,586a5…"
click at [222, 63] on button "Resumen" at bounding box center [203, 60] width 43 height 21
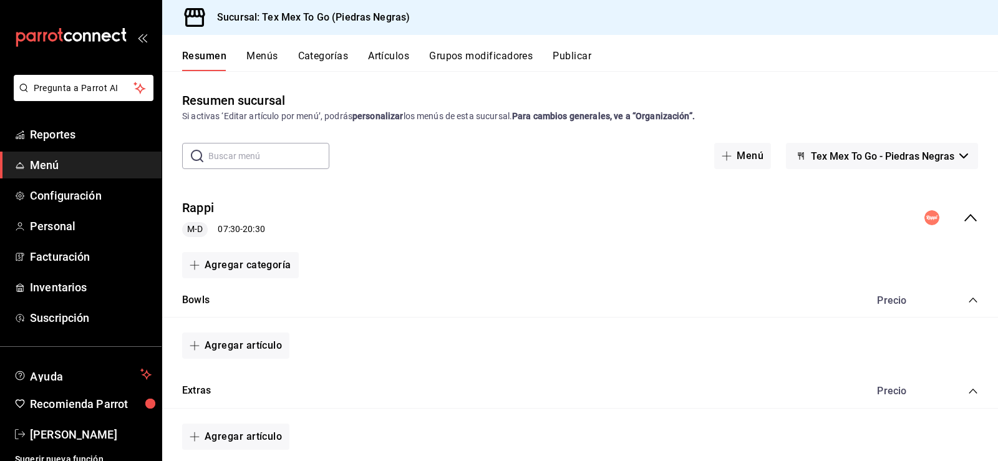
click at [269, 60] on button "Menús" at bounding box center [261, 60] width 31 height 21
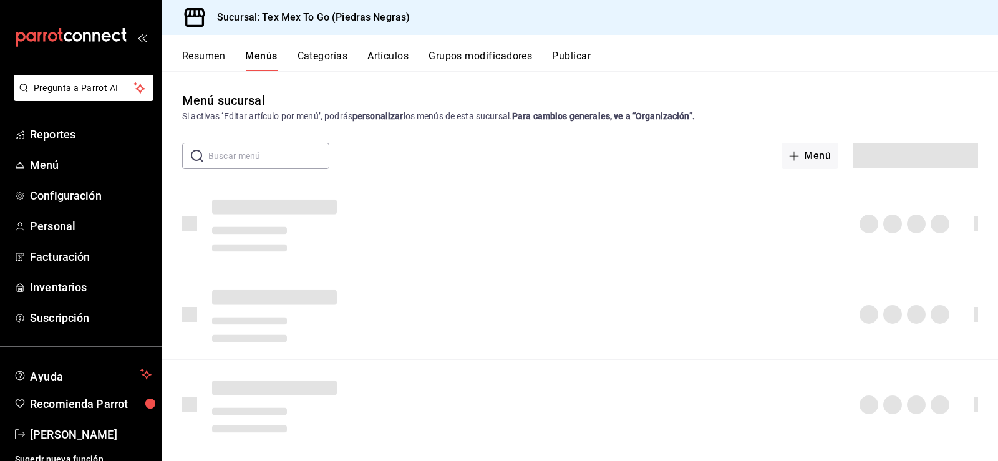
click at [311, 59] on button "Categorías" at bounding box center [323, 60] width 51 height 21
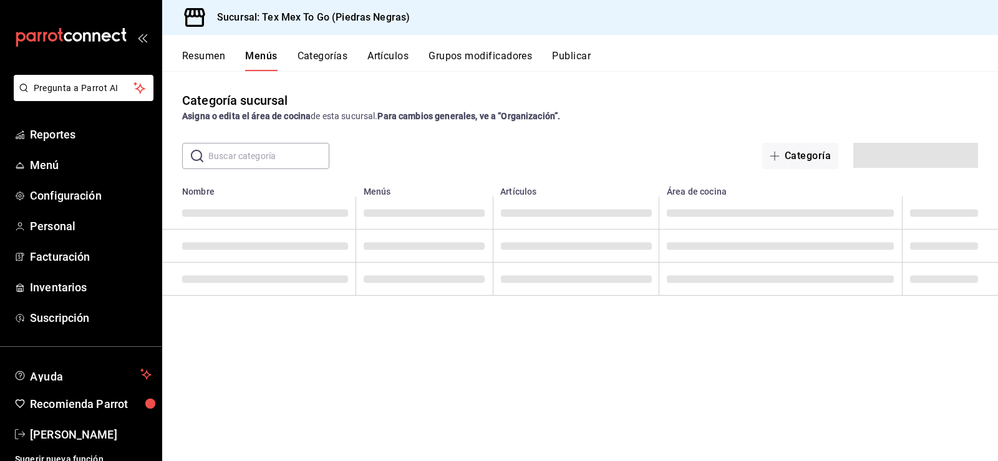
click at [377, 56] on button "Artículos" at bounding box center [387, 60] width 41 height 21
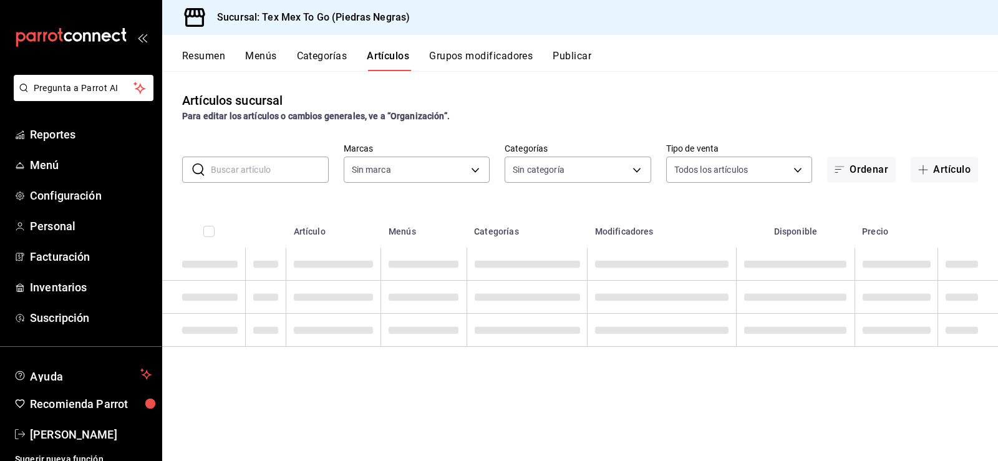
click at [479, 57] on button "Grupos modificadores" at bounding box center [481, 60] width 104 height 21
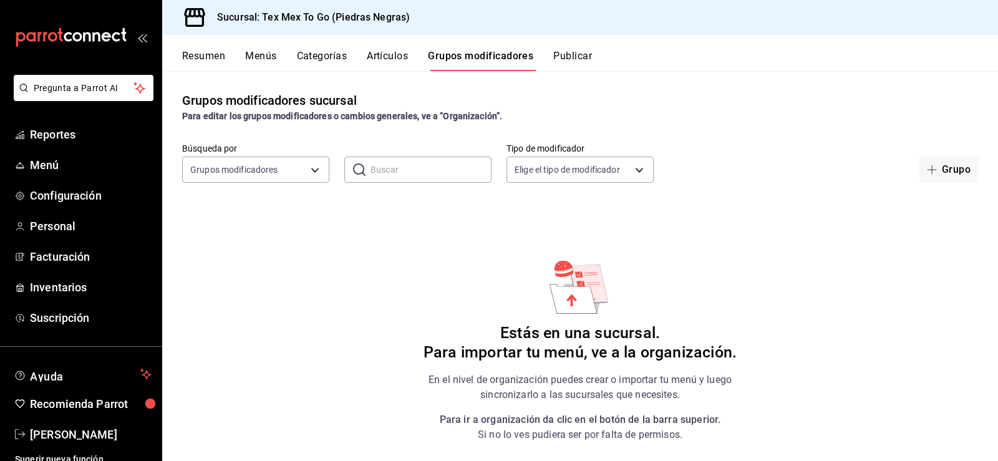
click at [563, 52] on button "Publicar" at bounding box center [572, 60] width 39 height 21
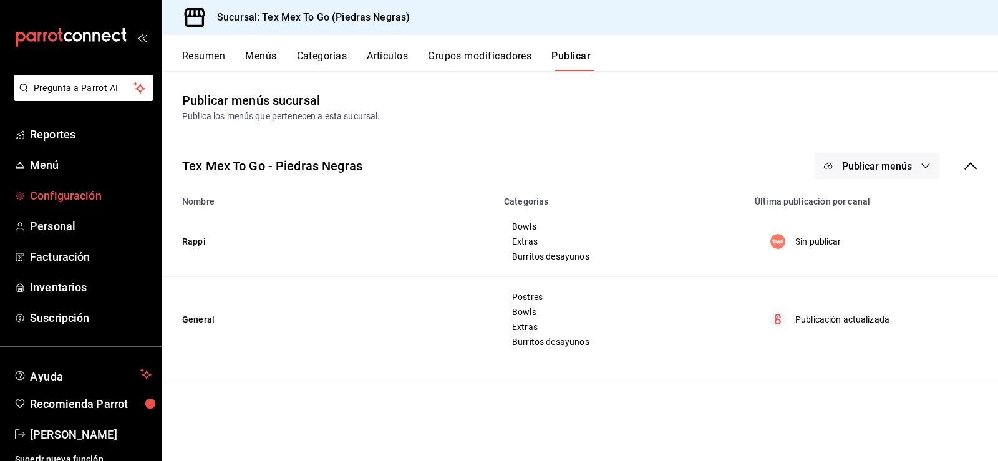
click at [93, 201] on span "Configuración" at bounding box center [91, 195] width 122 height 17
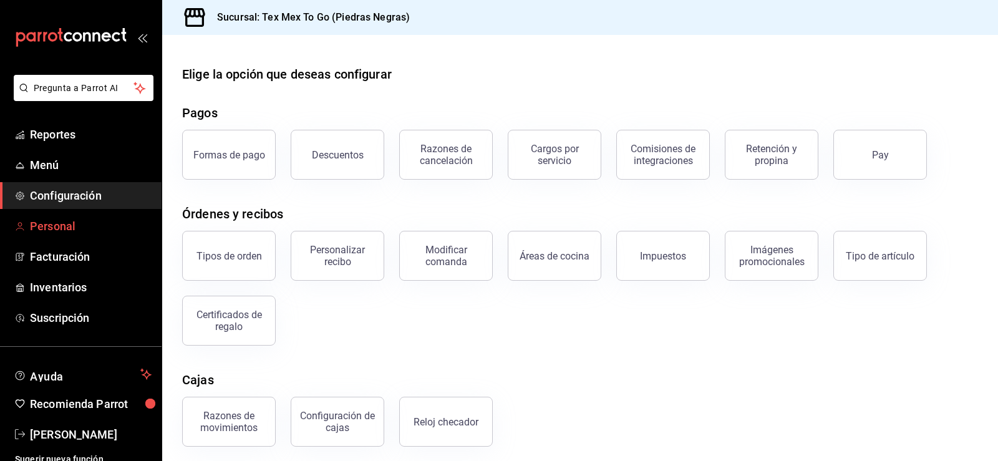
click at [50, 226] on span "Personal" at bounding box center [91, 226] width 122 height 17
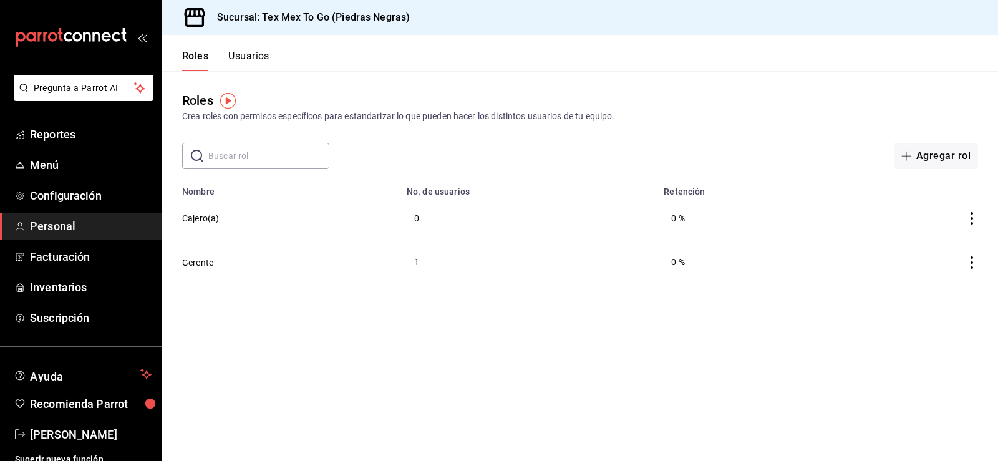
click at [253, 57] on button "Usuarios" at bounding box center [248, 60] width 41 height 21
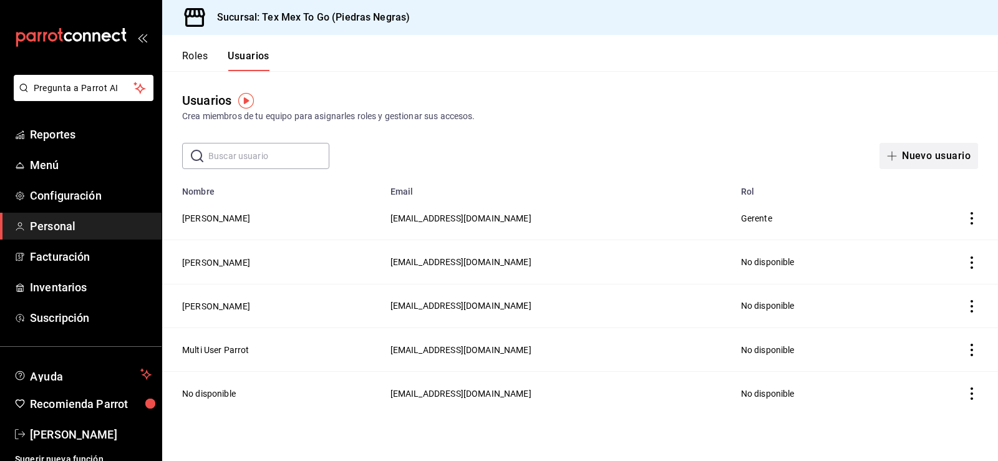
click at [931, 163] on button "Nuevo usuario" at bounding box center [928, 156] width 99 height 26
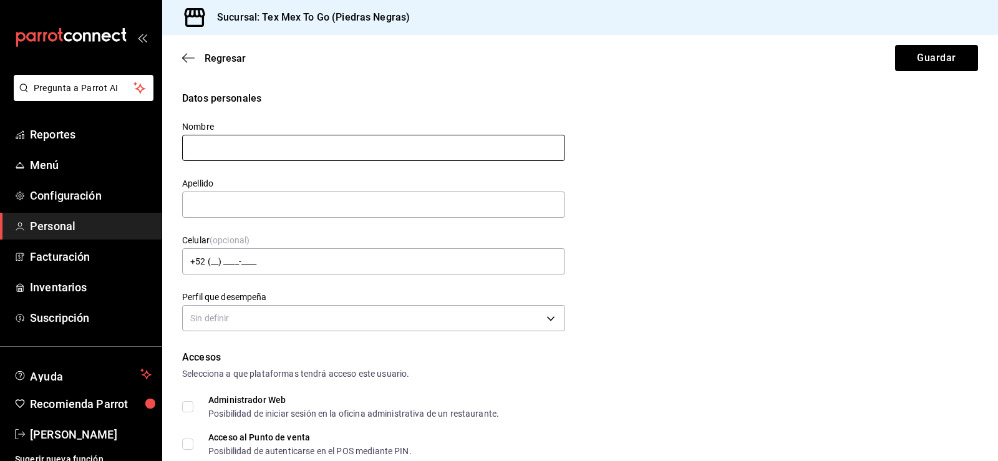
click at [219, 137] on input "text" at bounding box center [373, 148] width 383 height 26
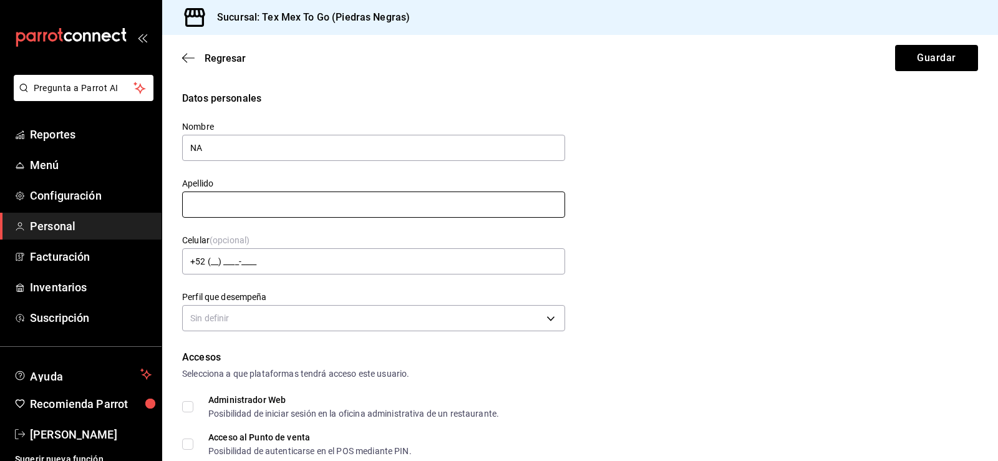
type input "NA"
click at [226, 197] on input "text" at bounding box center [373, 204] width 383 height 26
type input "SD"
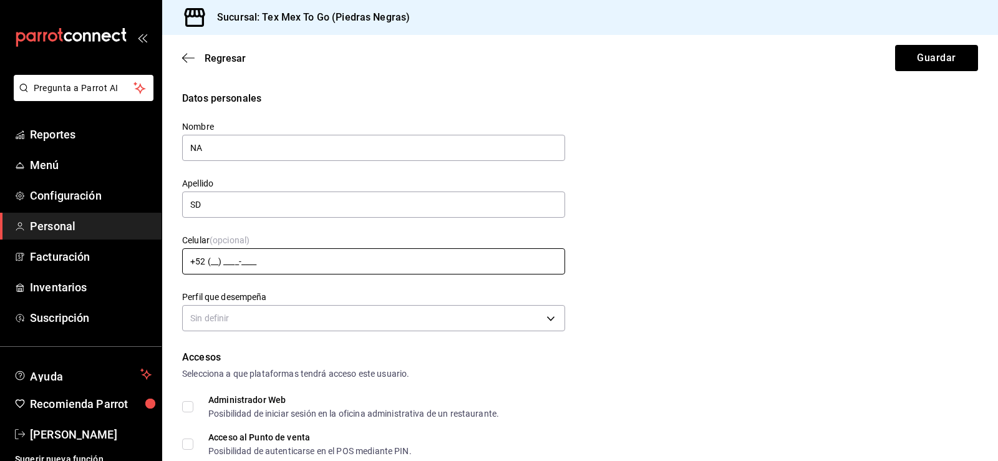
click at [269, 261] on input "+52 (__) ____-____" at bounding box center [373, 261] width 383 height 26
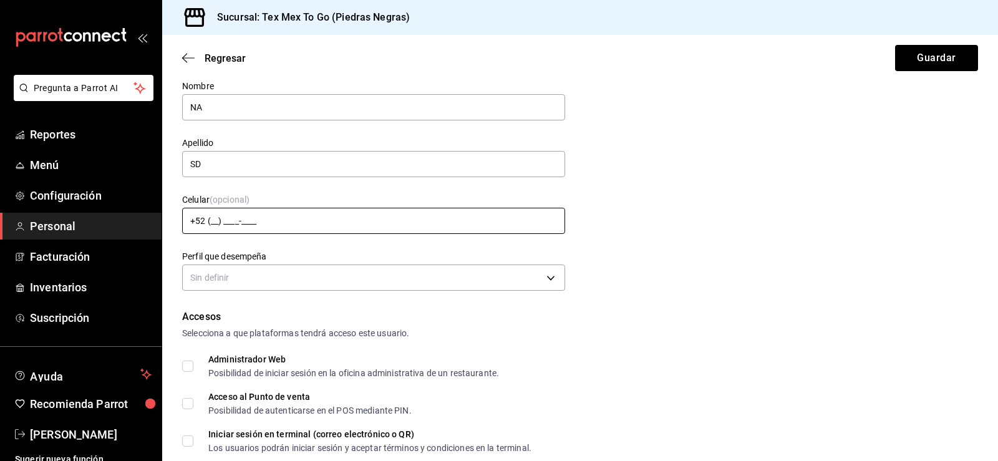
scroll to position [62, 0]
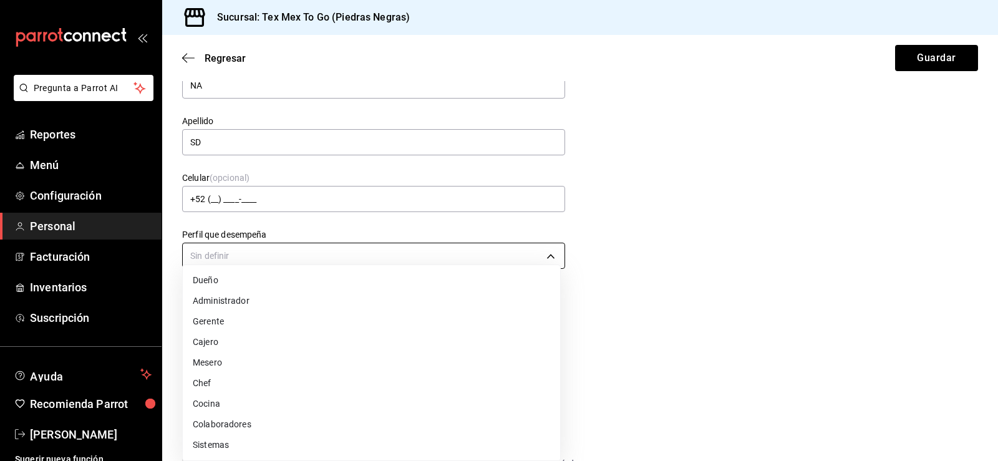
click at [268, 259] on body "Pregunta a Parrot AI Reportes Menú Configuración Personal Facturación Inventari…" at bounding box center [499, 230] width 998 height 461
click at [230, 347] on li "Cajero" at bounding box center [371, 342] width 377 height 21
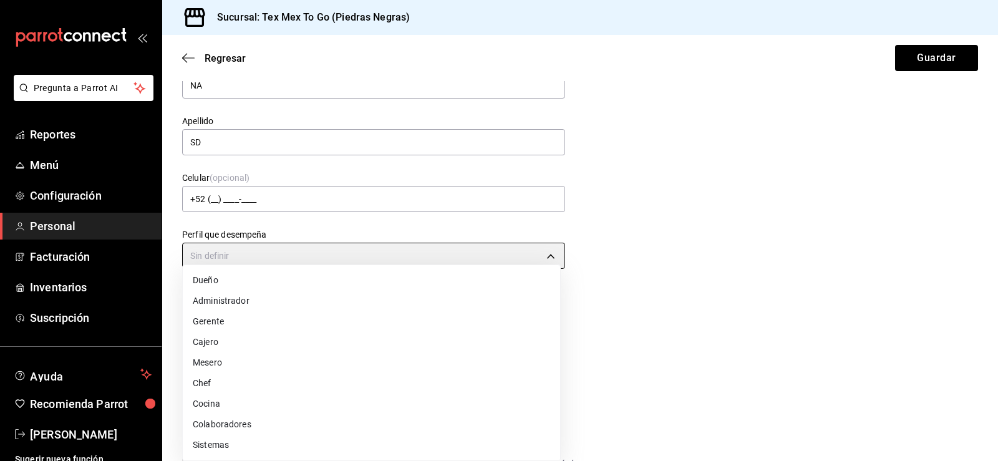
type input "CASHIER"
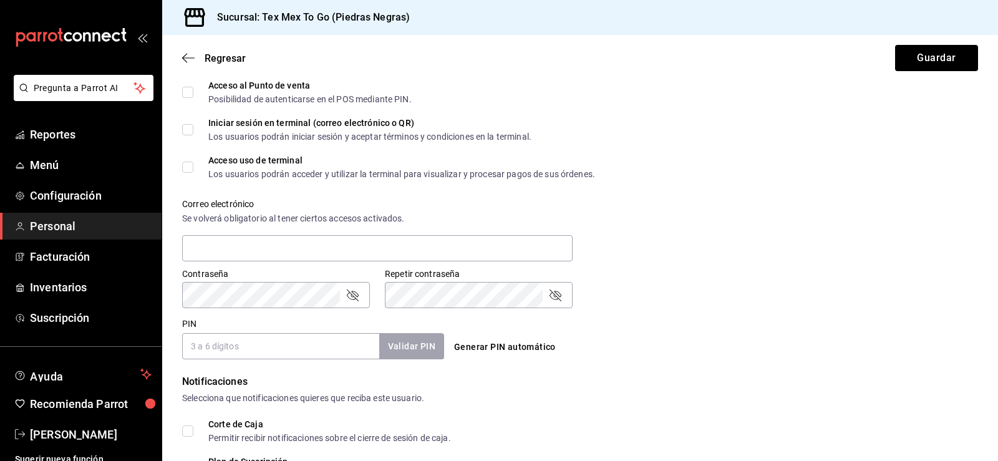
scroll to position [374, 0]
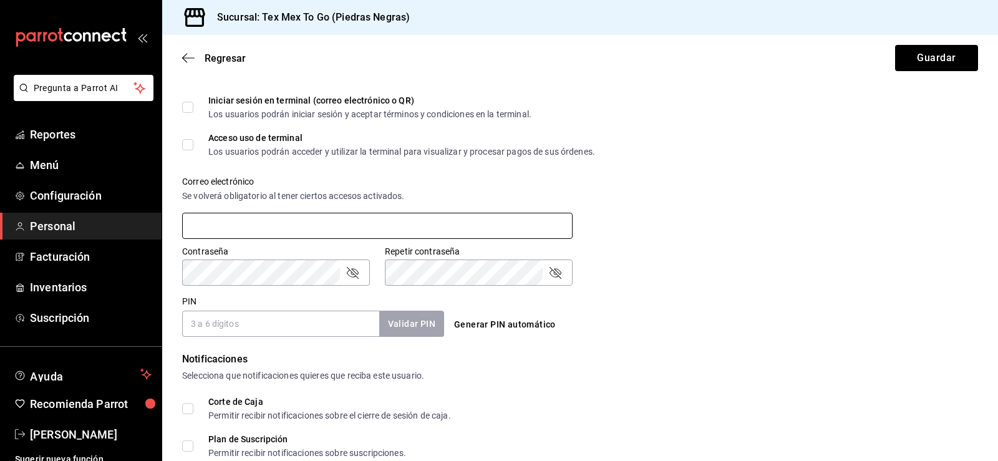
click at [257, 233] on input "text" at bounding box center [377, 226] width 390 height 26
click at [218, 324] on input "PIN" at bounding box center [280, 324] width 197 height 26
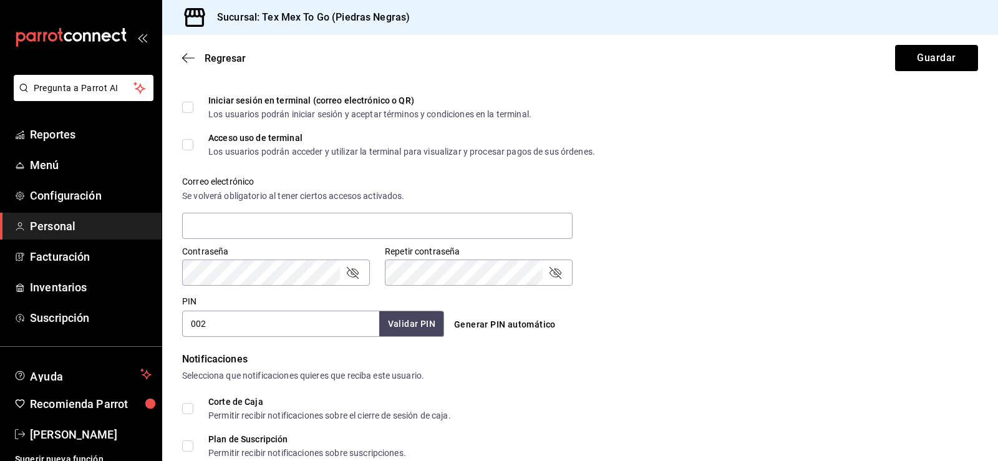
type input "002"
click at [414, 325] on button "Validar PIN" at bounding box center [411, 324] width 66 height 27
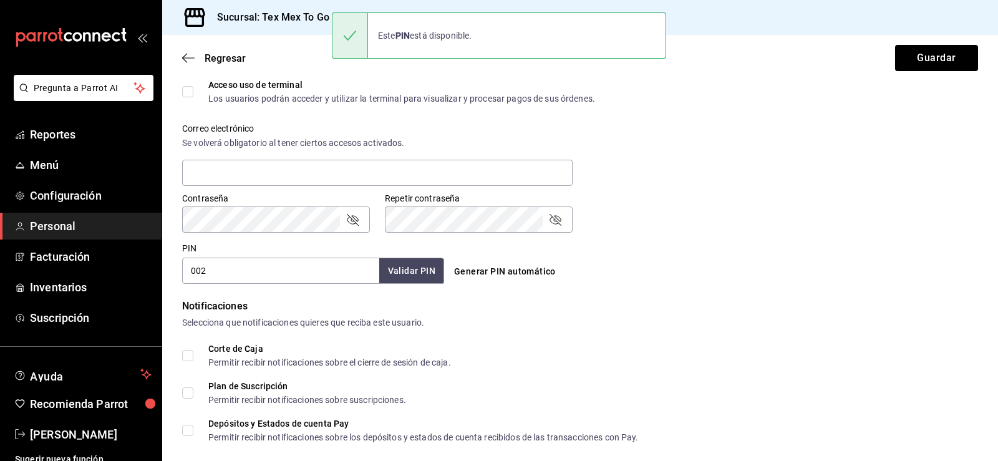
scroll to position [536, 0]
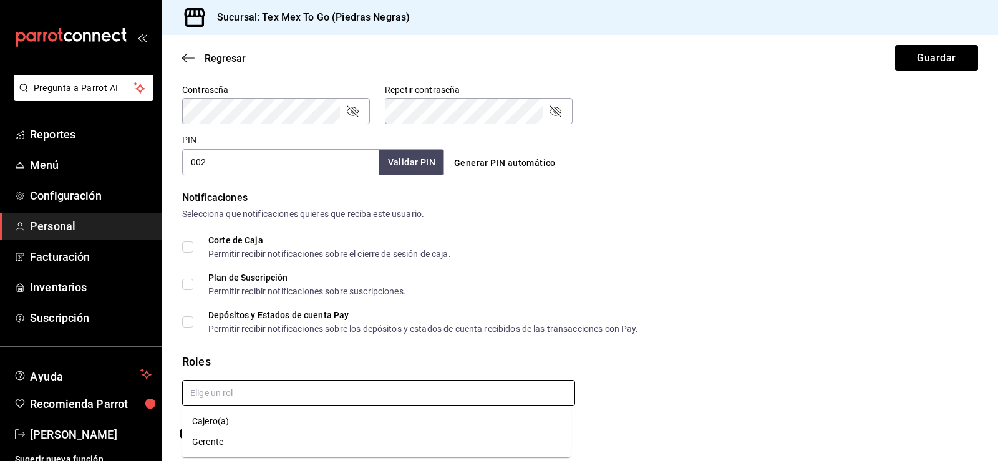
click at [291, 391] on input "text" at bounding box center [378, 393] width 393 height 26
click at [228, 420] on li "Cajero(a)" at bounding box center [376, 421] width 389 height 21
checkbox input "true"
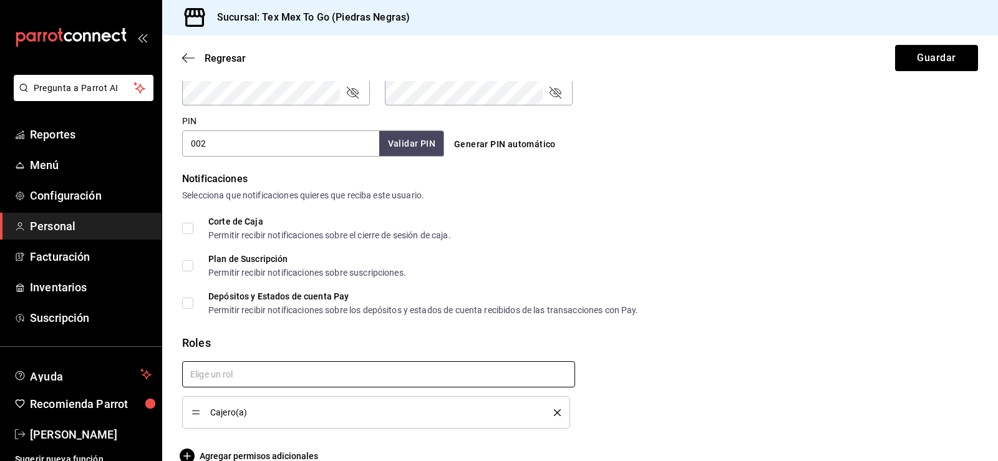
scroll to position [577, 0]
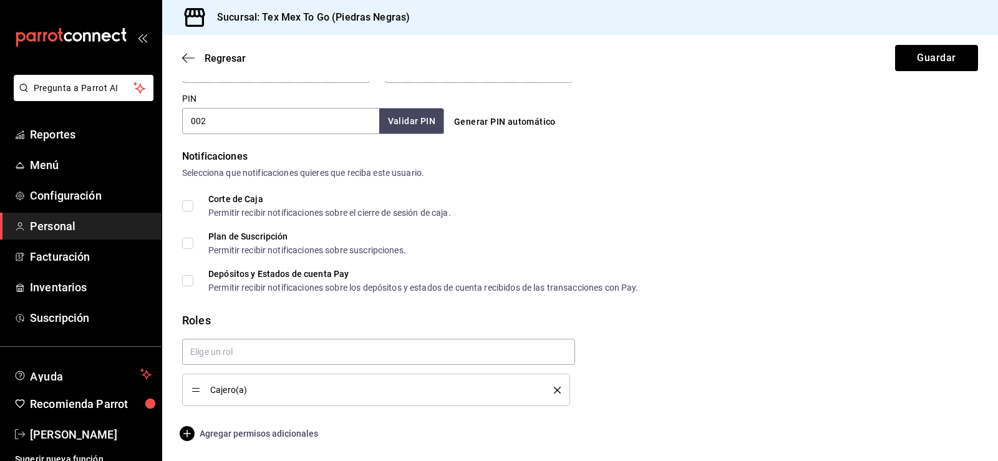
click at [258, 437] on span "Agregar permisos adicionales" at bounding box center [250, 433] width 136 height 15
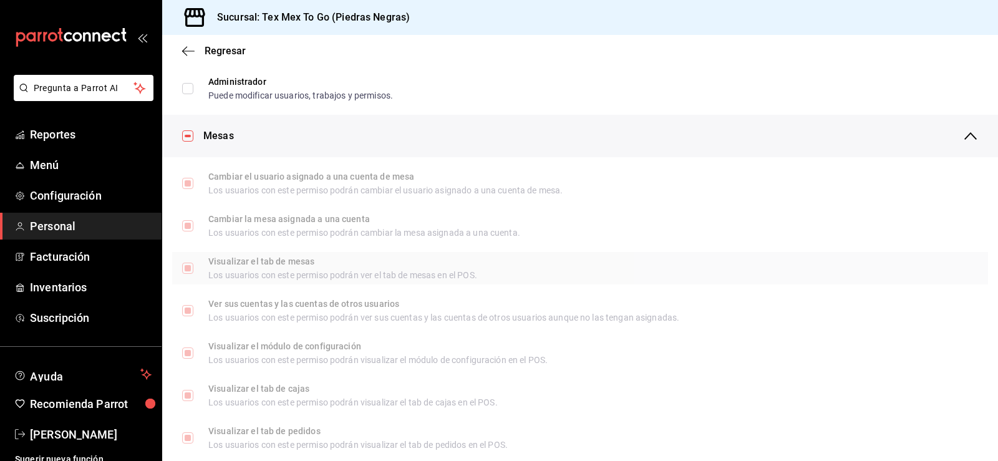
scroll to position [203, 0]
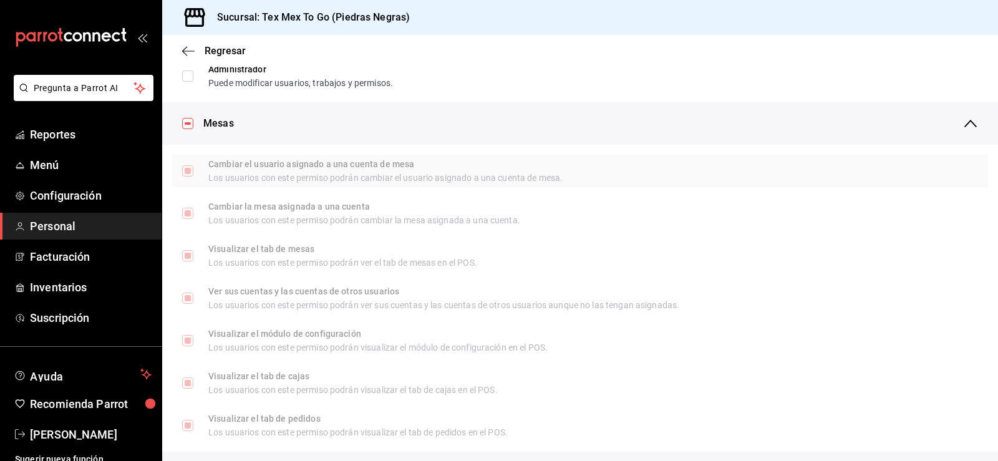
click at [189, 168] on input "Cambiar el usuario asignado a una cuenta de mesa Los usuarios con este permiso …" at bounding box center [187, 170] width 11 height 11
checkbox input "true"
click at [190, 125] on input "checkbox" at bounding box center [187, 123] width 11 height 11
checkbox input "true"
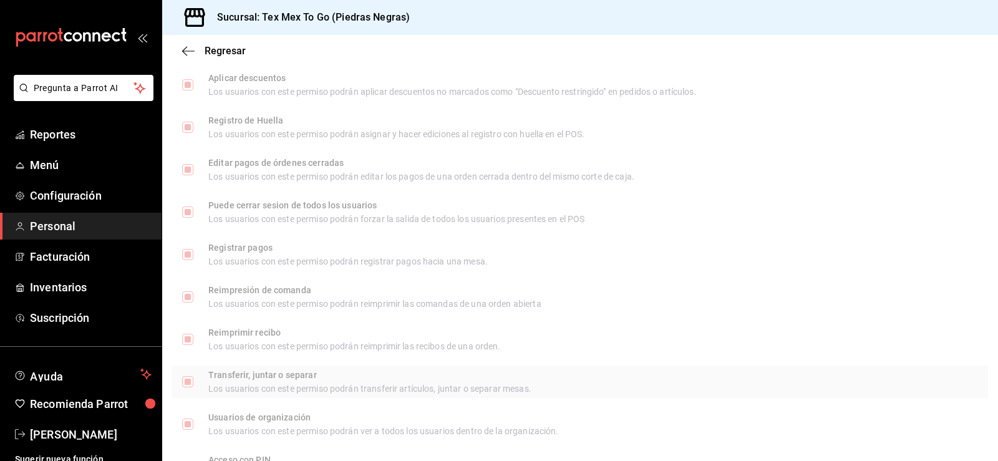
scroll to position [1897, 0]
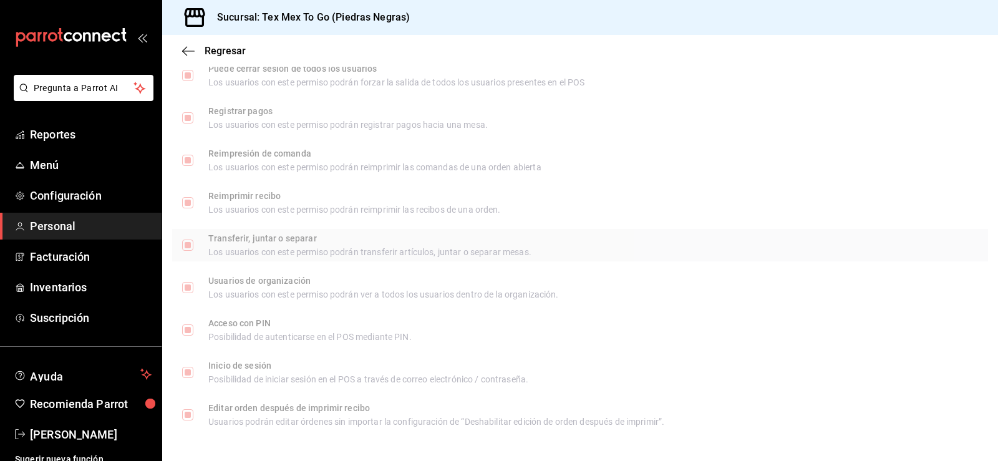
click at [186, 236] on label "Transferir, juntar o separar Los usuarios con este permiso podrán transferir ar…" at bounding box center [356, 245] width 349 height 22
click at [186, 240] on input "Transferir, juntar o separar Los usuarios con este permiso podrán transferir ar…" at bounding box center [187, 245] width 11 height 11
checkbox input "true"
click at [190, 209] on label "Reimprimir recibo Los usuarios con este permiso podrán reimprimir las recibos d…" at bounding box center [341, 202] width 319 height 22
click at [190, 208] on input "Reimprimir recibo Los usuarios con este permiso podrán reimprimir las recibos d…" at bounding box center [187, 202] width 11 height 11
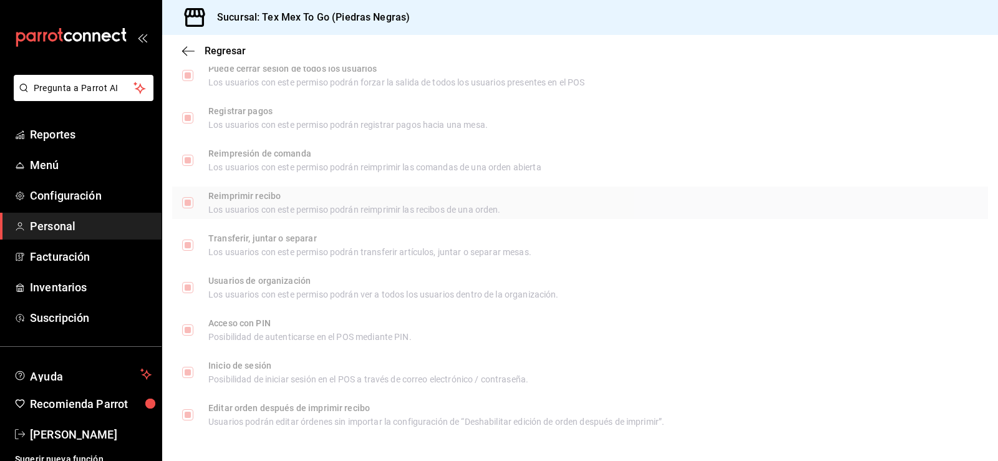
checkbox input "true"
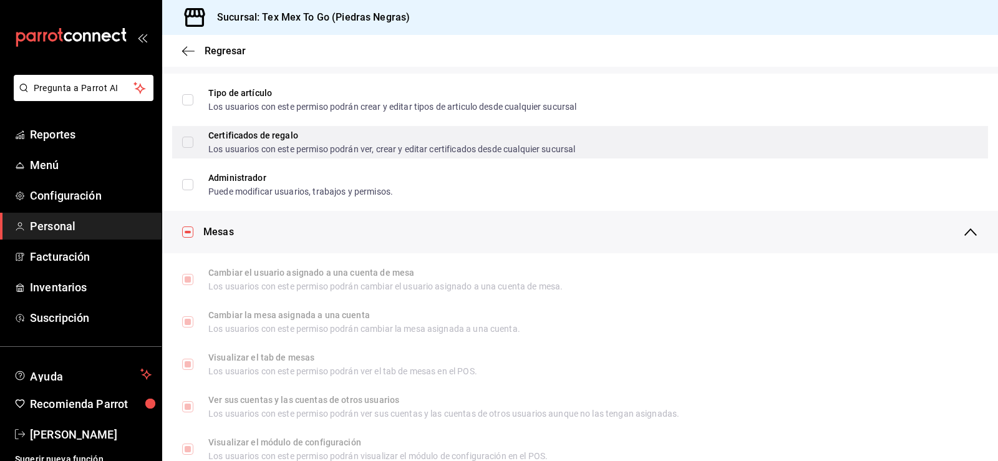
scroll to position [0, 0]
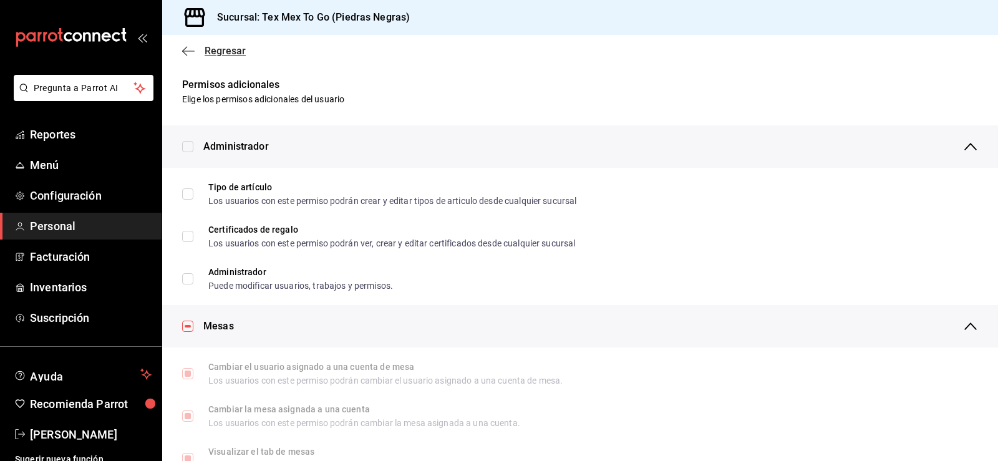
click at [189, 48] on icon "button" at bounding box center [188, 51] width 12 height 11
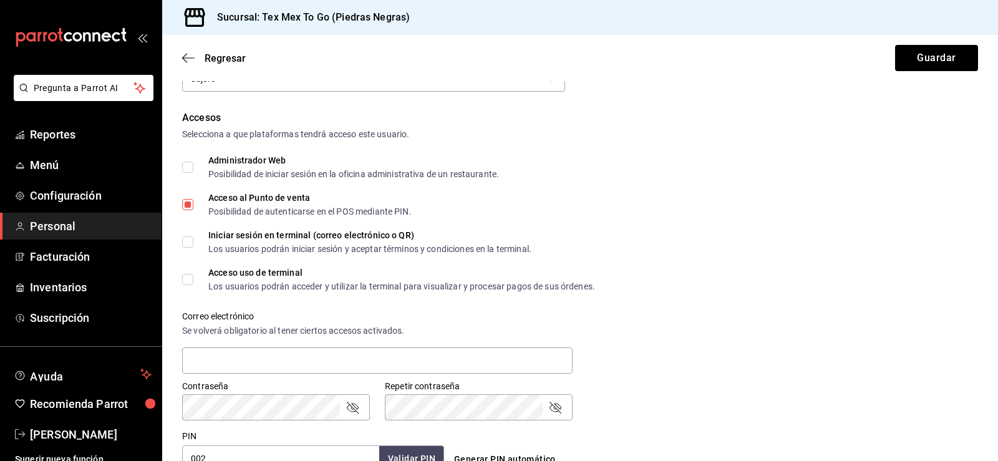
scroll to position [312, 0]
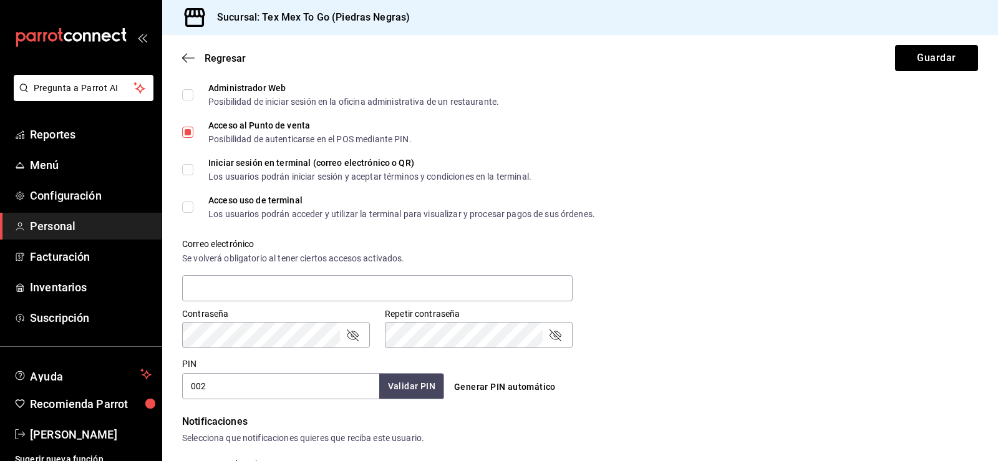
click at [173, 56] on div "Regresar Guardar" at bounding box center [580, 58] width 836 height 46
click at [186, 55] on icon "button" at bounding box center [188, 57] width 12 height 11
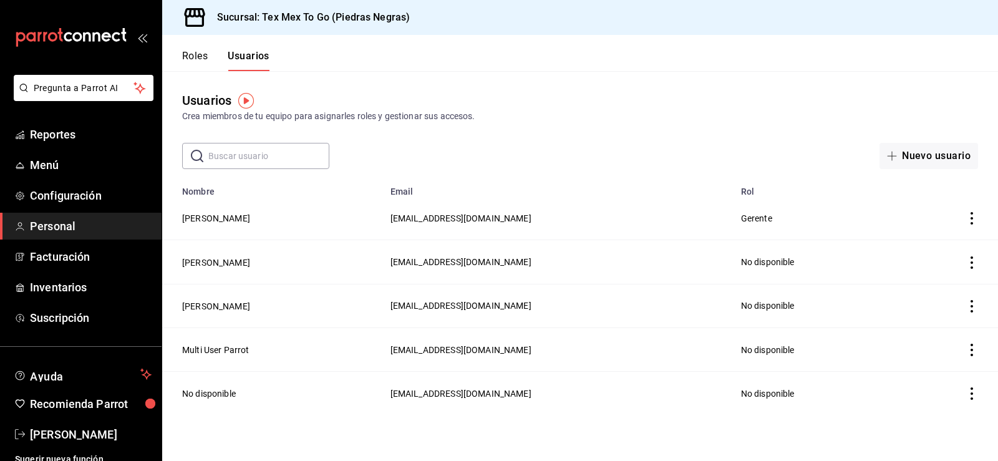
click at [200, 59] on button "Roles" at bounding box center [195, 60] width 26 height 21
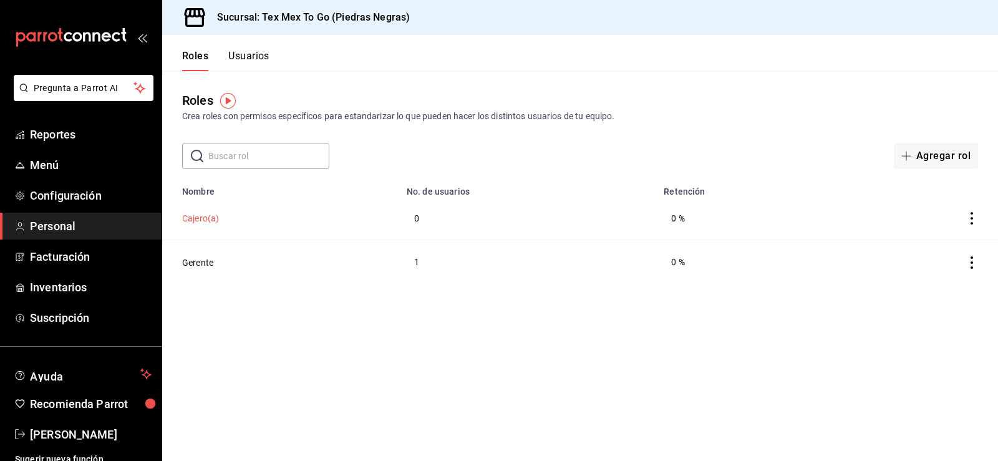
click at [200, 220] on button "Cajero(a)" at bounding box center [200, 218] width 37 height 12
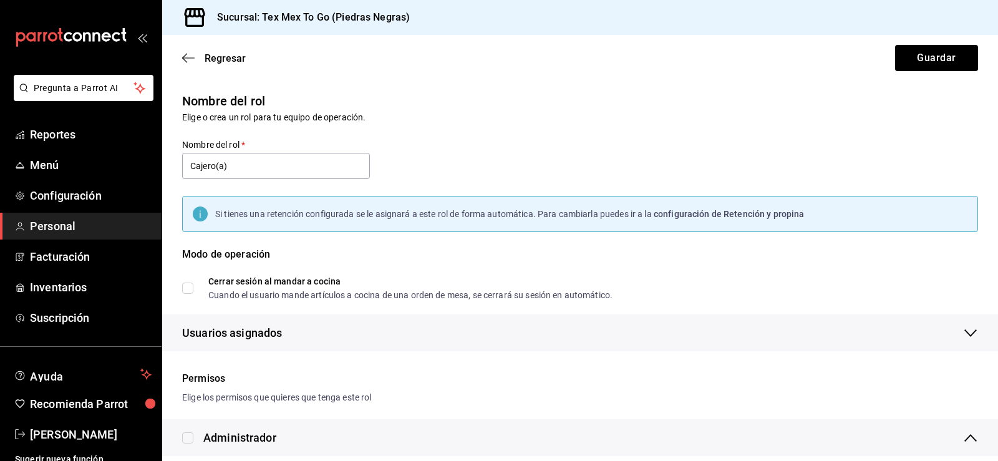
checkbox input "true"
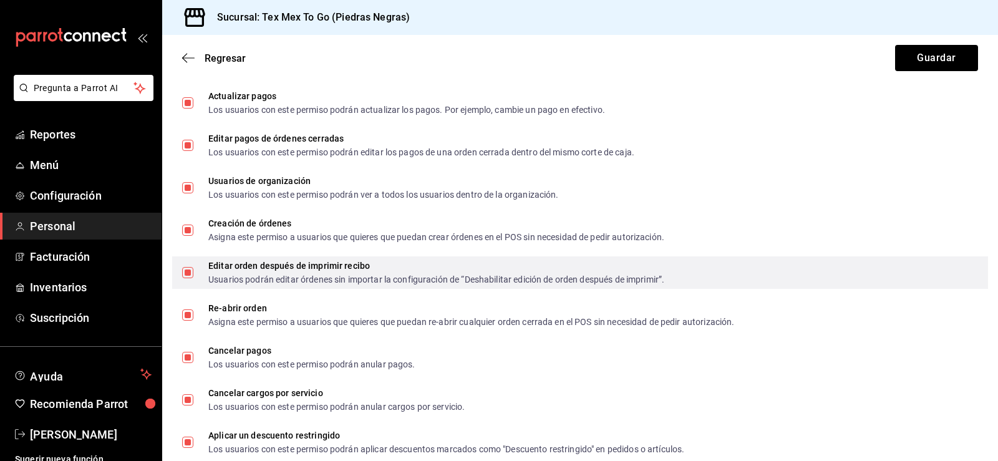
scroll to position [811, 0]
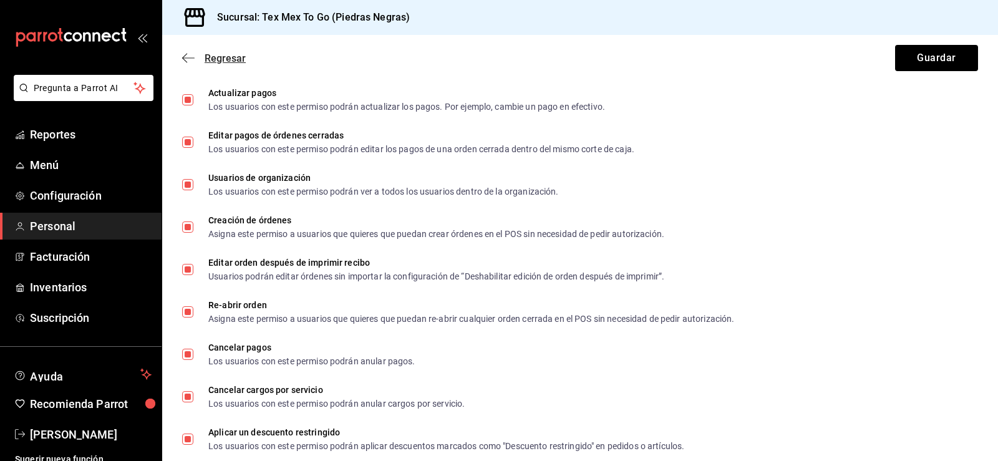
click at [190, 62] on icon "button" at bounding box center [188, 57] width 12 height 11
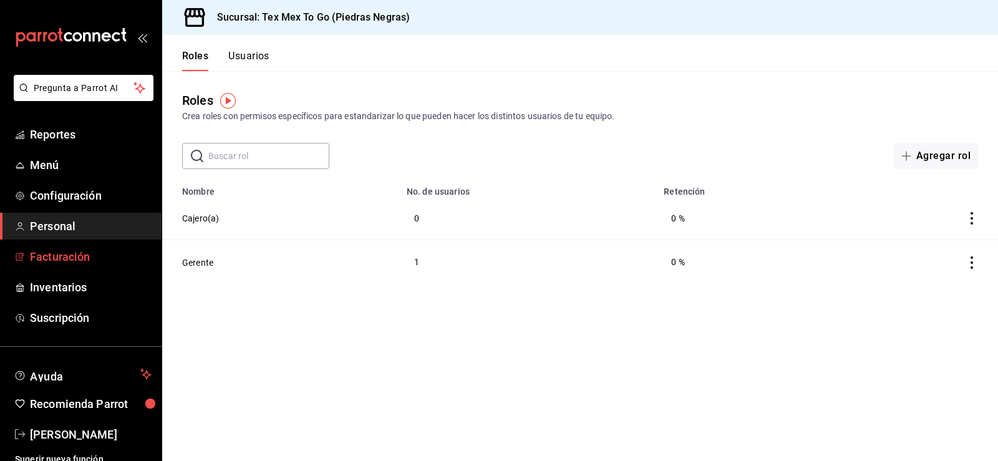
click at [74, 248] on span "Facturación" at bounding box center [91, 256] width 122 height 17
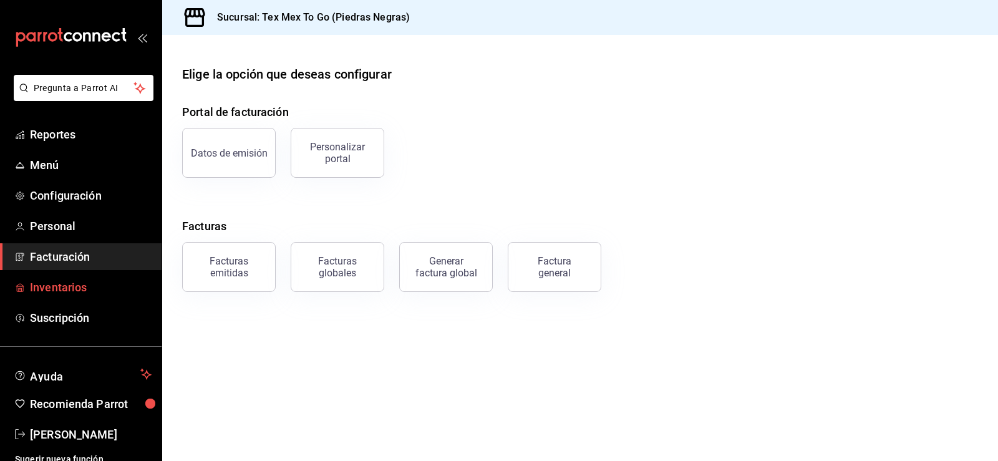
click at [59, 276] on link "Inventarios" at bounding box center [81, 287] width 162 height 27
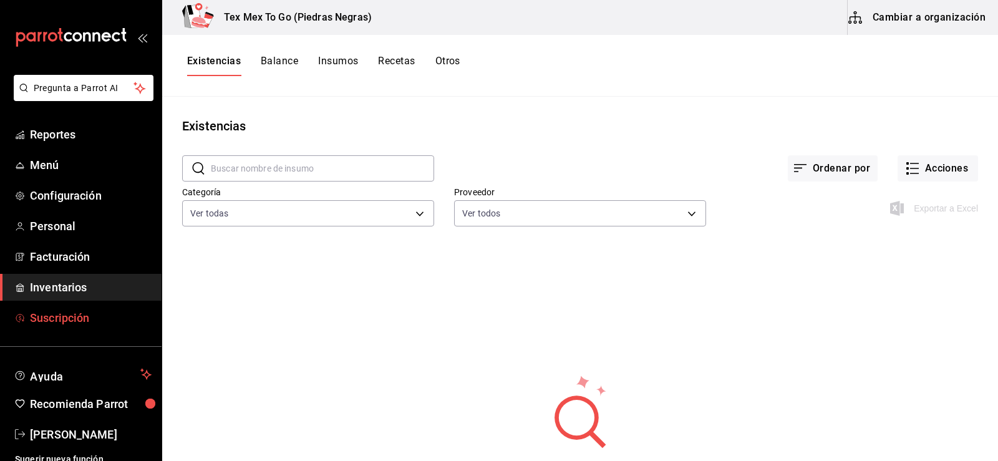
click at [57, 321] on span "Suscripción" at bounding box center [91, 317] width 122 height 17
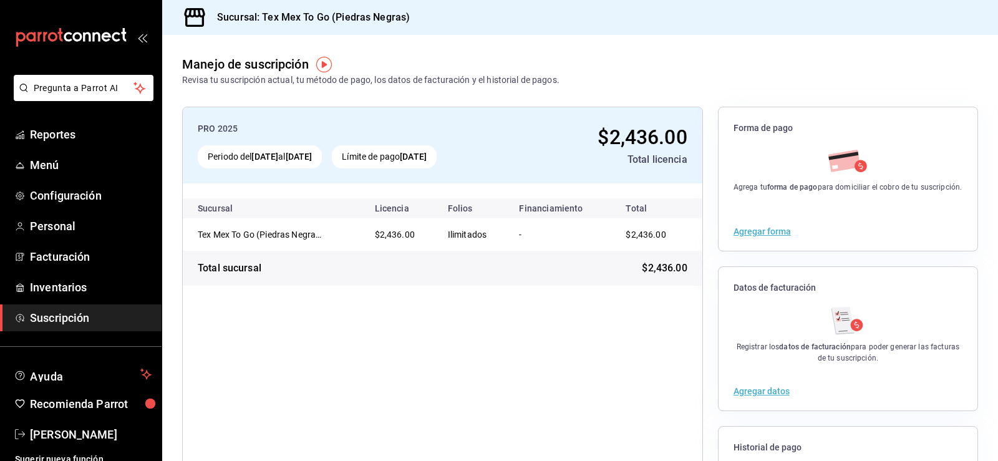
click at [723, 356] on div "Registrar los datos de facturación para poder generar las facturas de tu suscri…" at bounding box center [848, 334] width 259 height 59
